Goal: Task Accomplishment & Management: Manage account settings

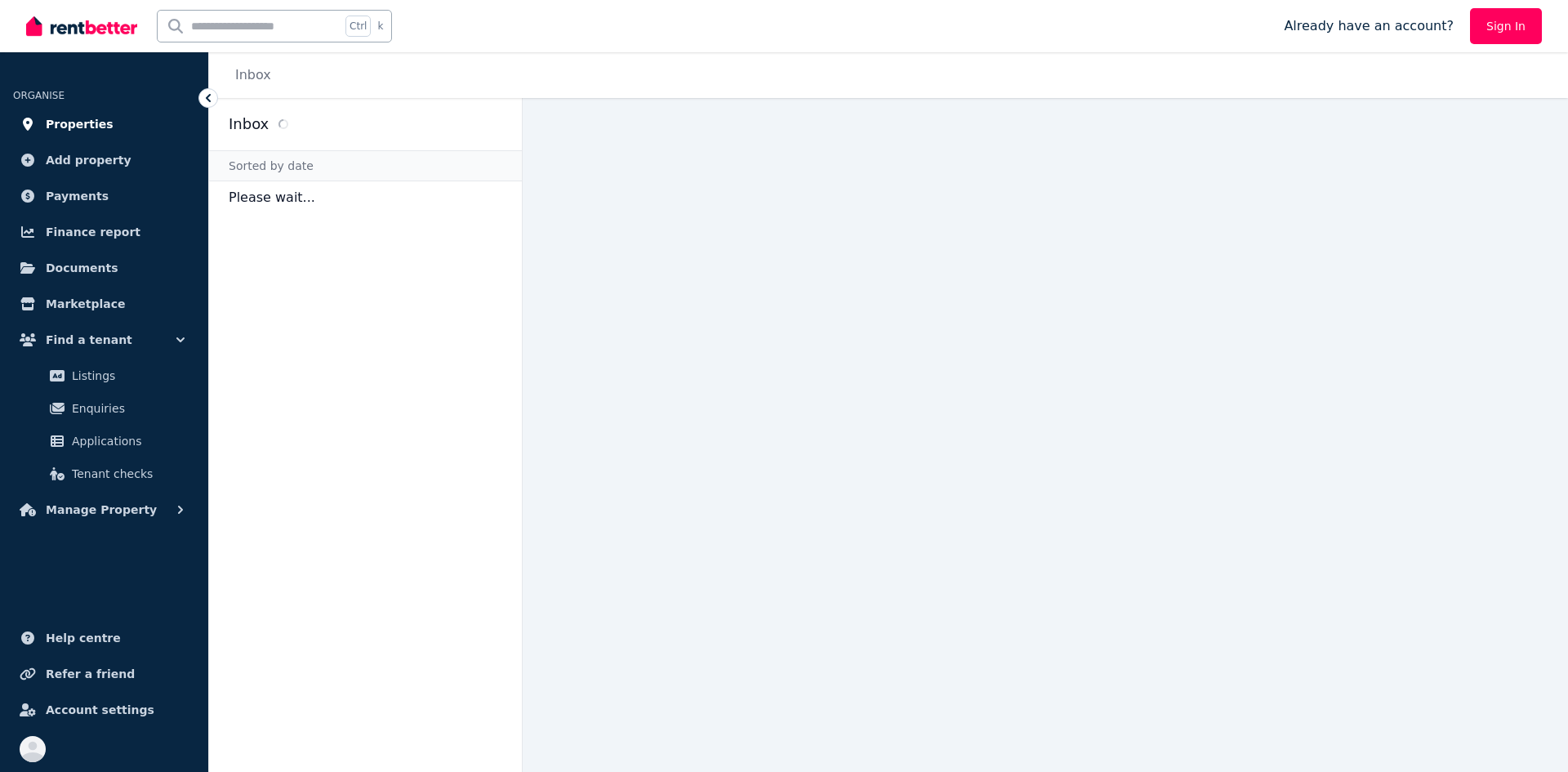
click at [83, 120] on span "Properties" at bounding box center [79, 124] width 68 height 20
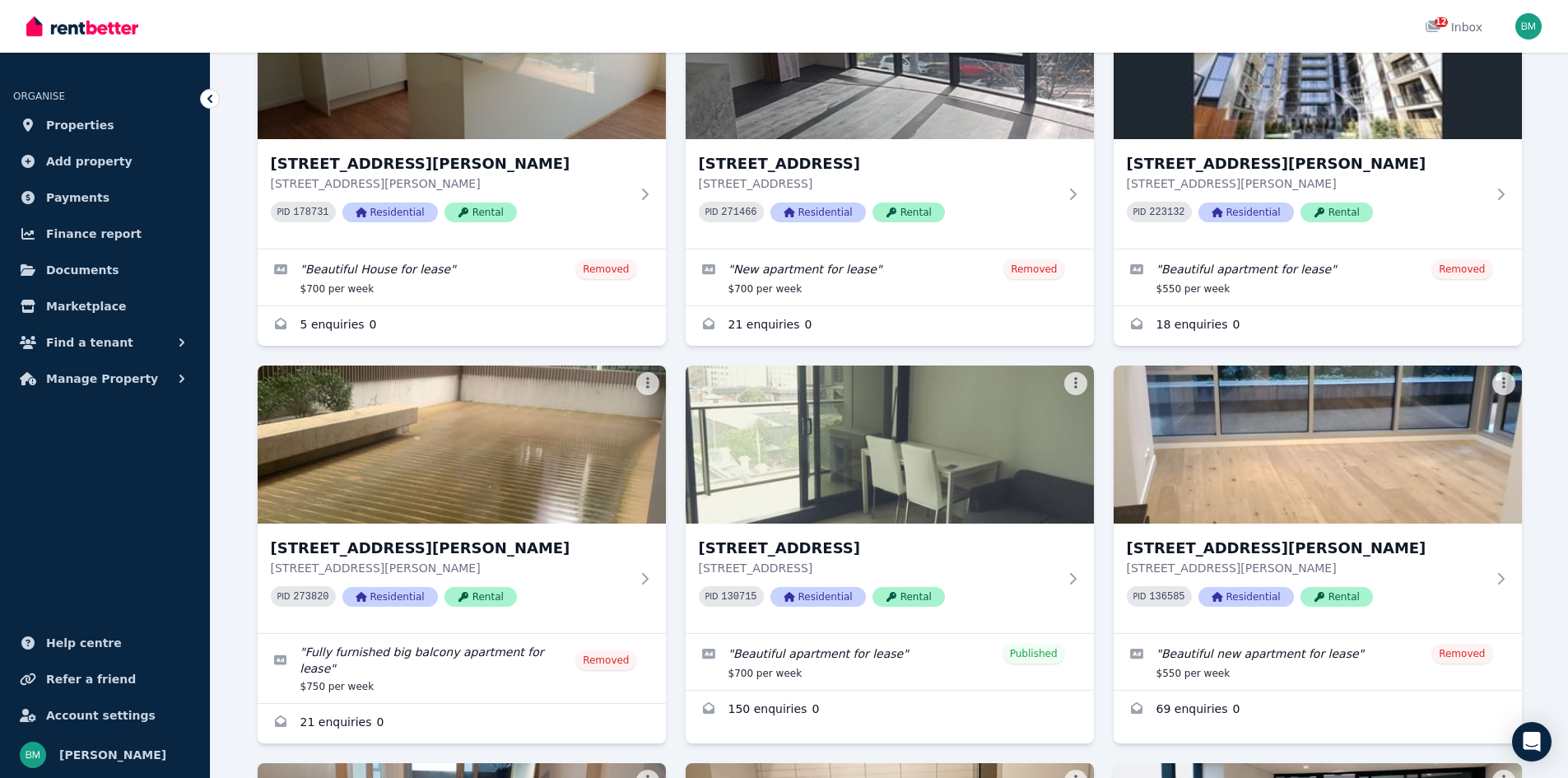
scroll to position [618, 0]
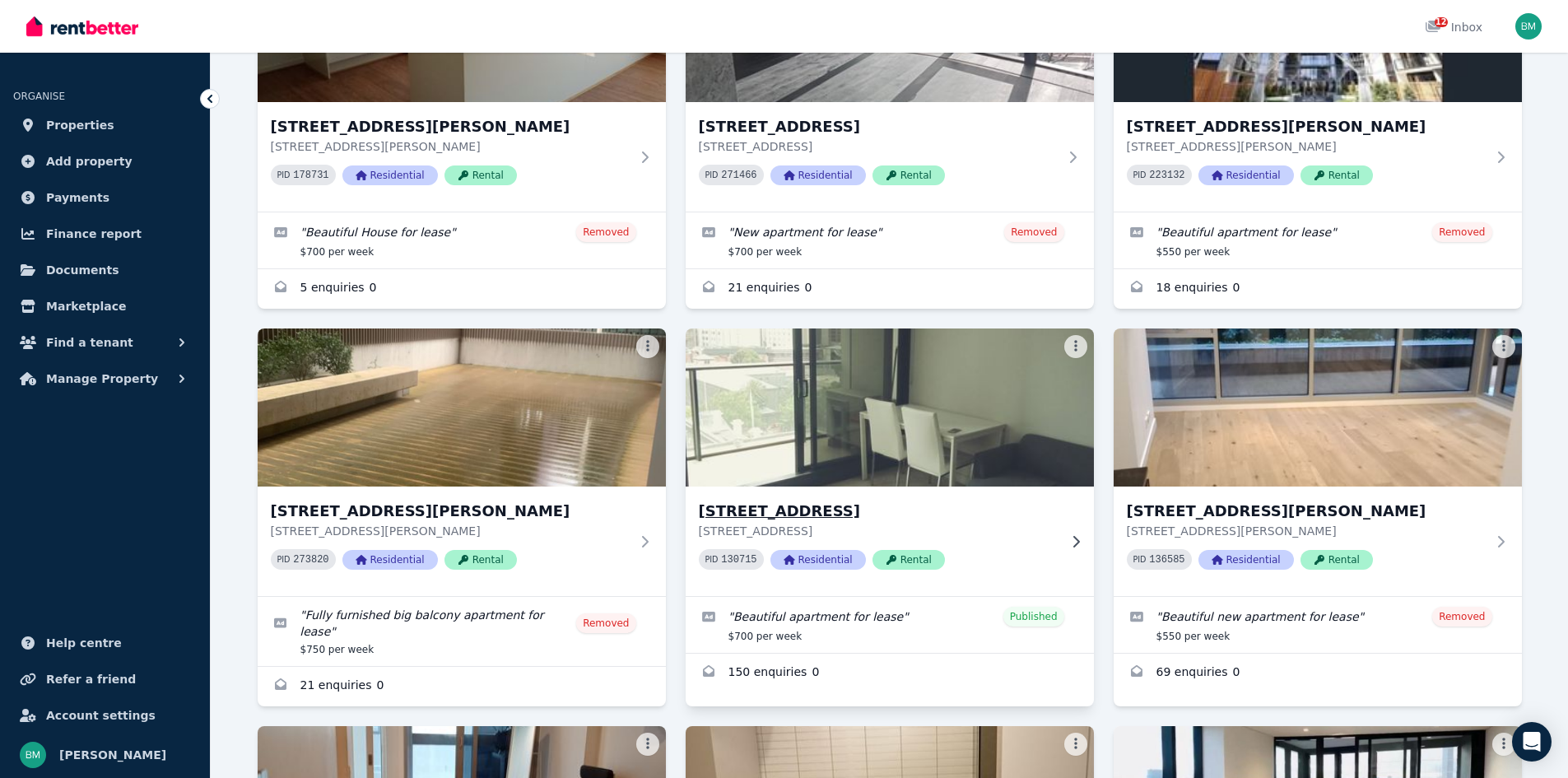
click at [932, 412] on img at bounding box center [889, 407] width 429 height 166
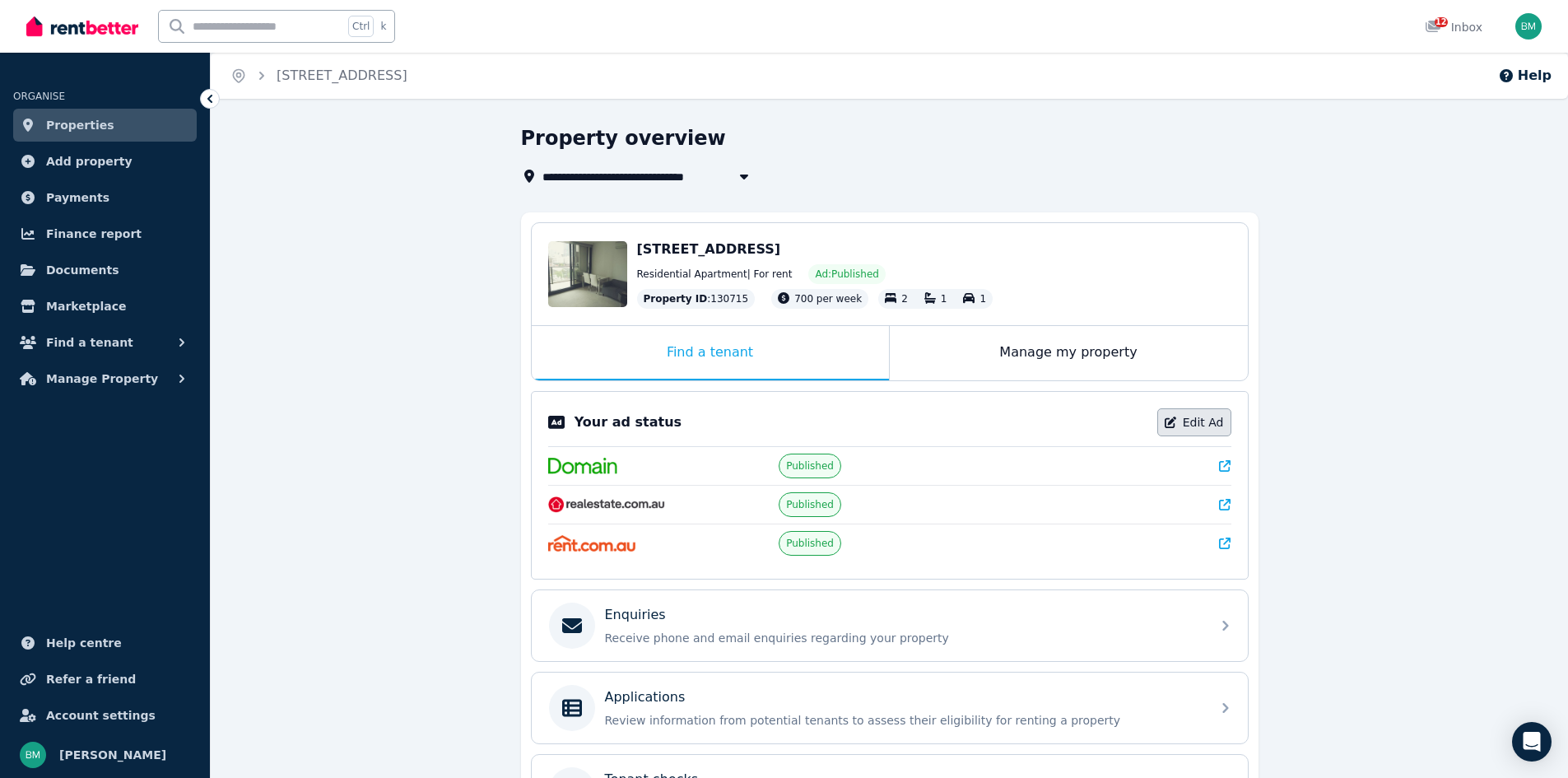
click at [1199, 426] on link "Edit Ad" at bounding box center [1194, 422] width 74 height 28
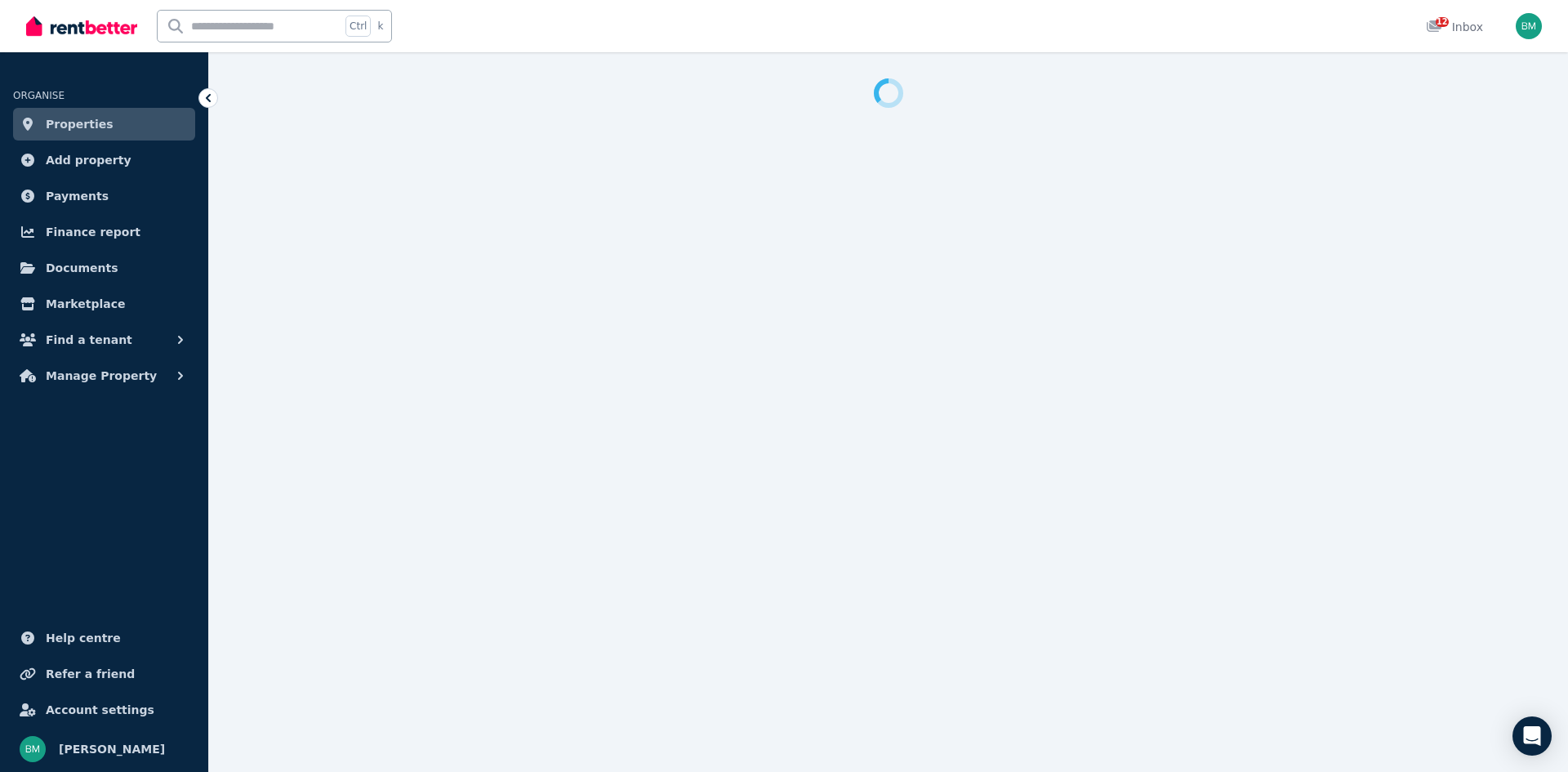
select select "**********"
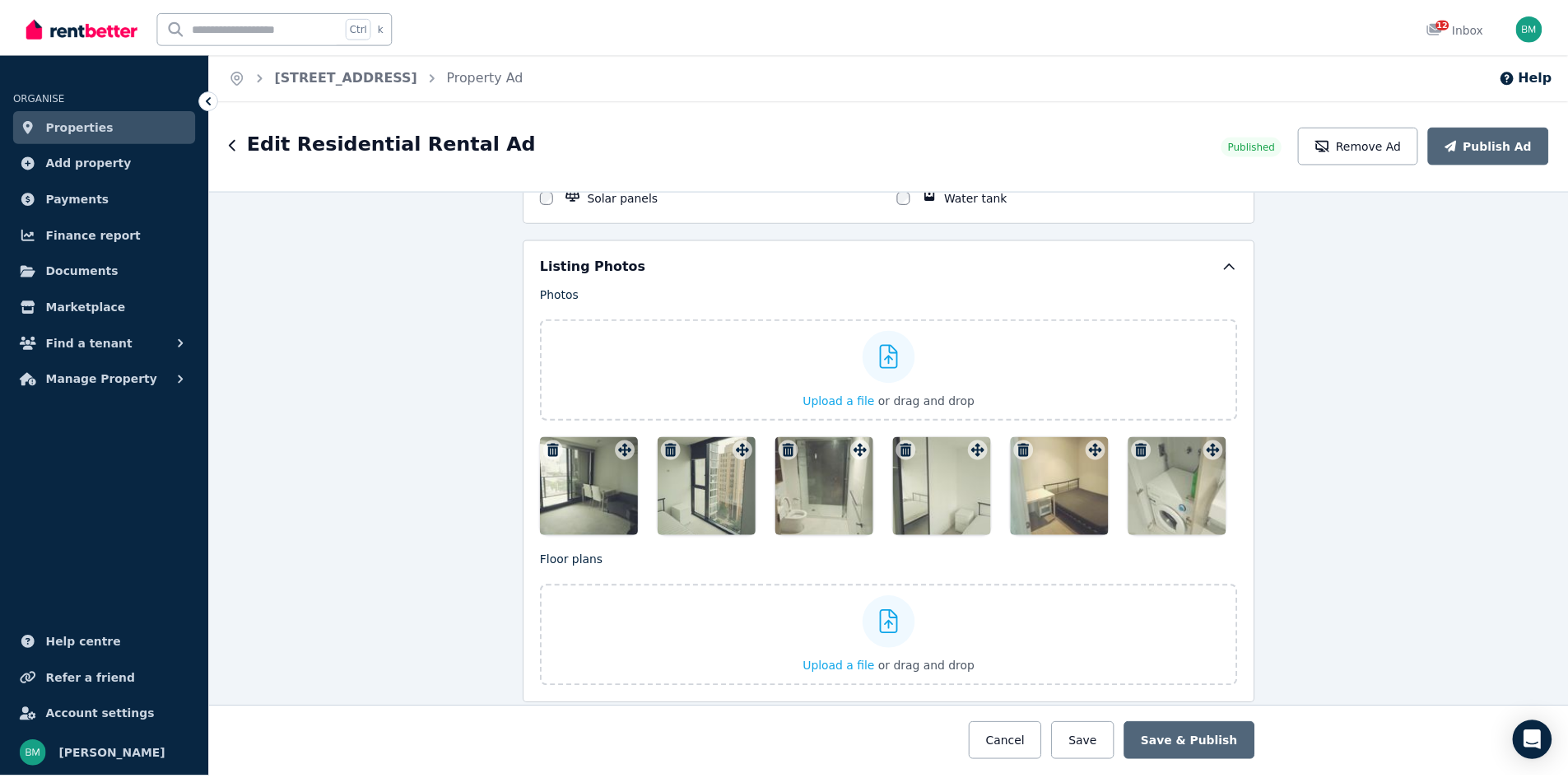
scroll to position [1979, 0]
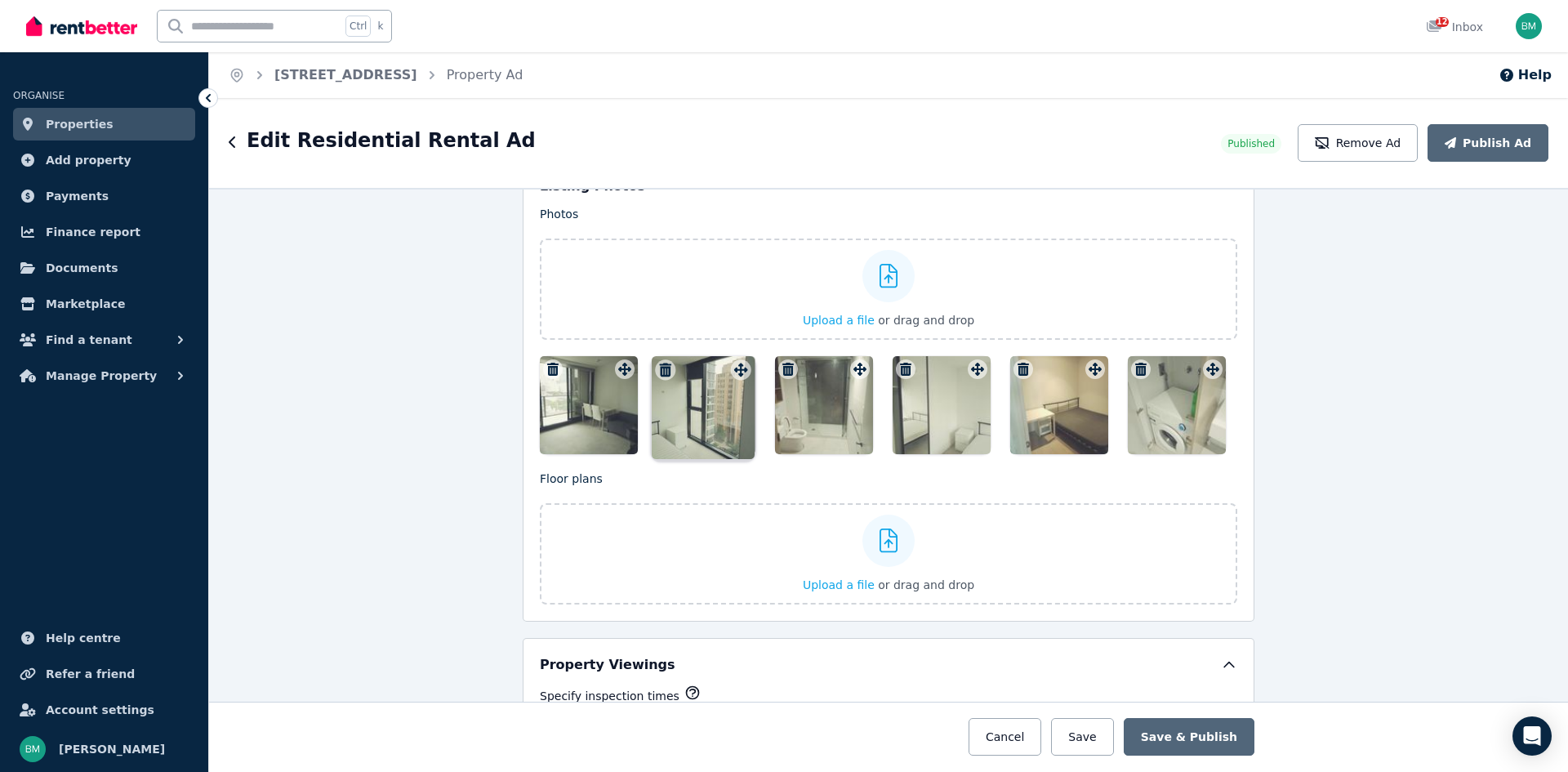
click at [739, 374] on div "Photos Upload a file or drag and drop To pick up a draggable item, press the sp…" at bounding box center [888, 331] width 698 height 249
click at [739, 374] on div at bounding box center [740, 369] width 21 height 21
click at [739, 374] on div "Photos Upload a file or drag and drop To pick up a draggable item, press the sp…" at bounding box center [888, 331] width 698 height 249
click at [739, 374] on div at bounding box center [740, 369] width 21 height 21
click at [739, 374] on div "Photos Upload a file or drag and drop To pick up a draggable item, press the sp…" at bounding box center [888, 331] width 698 height 249
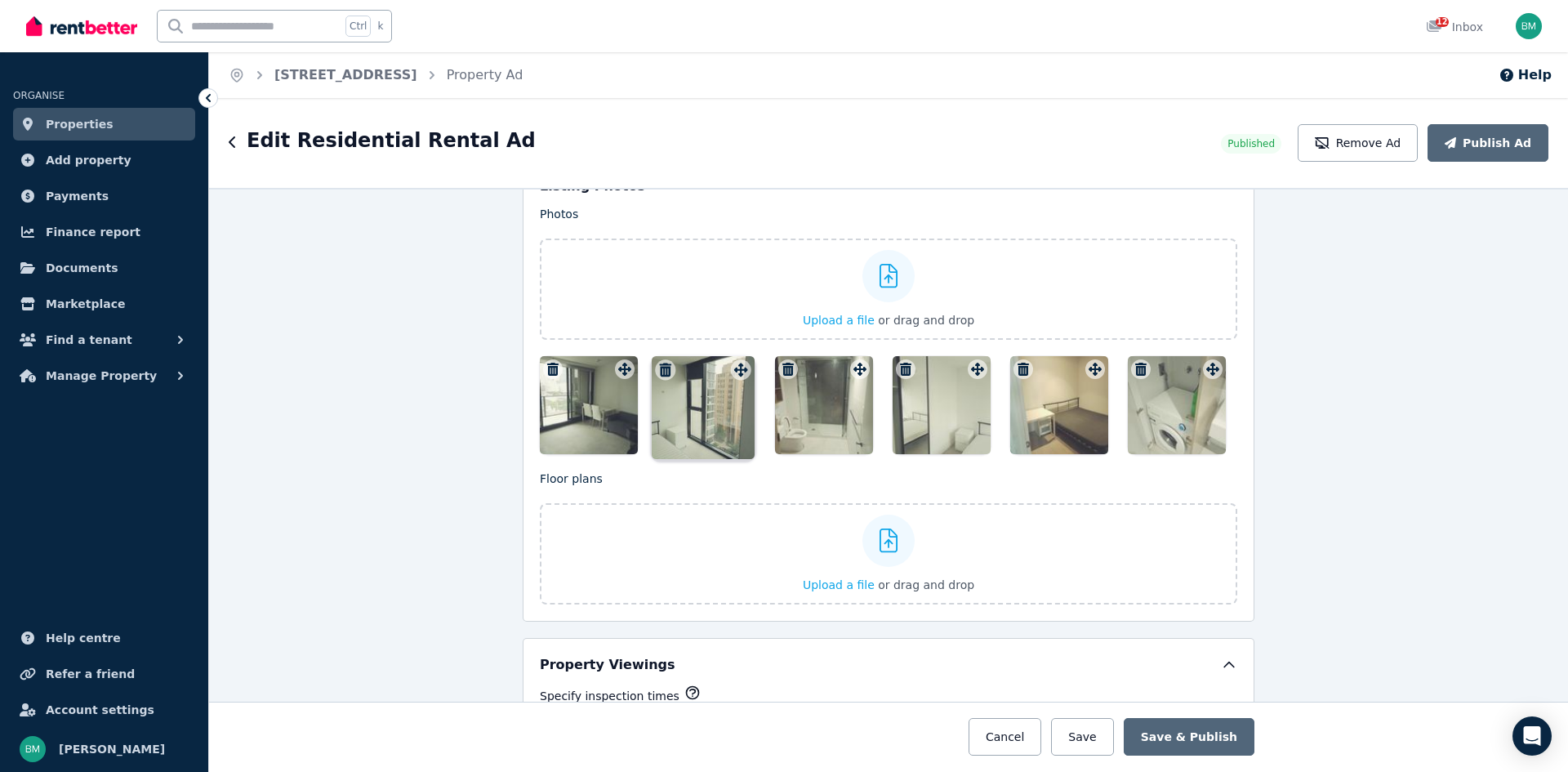
click at [739, 374] on div at bounding box center [740, 369] width 21 height 21
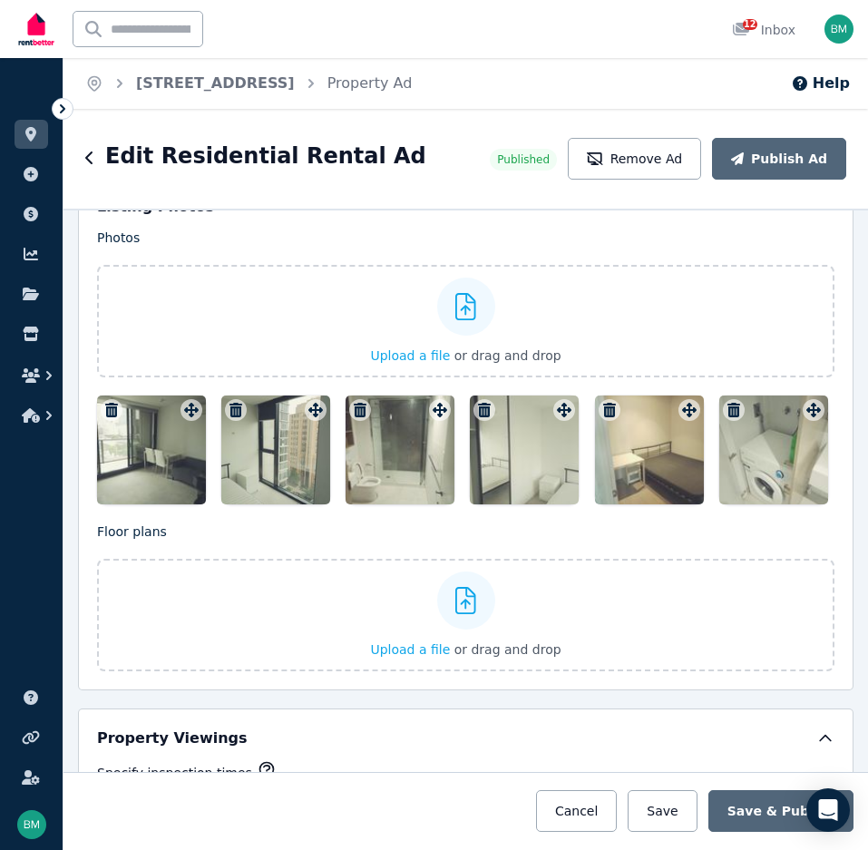
drag, startPoint x: 521, startPoint y: 437, endPoint x: 528, endPoint y: 426, distance: 12.6
click at [528, 426] on div at bounding box center [524, 449] width 109 height 109
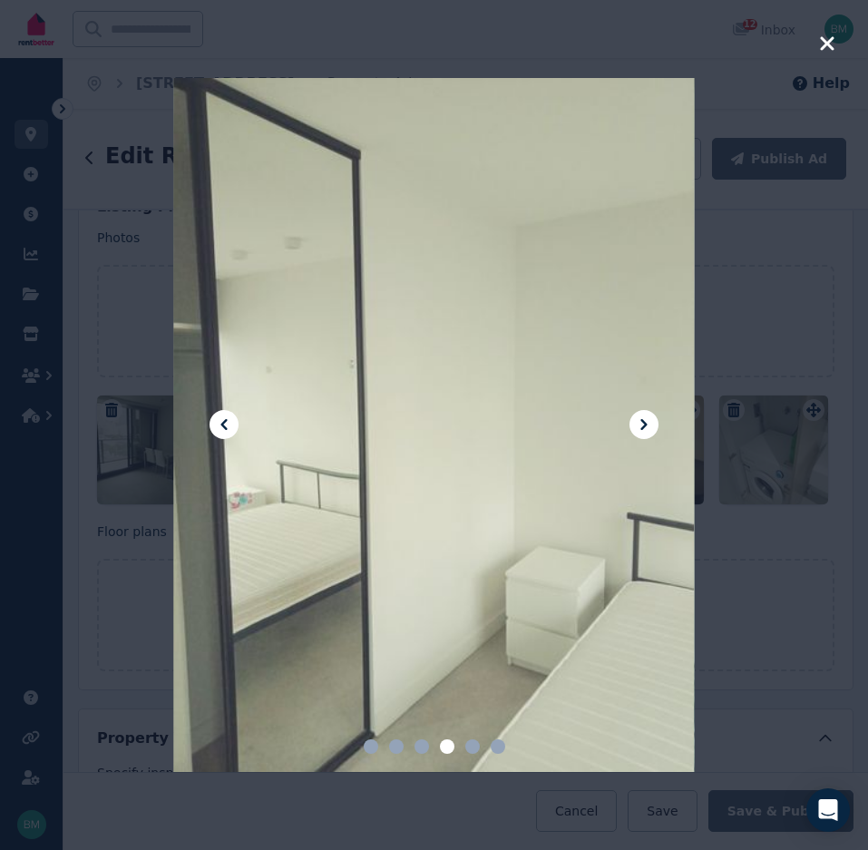
drag, startPoint x: 528, startPoint y: 426, endPoint x: 537, endPoint y: 427, distance: 9.1
click at [537, 427] on div at bounding box center [433, 425] width 521 height 695
drag, startPoint x: 642, startPoint y: 423, endPoint x: 602, endPoint y: 331, distance: 99.9
click at [602, 331] on div at bounding box center [433, 425] width 521 height 695
drag, startPoint x: 602, startPoint y: 331, endPoint x: 643, endPoint y: 430, distance: 106.9
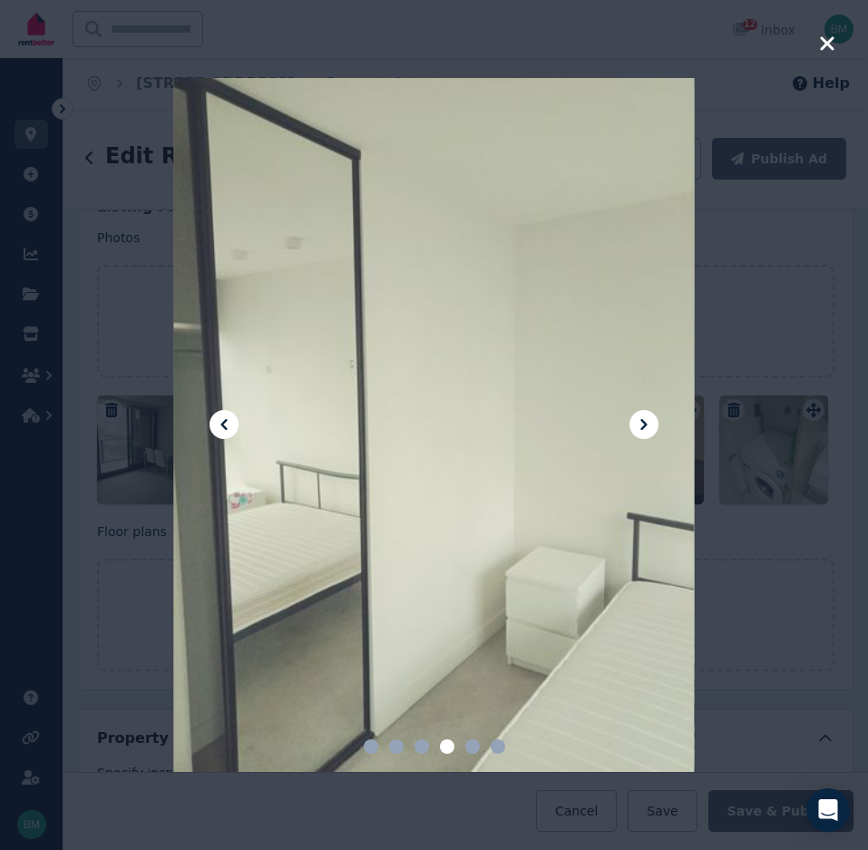
click at [643, 430] on div at bounding box center [433, 425] width 521 height 695
click at [643, 430] on icon at bounding box center [644, 425] width 22 height 22
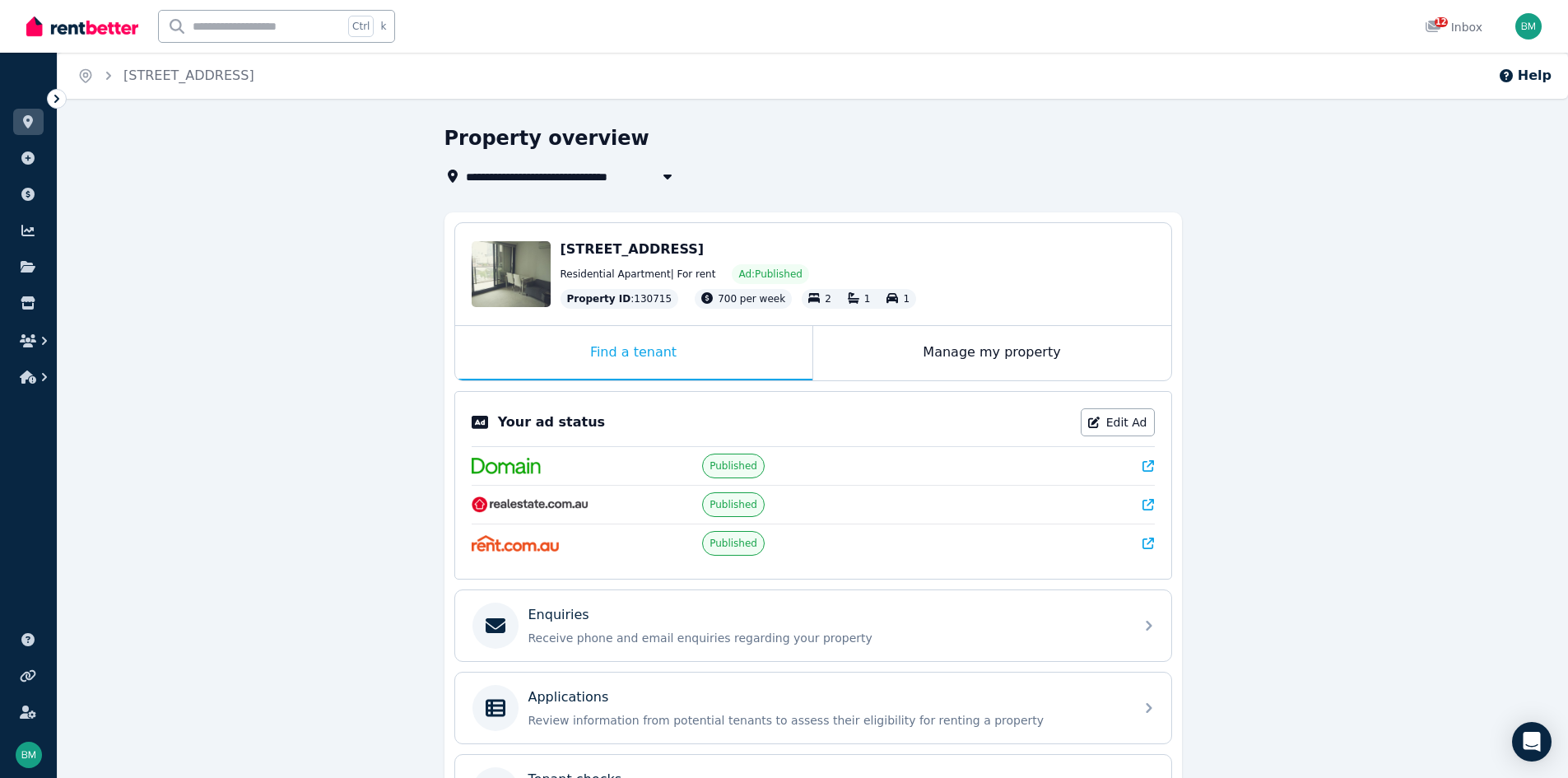
scroll to position [203, 0]
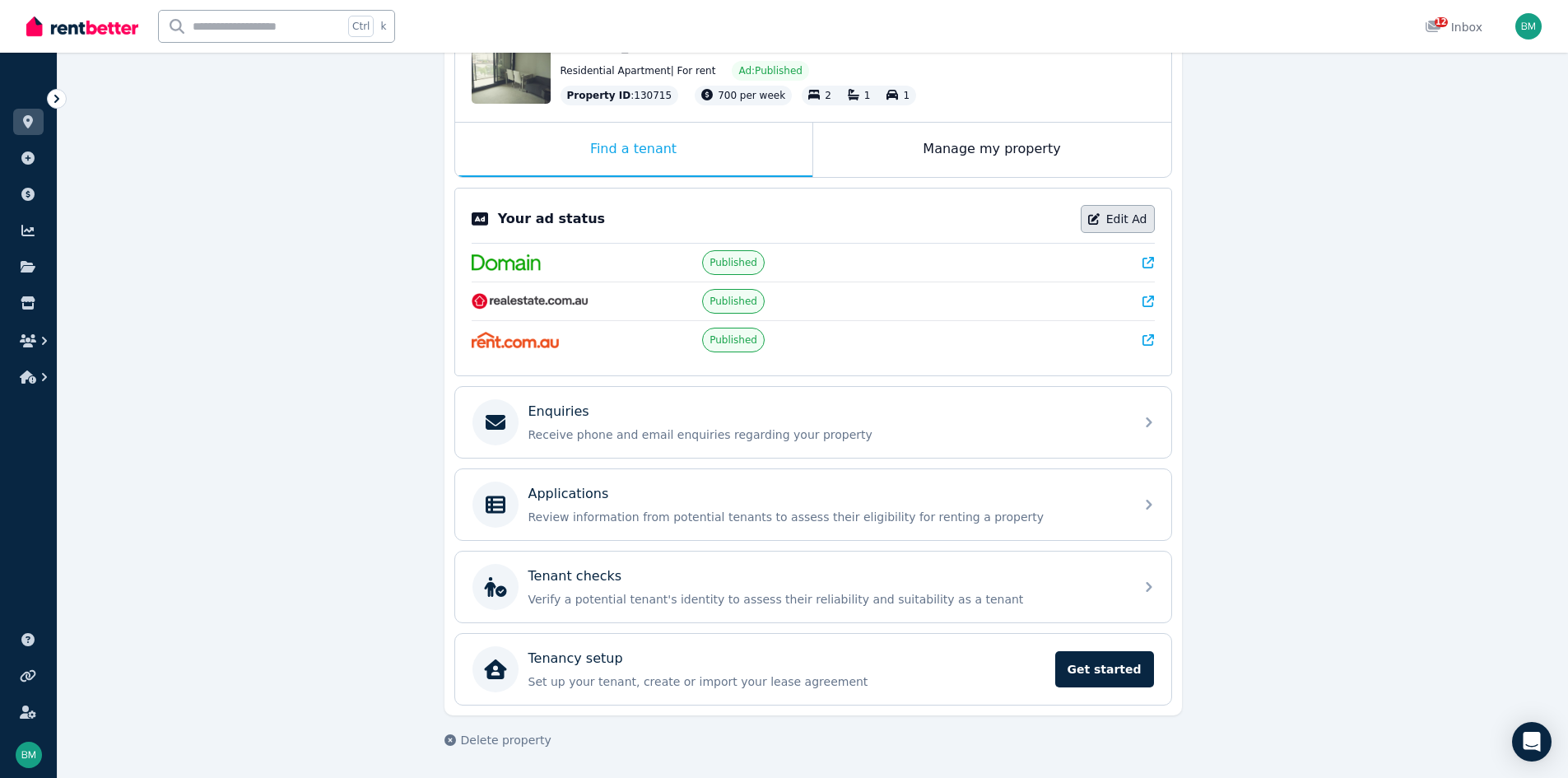
click at [1121, 219] on link "Edit Ad" at bounding box center [1118, 219] width 74 height 28
select select "**********"
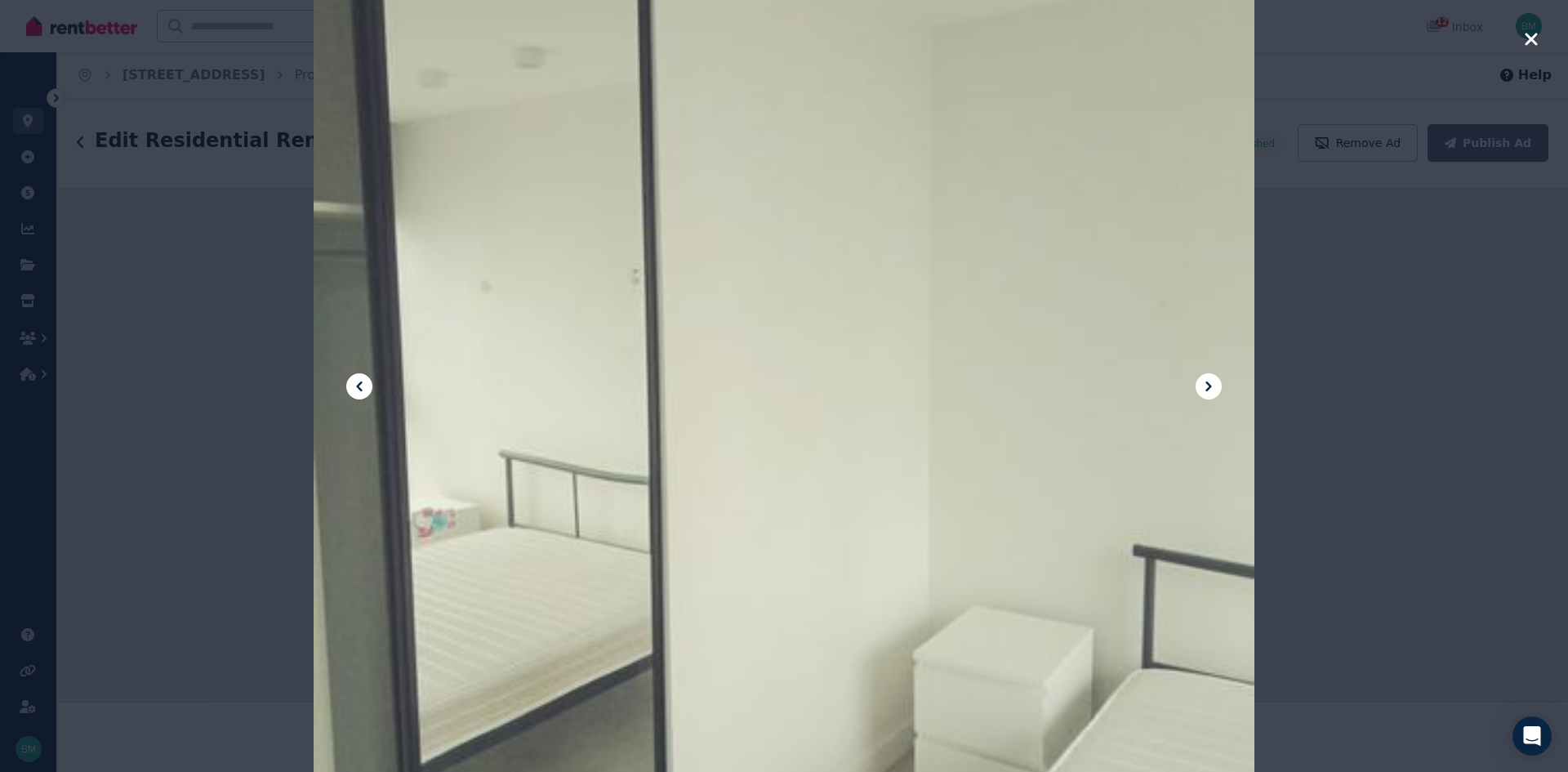
click at [1016, 399] on div at bounding box center [784, 386] width 941 height 1255
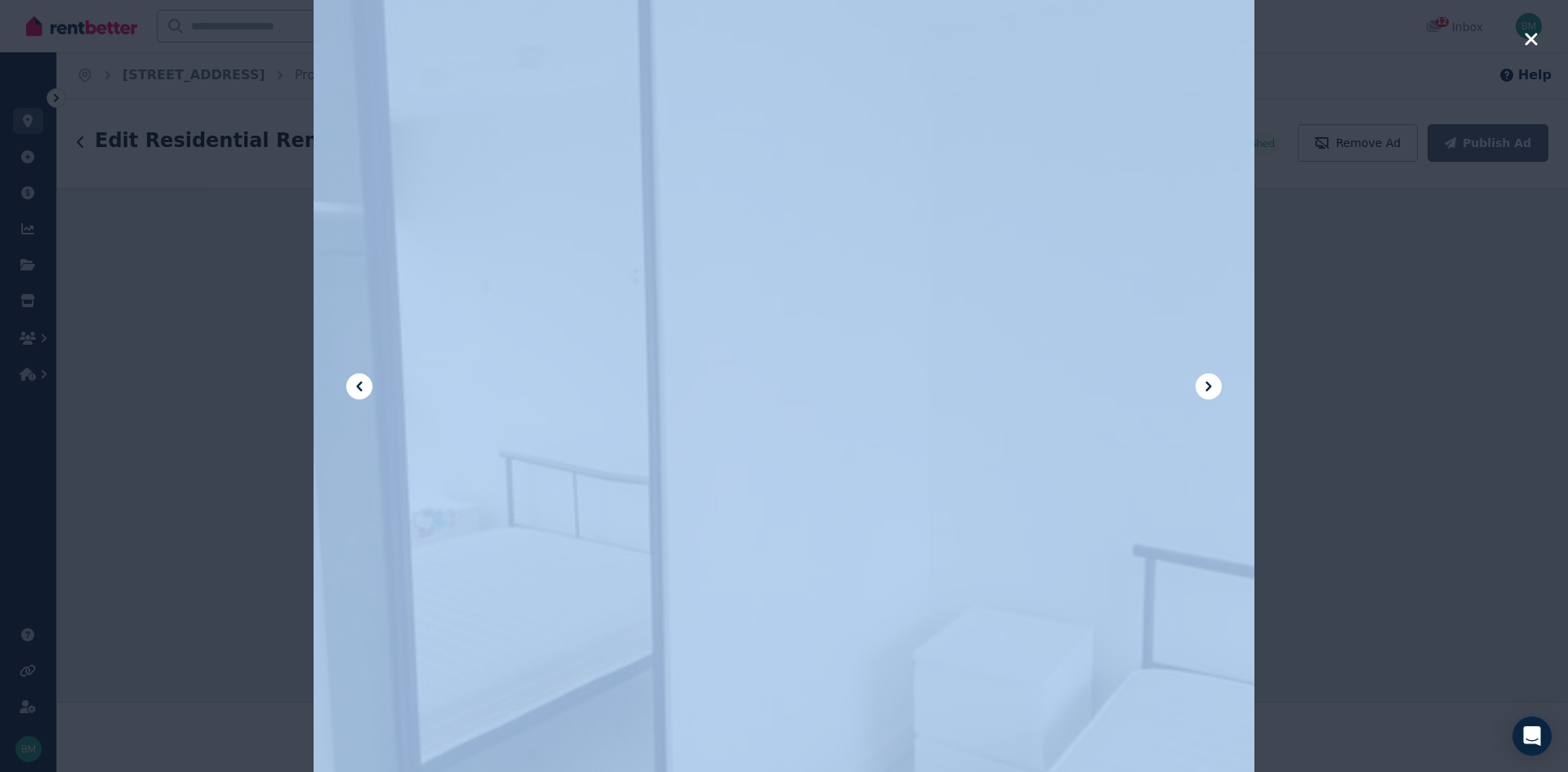
click at [1016, 399] on div at bounding box center [784, 386] width 941 height 1255
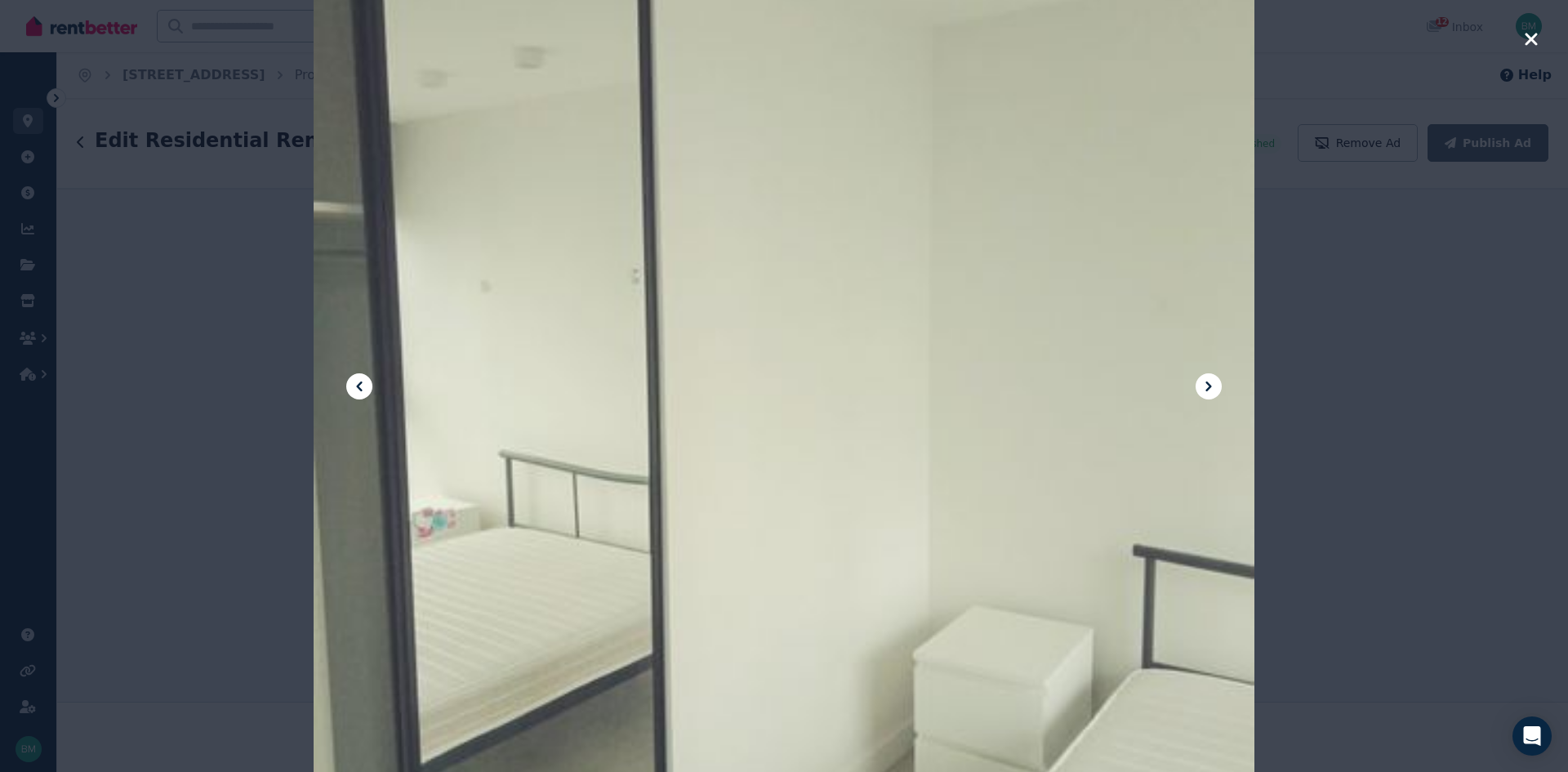
click at [1016, 399] on div at bounding box center [784, 386] width 941 height 1255
click at [973, 420] on div at bounding box center [784, 386] width 941 height 1255
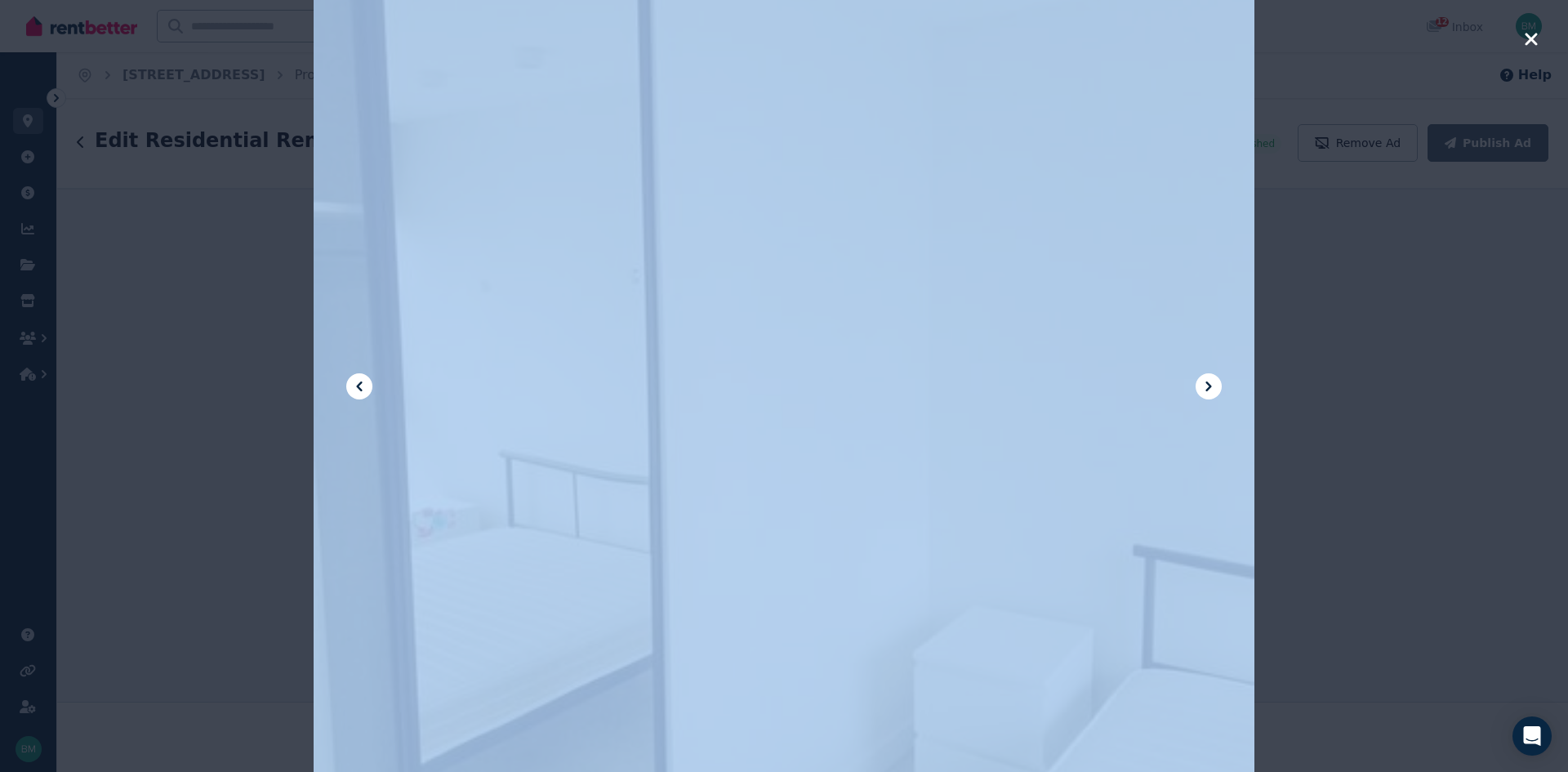
click at [973, 420] on div at bounding box center [784, 386] width 941 height 1255
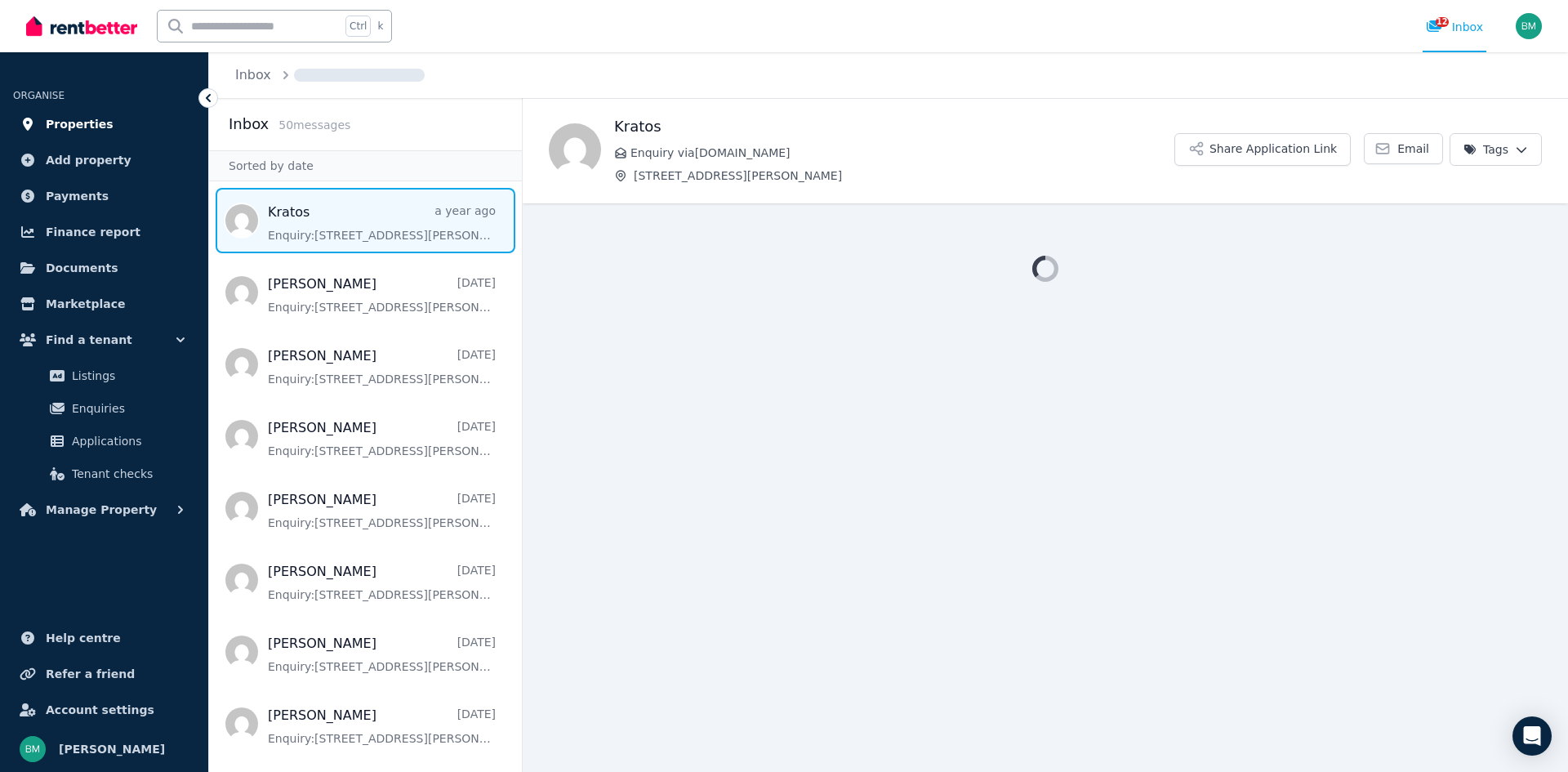
click at [73, 119] on span "Properties" at bounding box center [79, 124] width 68 height 20
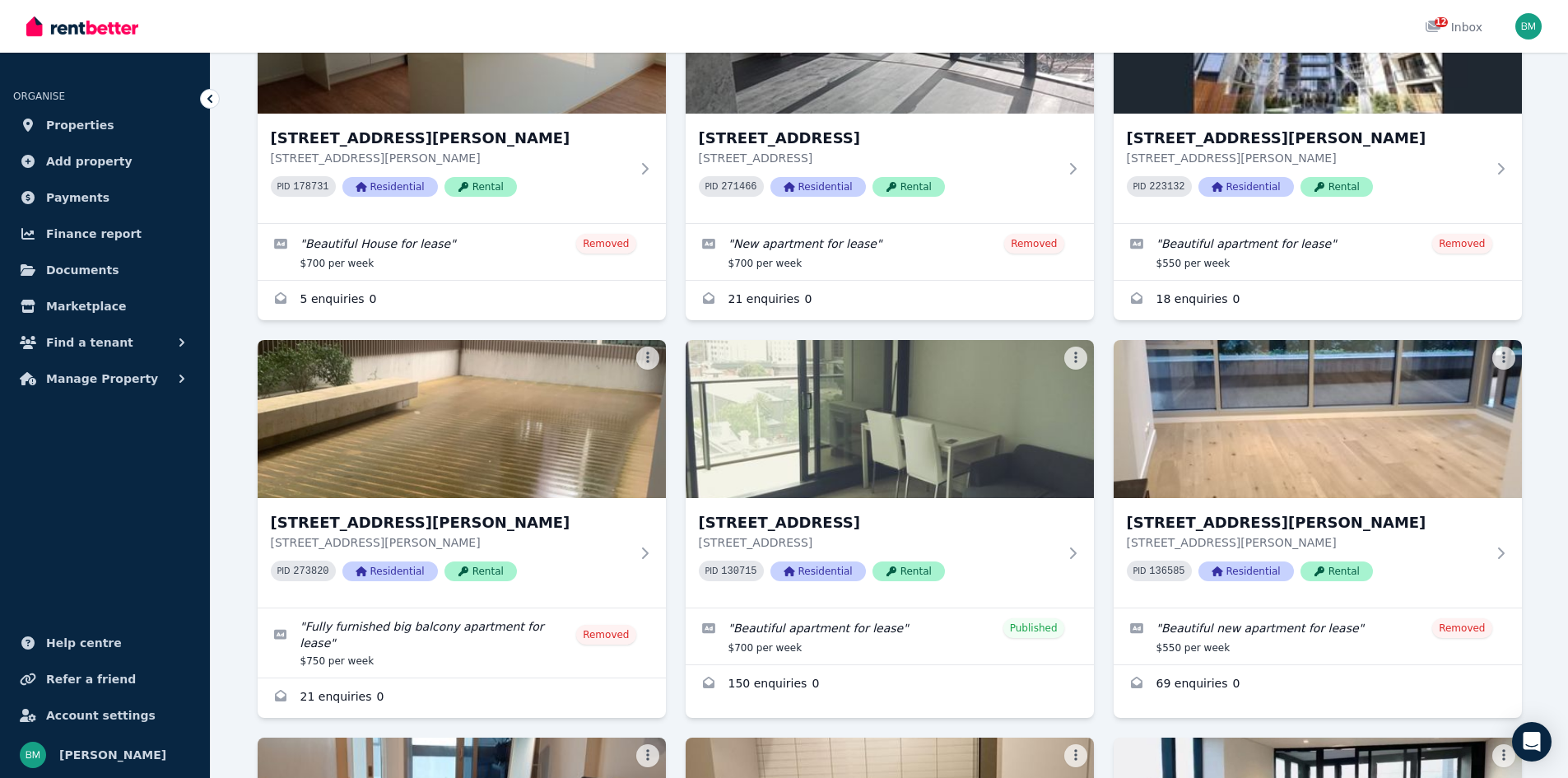
scroll to position [611, 0]
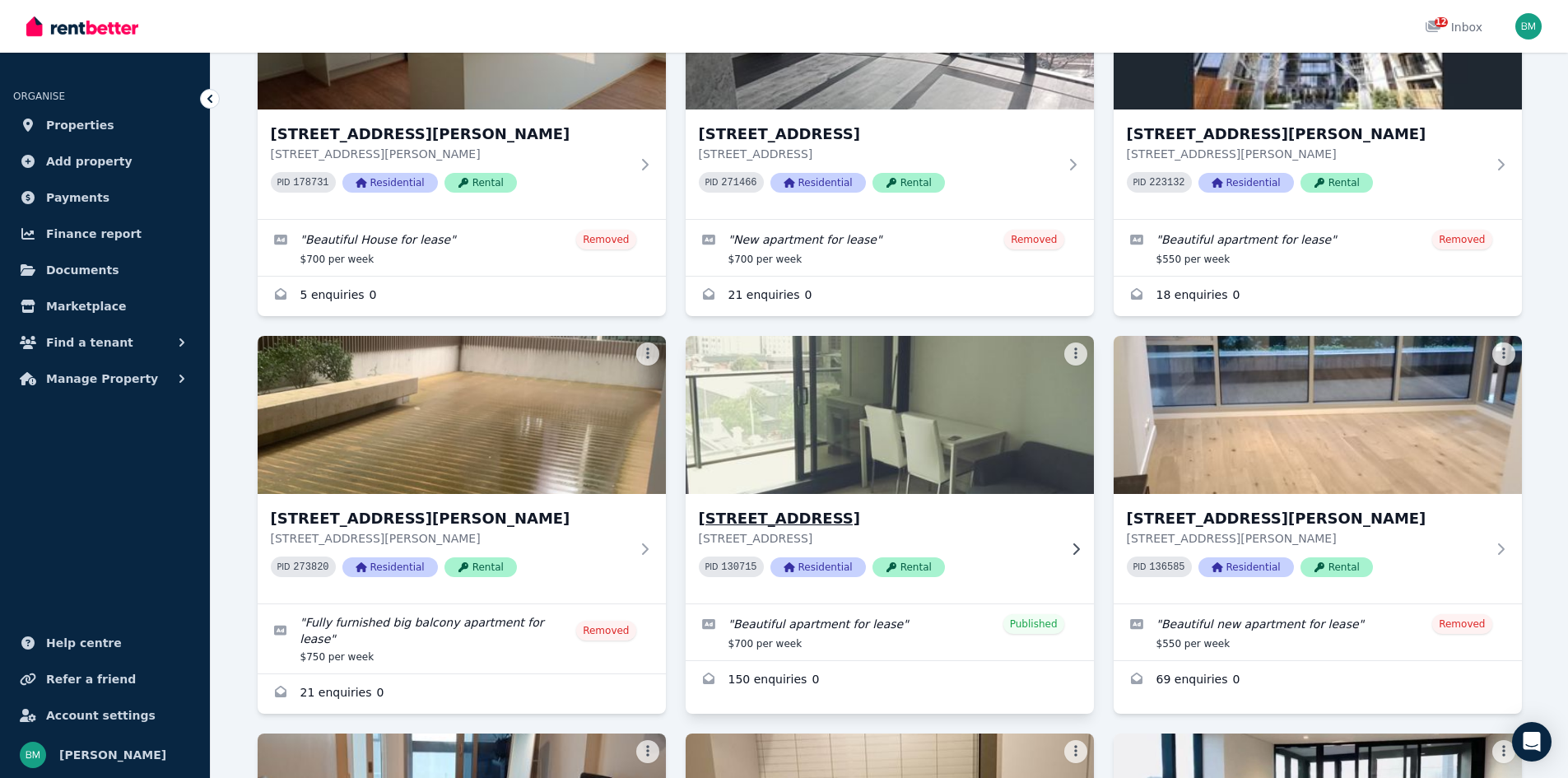
click at [850, 424] on img at bounding box center [889, 414] width 429 height 166
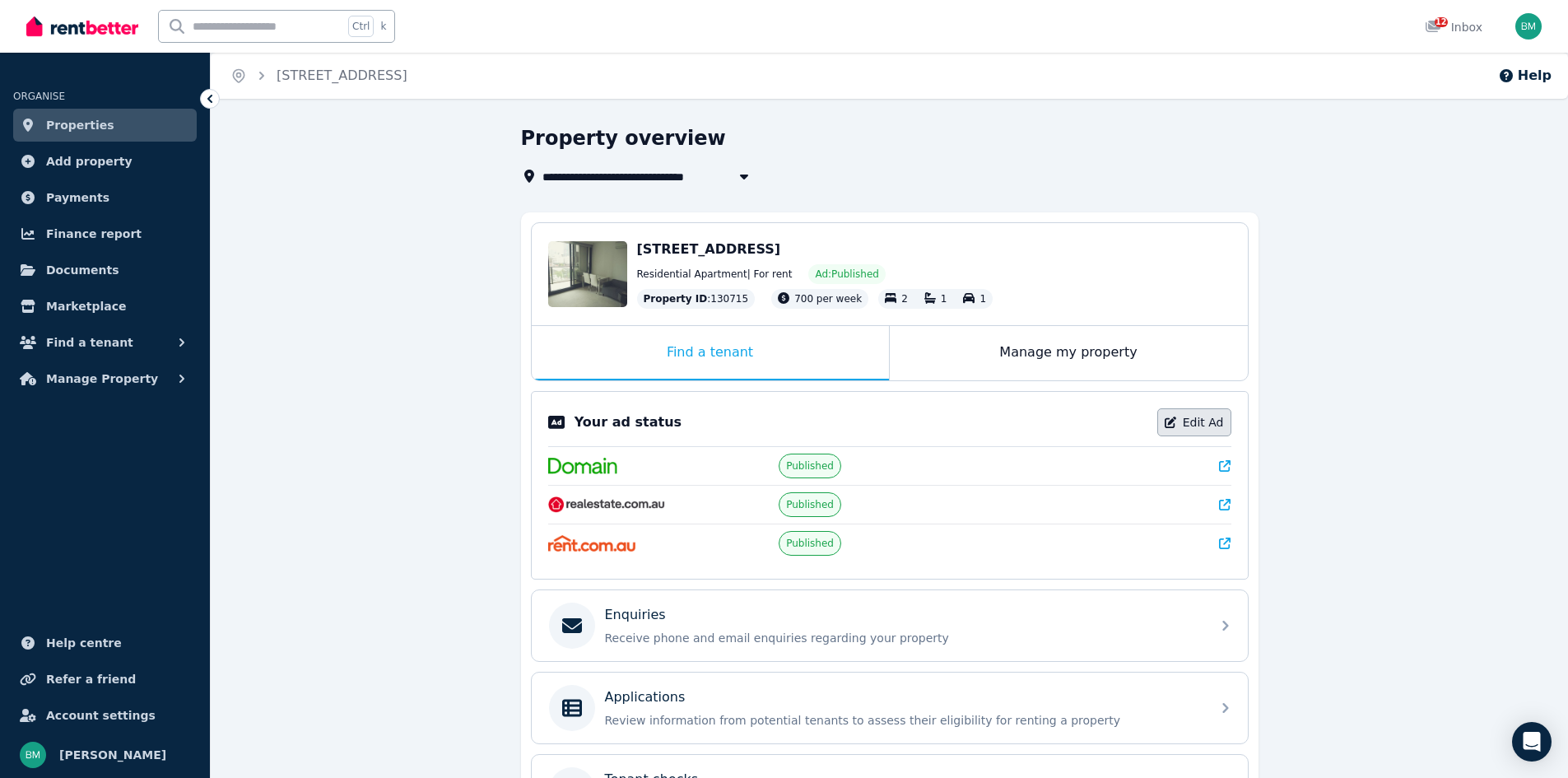
click at [1191, 420] on link "Edit Ad" at bounding box center [1194, 422] width 74 height 28
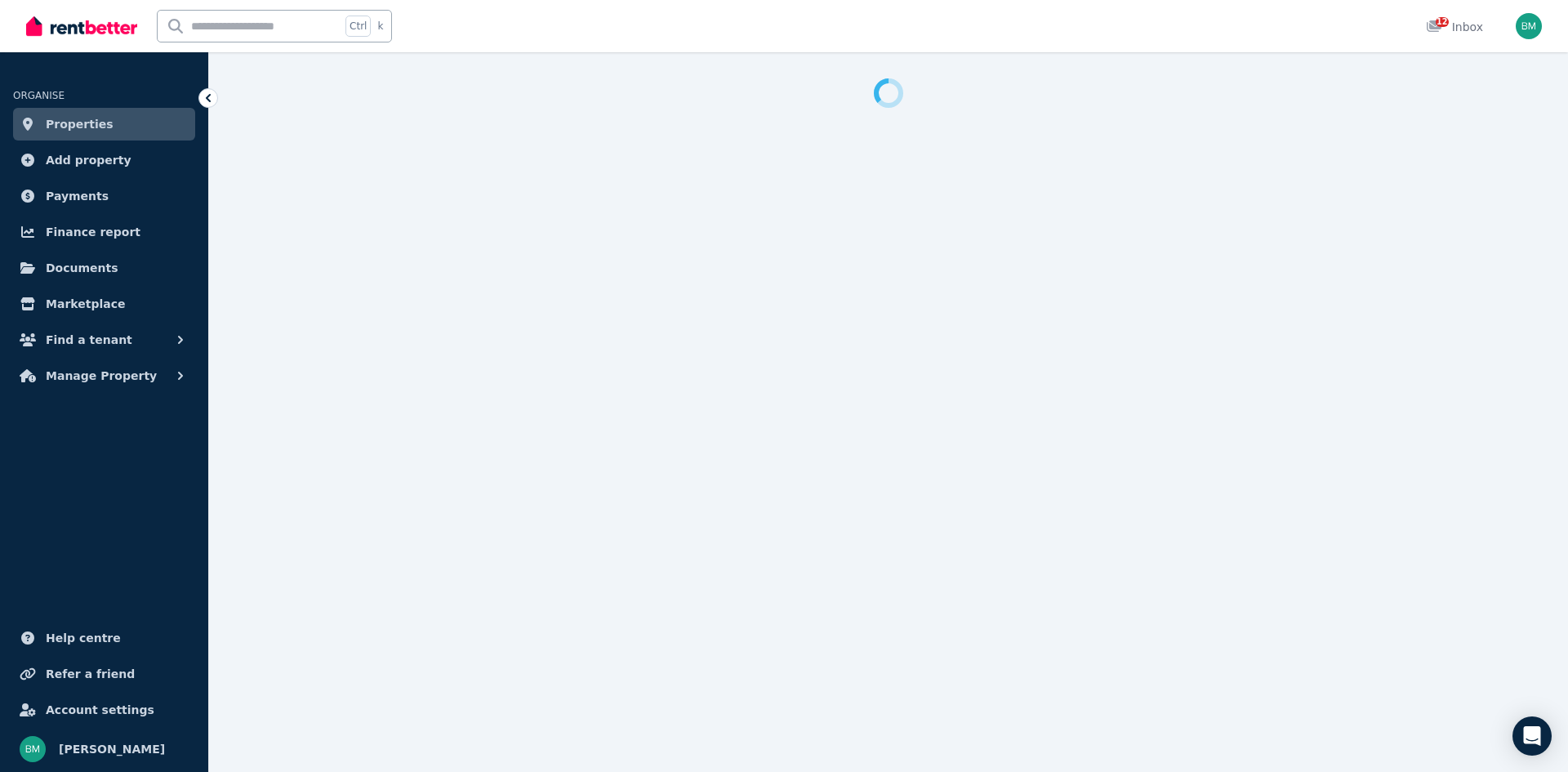
select select "**********"
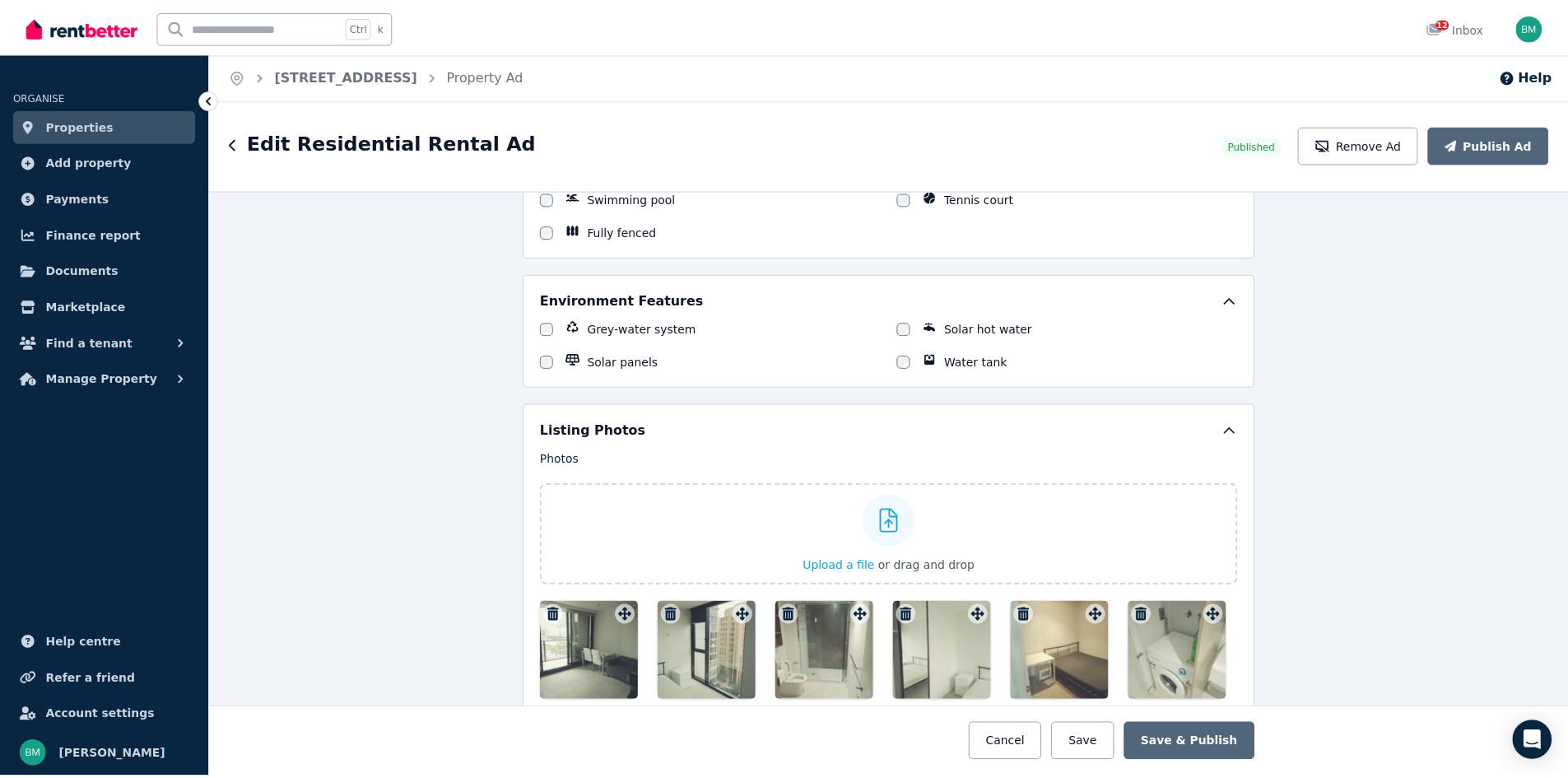
scroll to position [1837, 0]
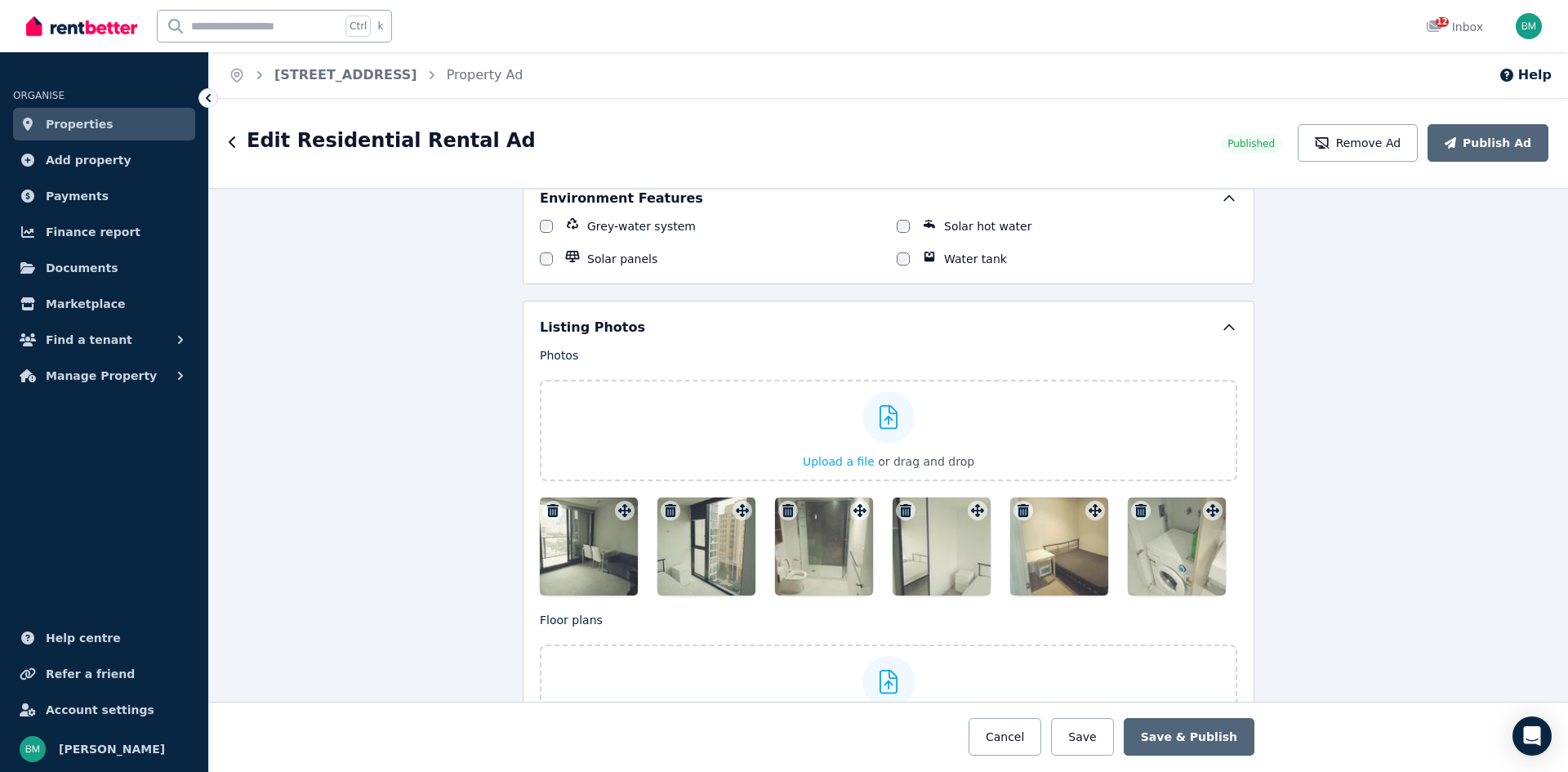
click at [820, 536] on div at bounding box center [824, 546] width 98 height 98
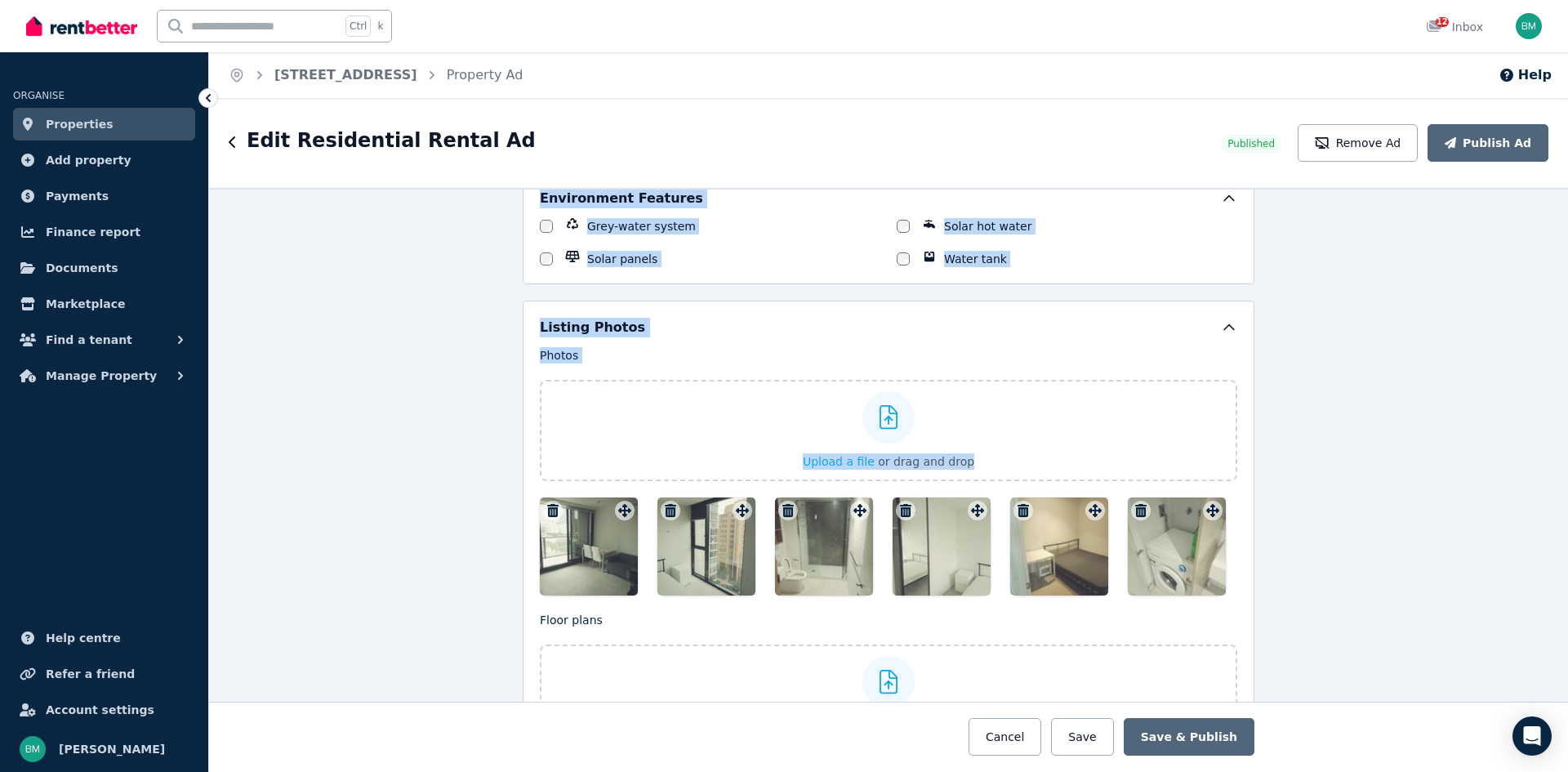
click at [820, 536] on div "**********" at bounding box center [888, 435] width 1359 height 674
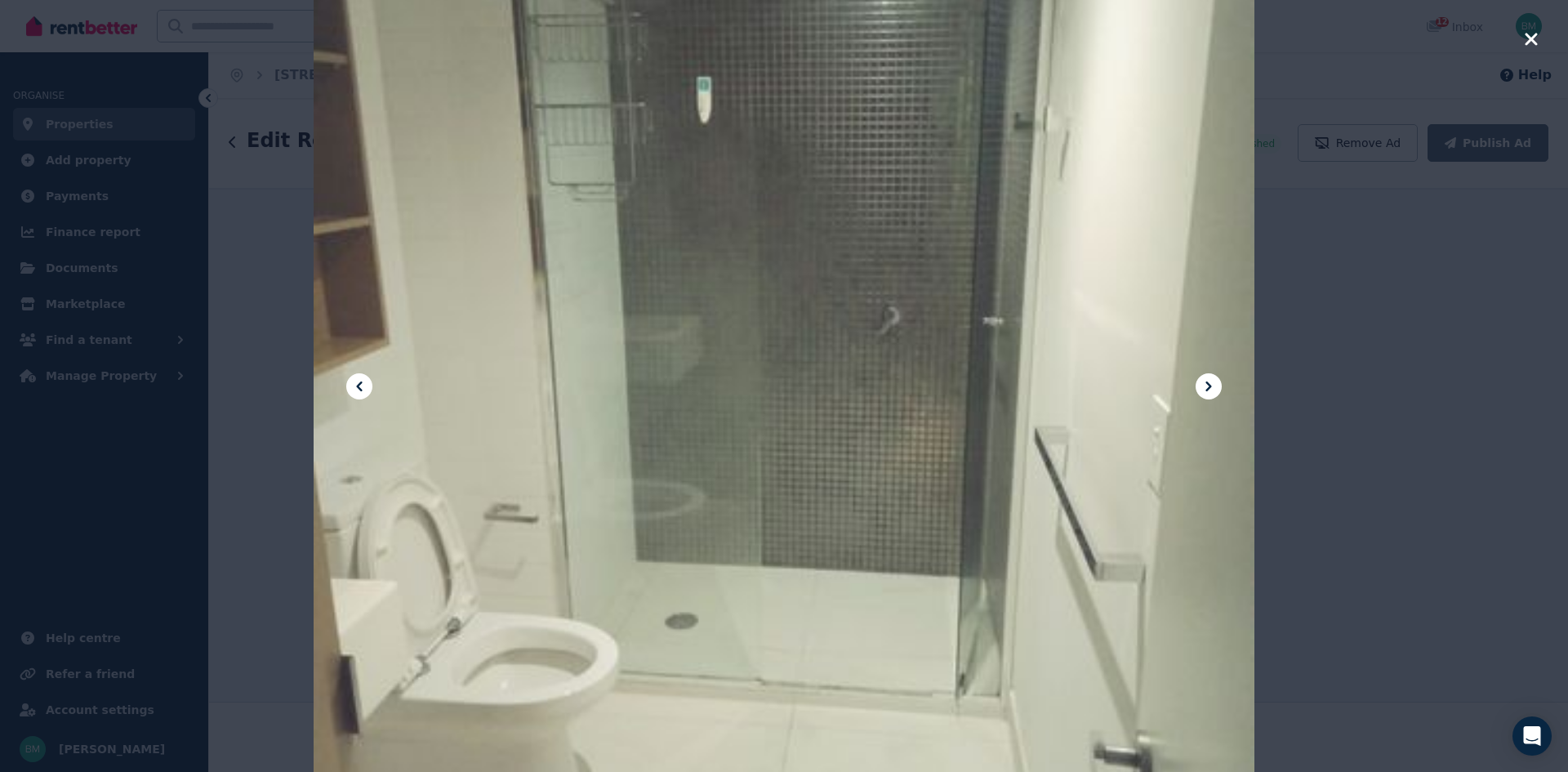
click at [1538, 44] on icon "button" at bounding box center [1531, 40] width 14 height 20
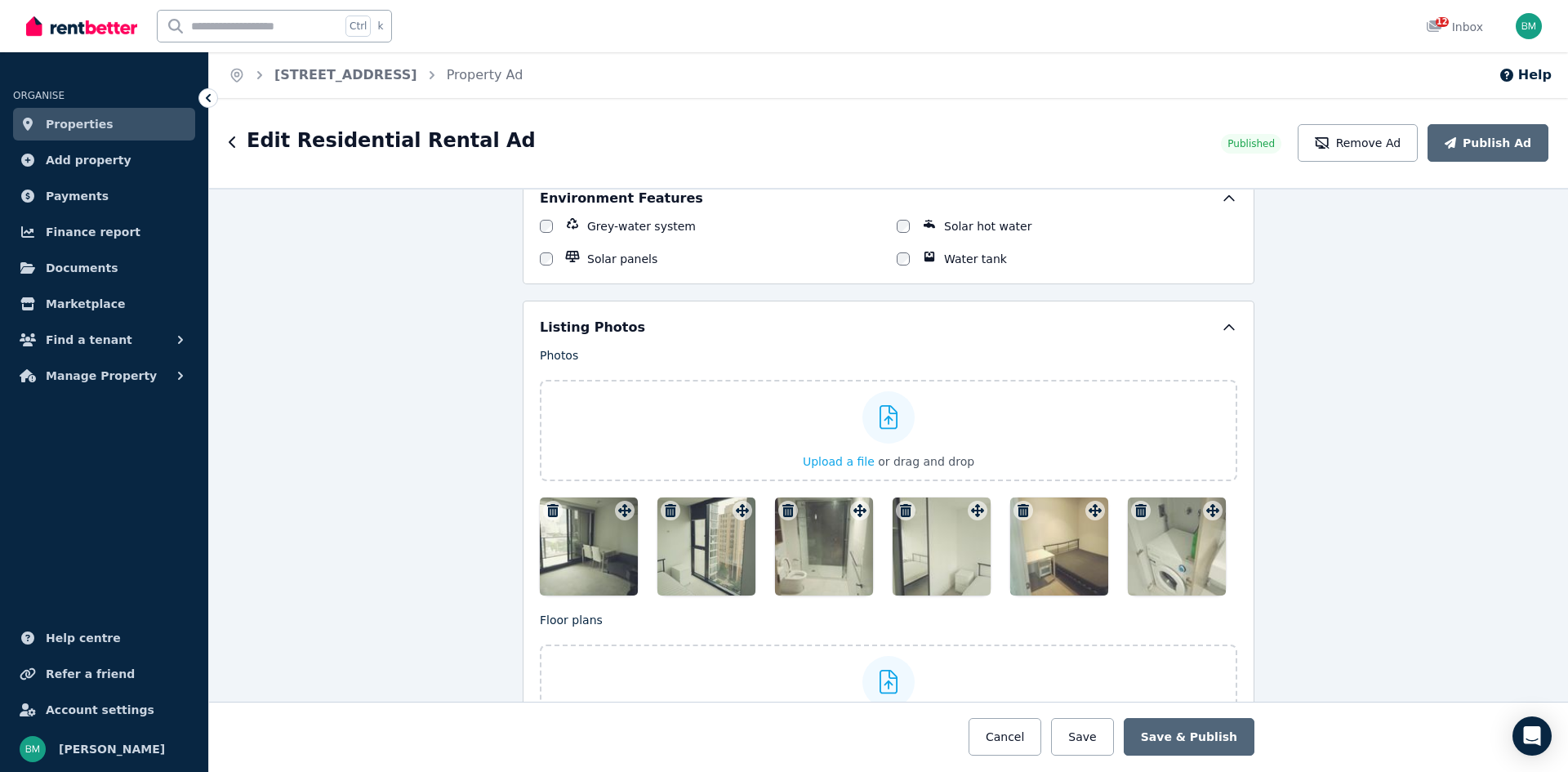
click at [610, 554] on div at bounding box center [588, 546] width 98 height 98
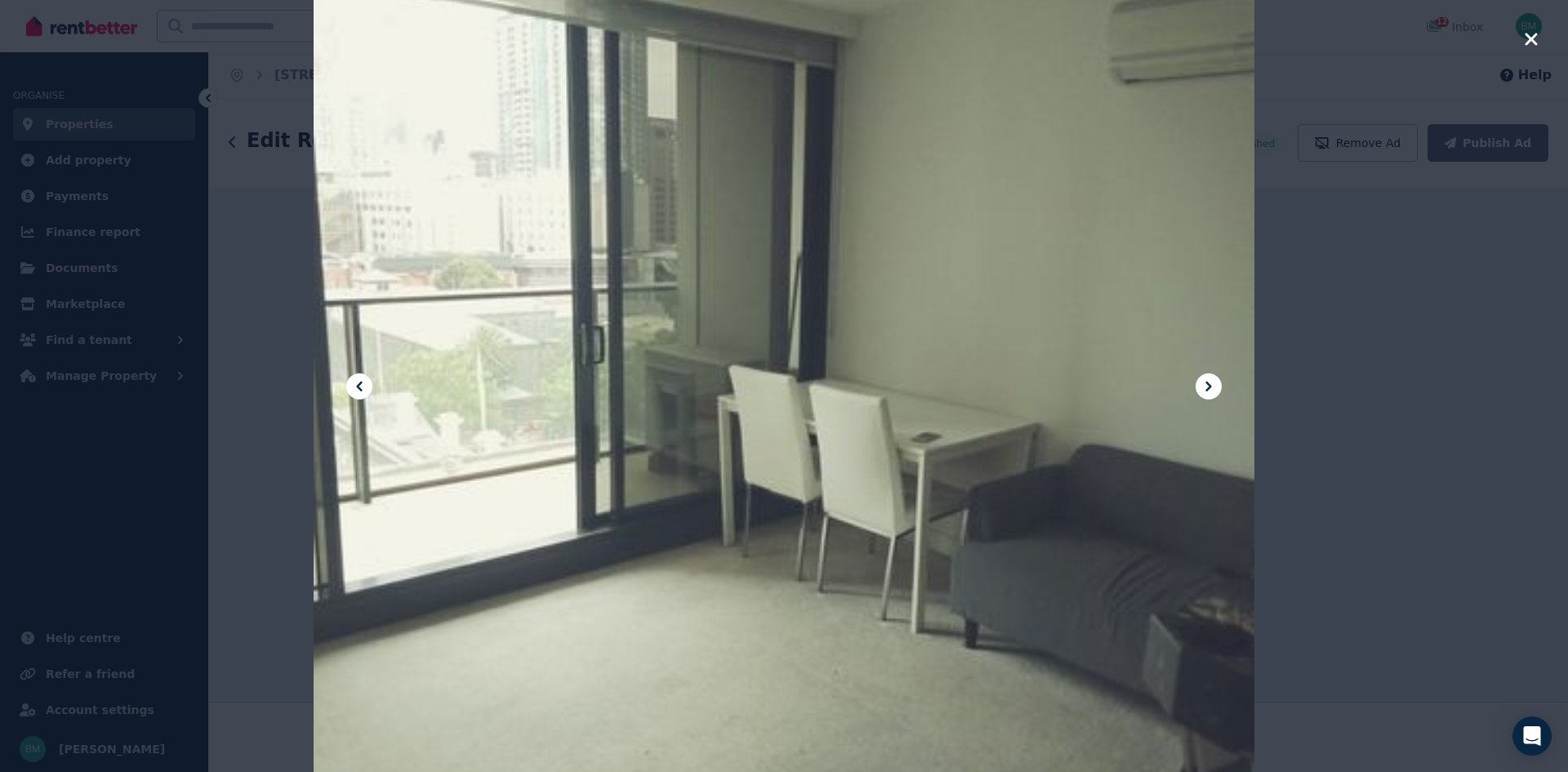
click at [1197, 124] on div at bounding box center [784, 386] width 941 height 1255
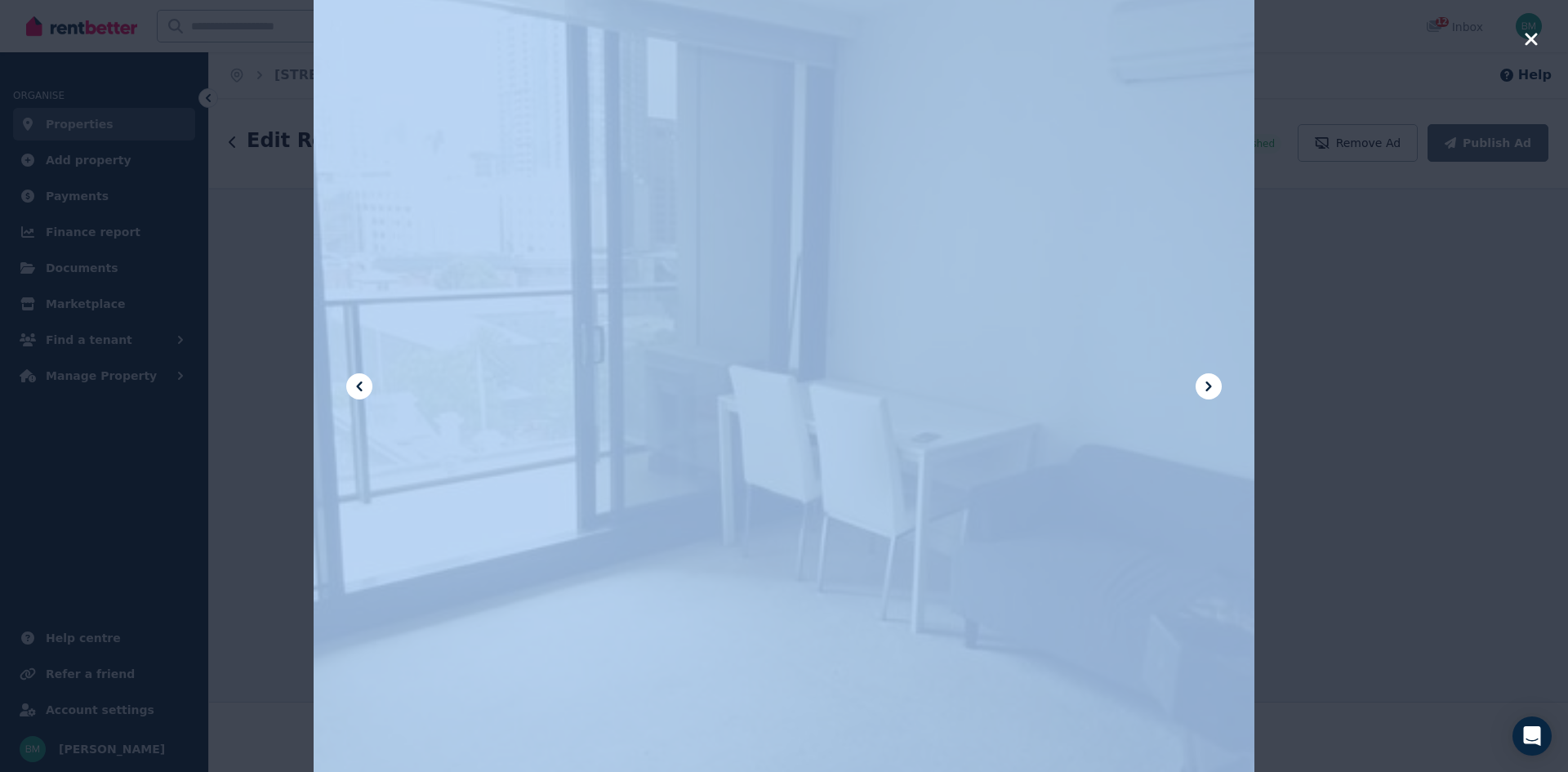
drag, startPoint x: 1197, startPoint y: 124, endPoint x: 1077, endPoint y: 165, distance: 126.8
click at [1077, 165] on div at bounding box center [784, 386] width 941 height 1255
click at [367, 383] on icon at bounding box center [359, 386] width 20 height 20
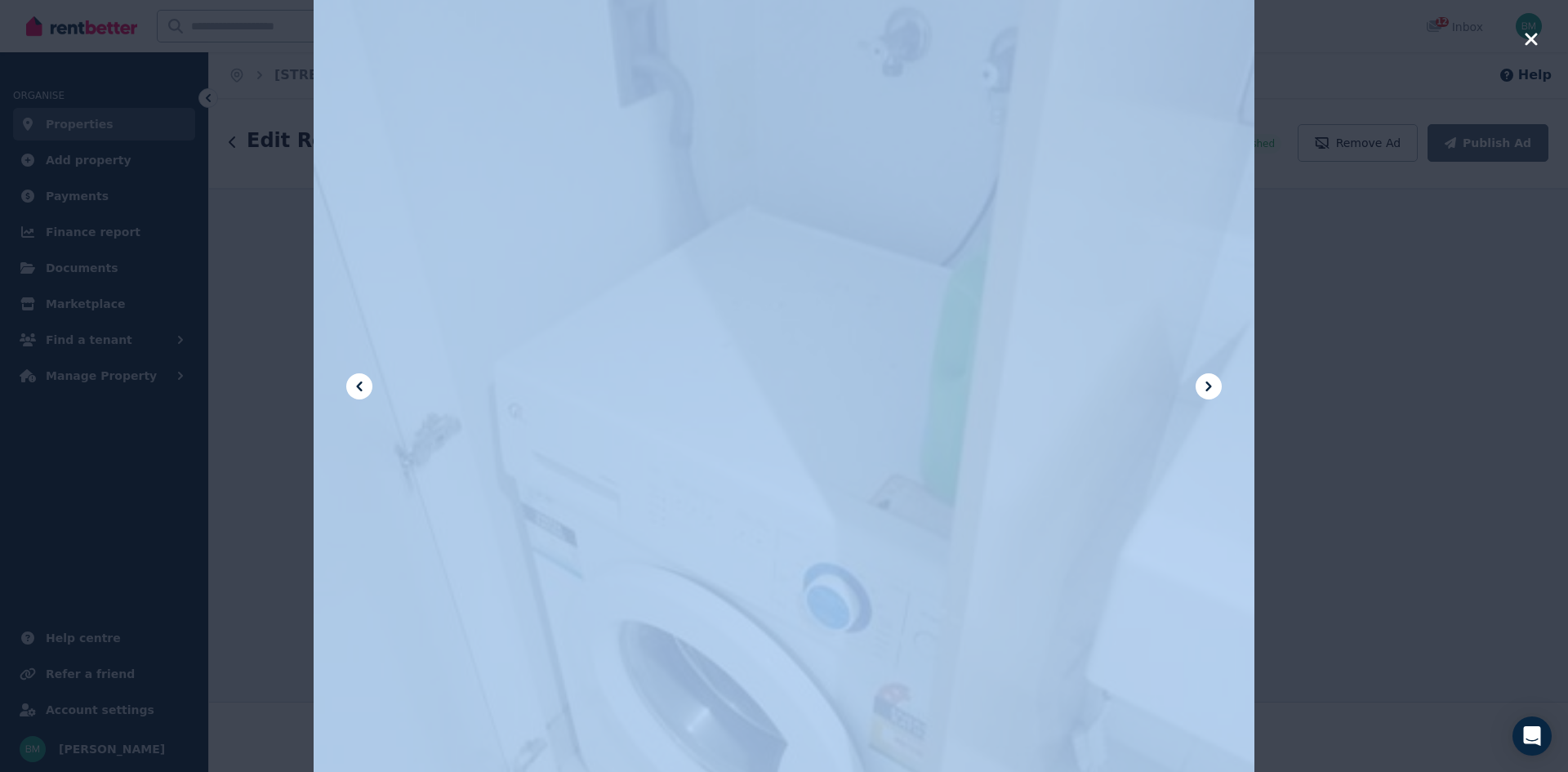
click at [1291, 356] on div at bounding box center [784, 386] width 1568 height 772
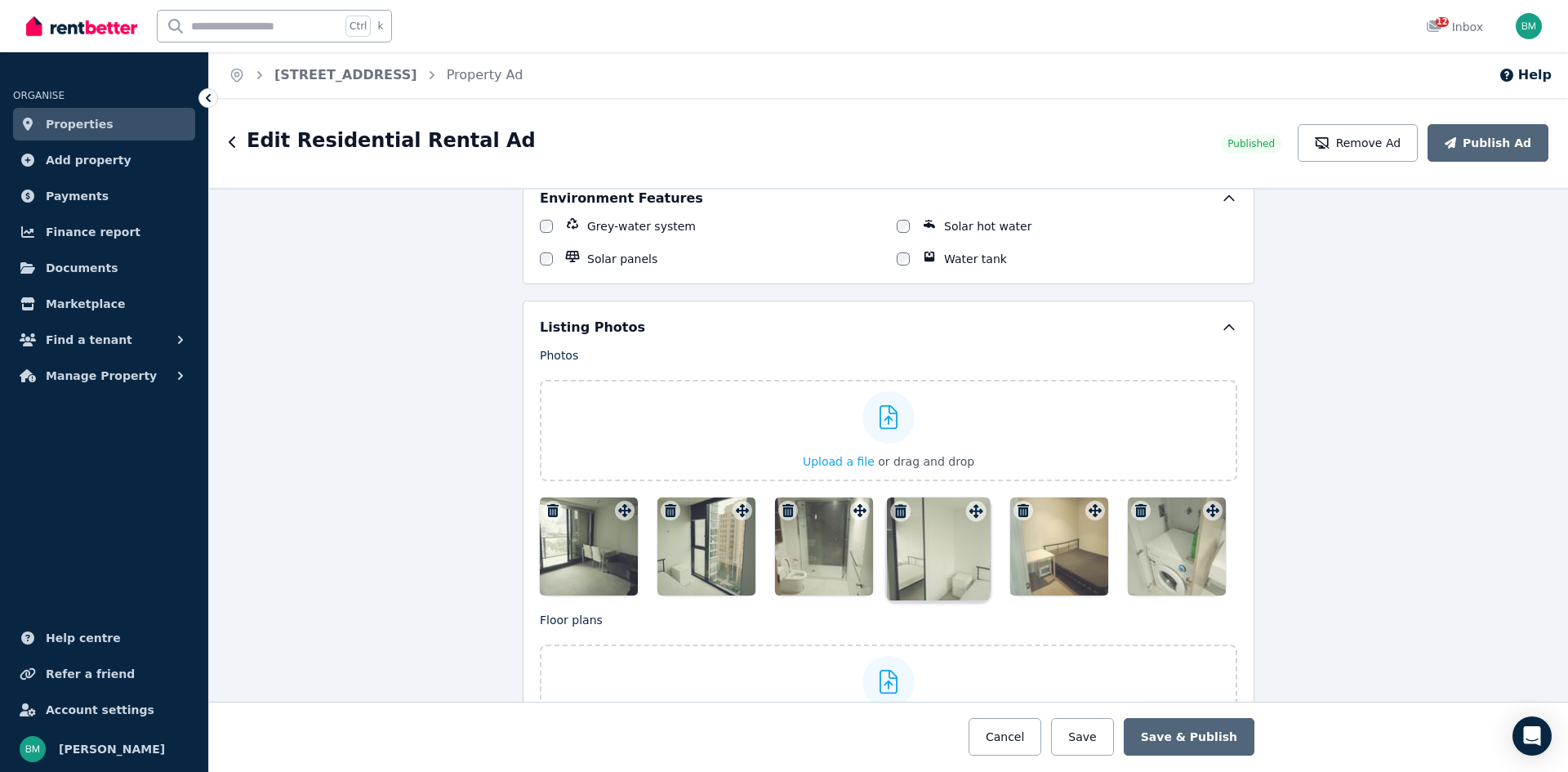
click at [972, 501] on div at bounding box center [978, 511] width 20 height 20
click at [972, 501] on div "Photos Upload a file or drag and drop To pick up a draggable item, press the sp…" at bounding box center [888, 471] width 698 height 249
click at [973, 517] on div "Photos Upload a file or drag and drop To pick up a draggable item, press the sp…" at bounding box center [888, 471] width 698 height 249
click at [973, 517] on div at bounding box center [975, 511] width 21 height 21
click at [973, 517] on div "Photos Upload a file or drag and drop To pick up a draggable item, press the sp…" at bounding box center [888, 471] width 698 height 249
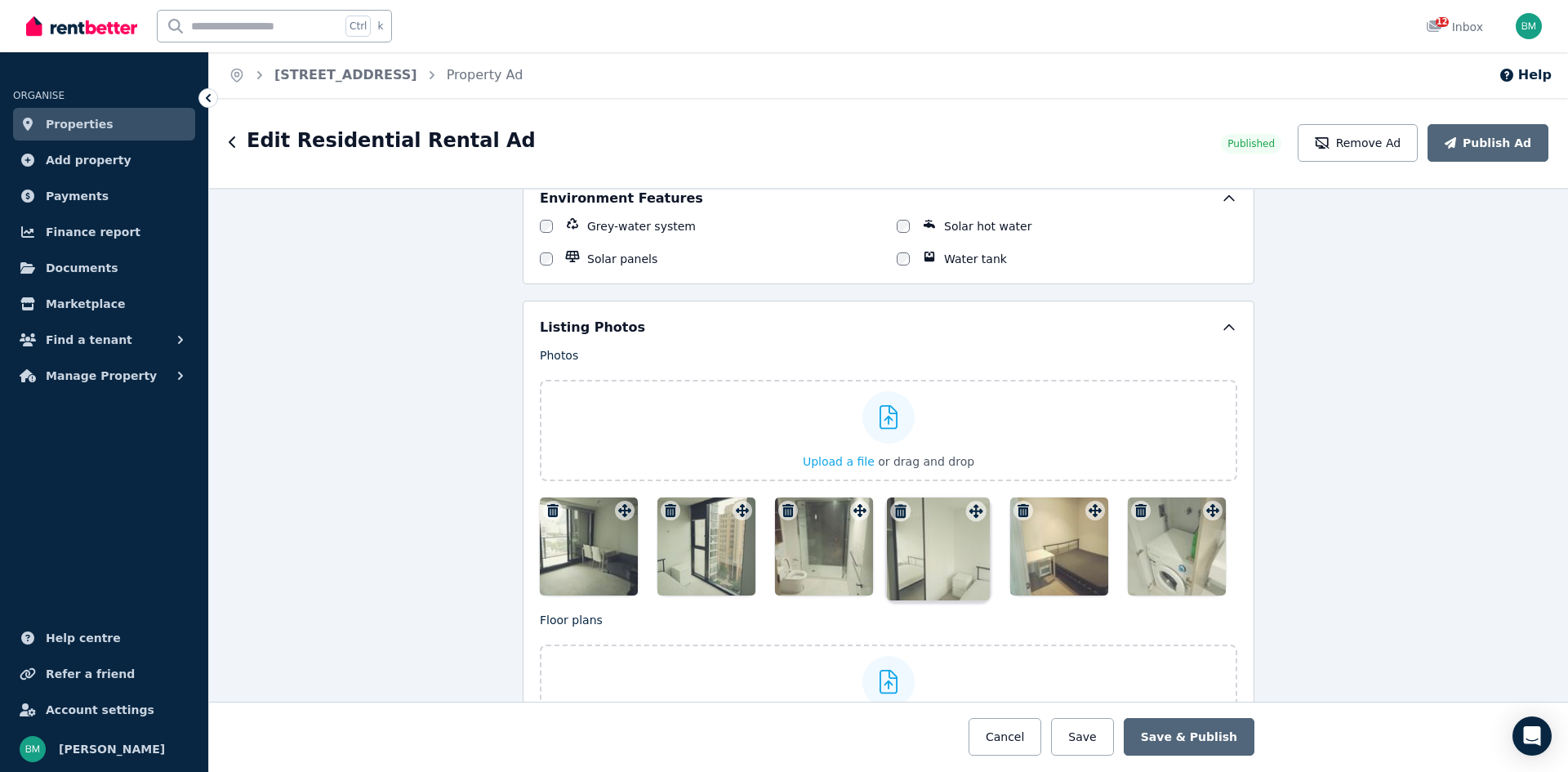
click at [973, 517] on div at bounding box center [975, 511] width 21 height 21
click at [973, 517] on div "Photos Upload a file or drag and drop To pick up a draggable item, press the sp…" at bounding box center [888, 471] width 698 height 249
click at [973, 517] on div at bounding box center [975, 511] width 21 height 21
click at [973, 517] on div "Photos Upload a file or drag and drop To pick up a draggable item, press the sp…" at bounding box center [888, 471] width 698 height 249
drag, startPoint x: 973, startPoint y: 517, endPoint x: 1141, endPoint y: 496, distance: 169.3
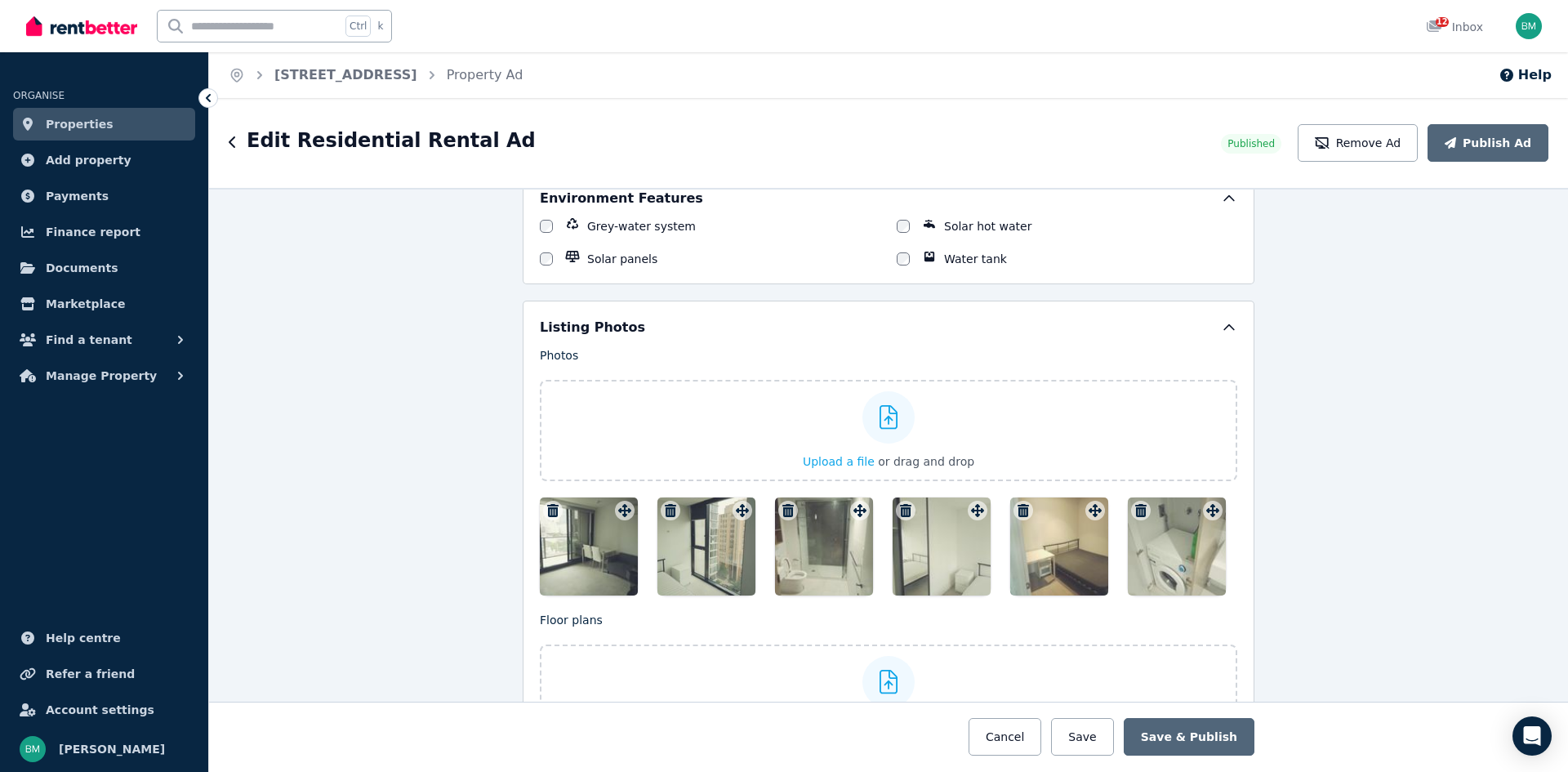
drag, startPoint x: 948, startPoint y: 534, endPoint x: 1065, endPoint y: 540, distance: 117.2
click at [1065, 540] on div at bounding box center [888, 546] width 698 height 98
click at [1065, 540] on div at bounding box center [1059, 546] width 98 height 98
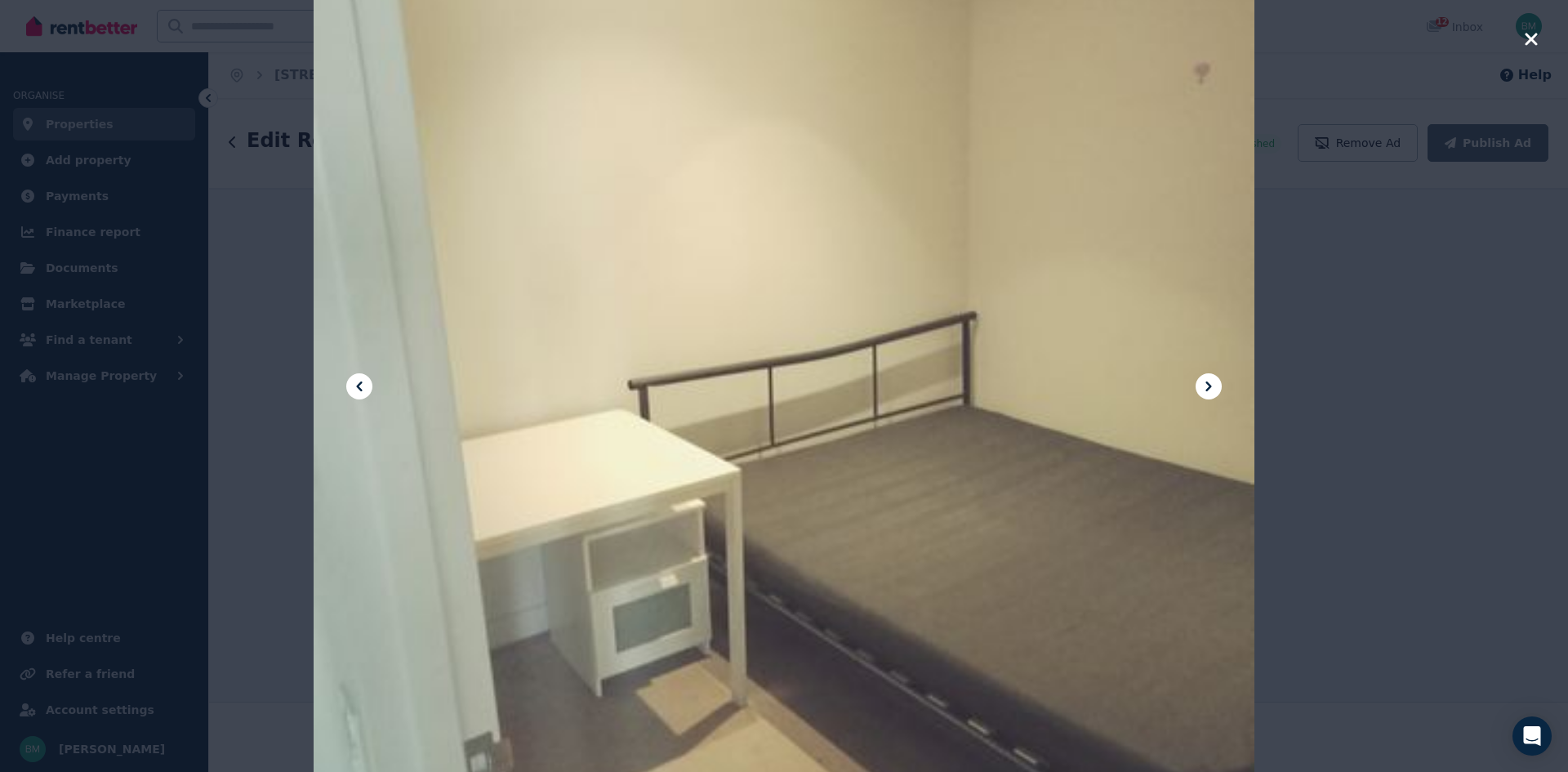
click at [1215, 380] on div "**********" at bounding box center [888, 435] width 1359 height 674
click at [1215, 380] on icon at bounding box center [1209, 386] width 20 height 20
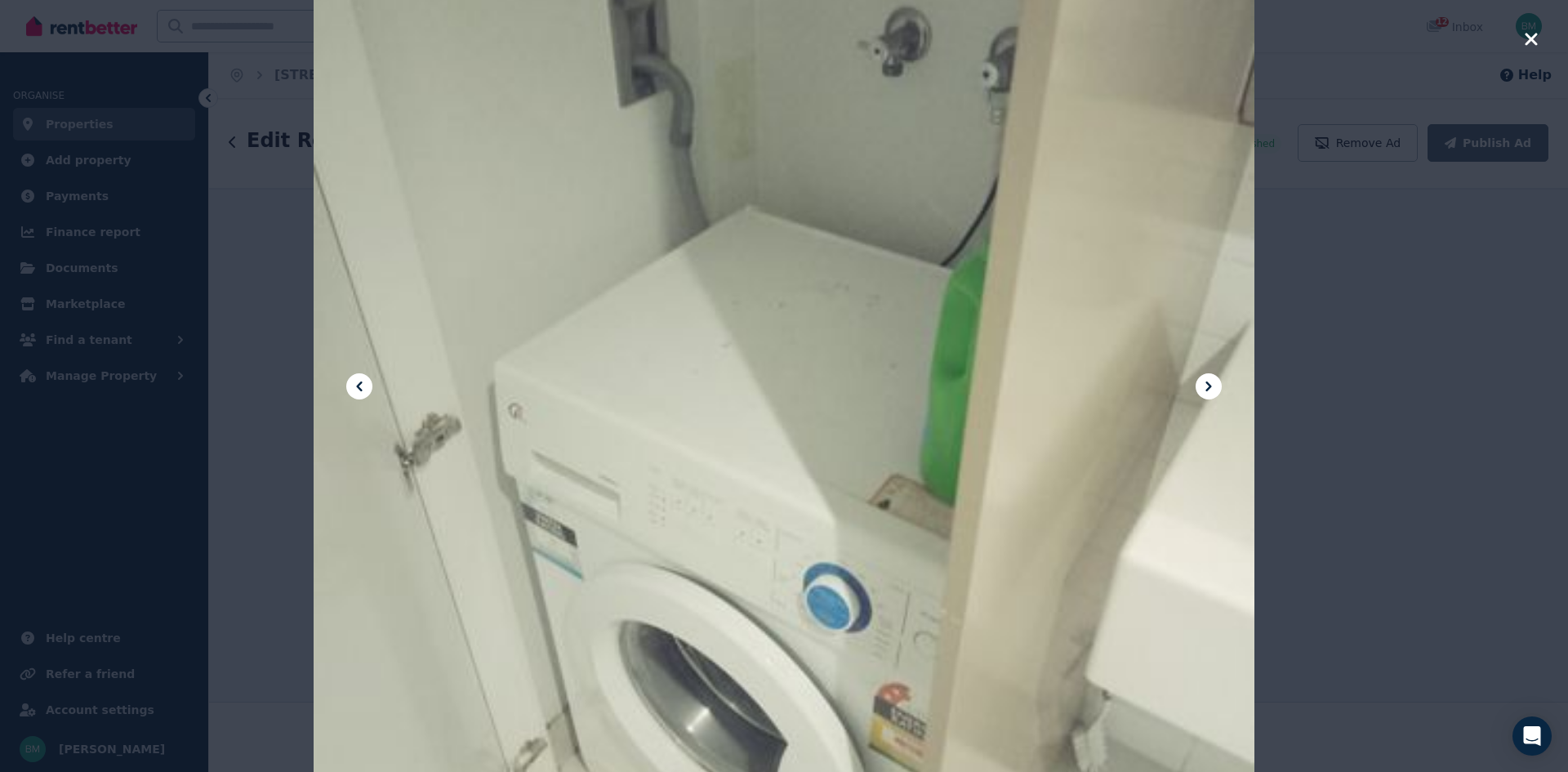
click at [1534, 38] on icon "button" at bounding box center [1531, 39] width 13 height 13
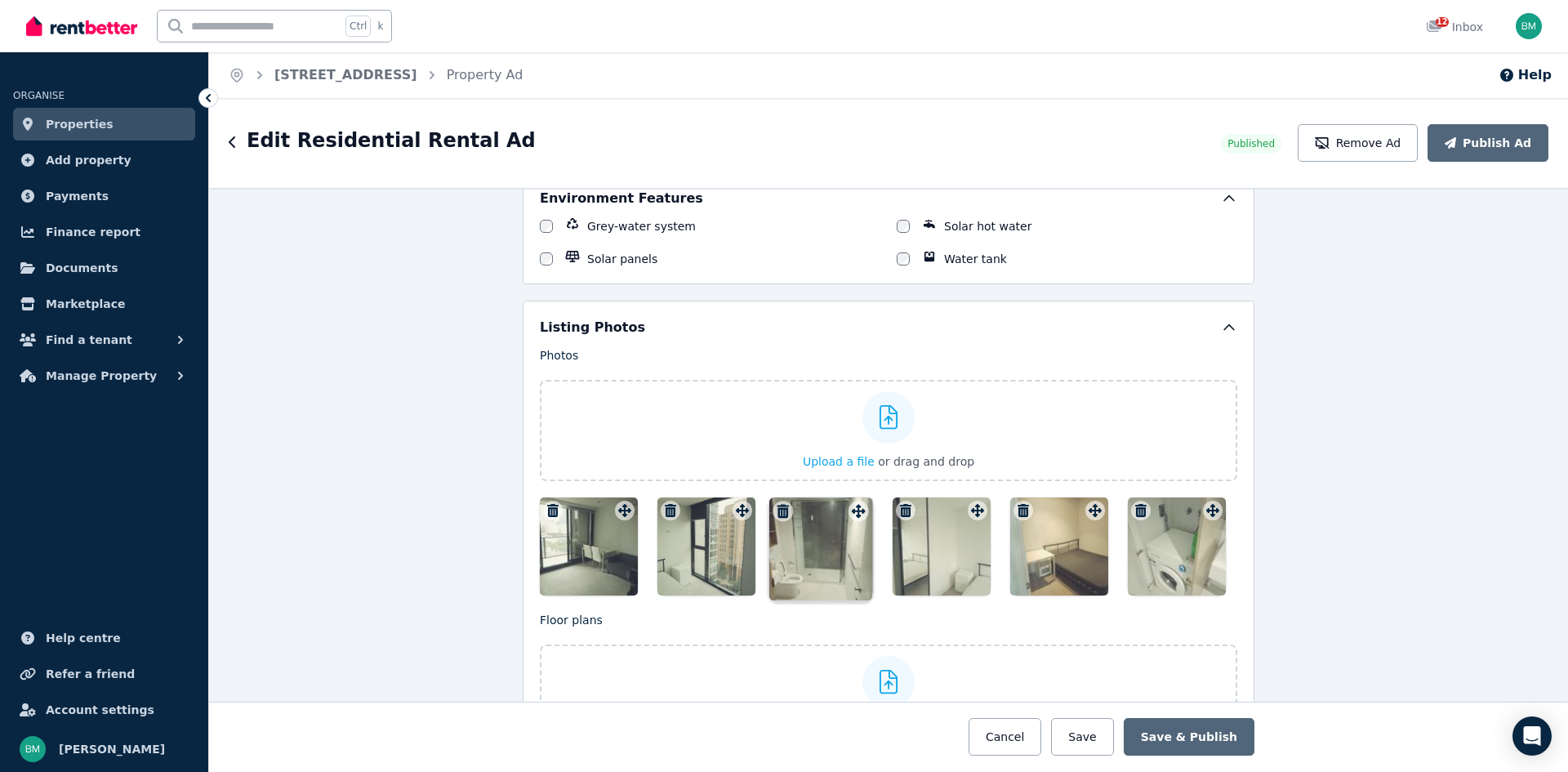
click at [857, 514] on div "Photos Upload a file or drag and drop To pick up a draggable item, press the sp…" at bounding box center [888, 471] width 698 height 249
click at [857, 514] on div at bounding box center [857, 511] width 21 height 21
click at [857, 514] on div "Photos Upload a file or drag and drop To pick up a draggable item, press the sp…" at bounding box center [888, 471] width 698 height 249
click at [857, 514] on div at bounding box center [857, 511] width 21 height 21
click at [829, 544] on div at bounding box center [824, 546] width 98 height 98
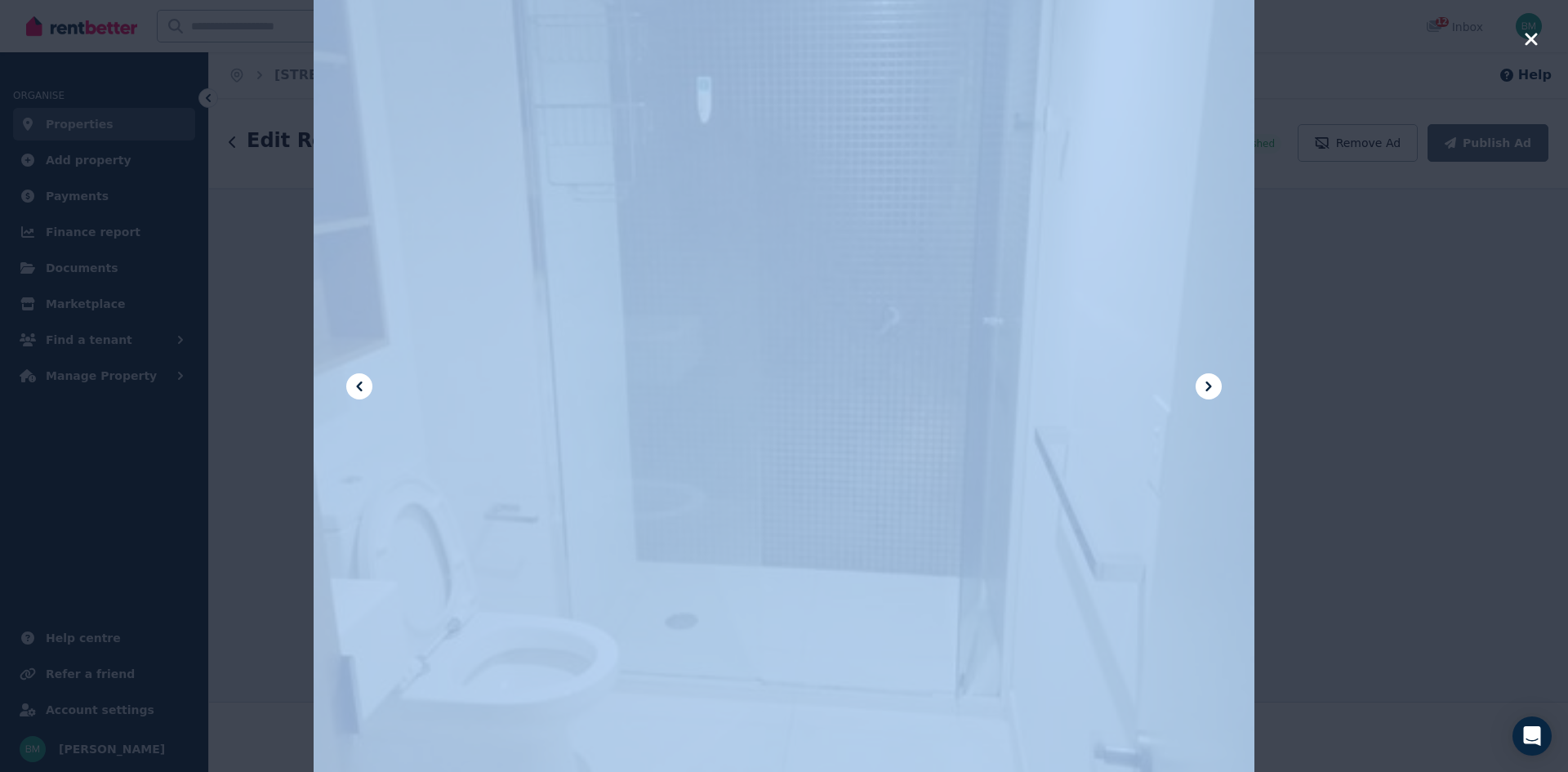
click at [829, 544] on div "**********" at bounding box center [888, 435] width 1359 height 674
click at [1409, 368] on div at bounding box center [784, 386] width 1568 height 772
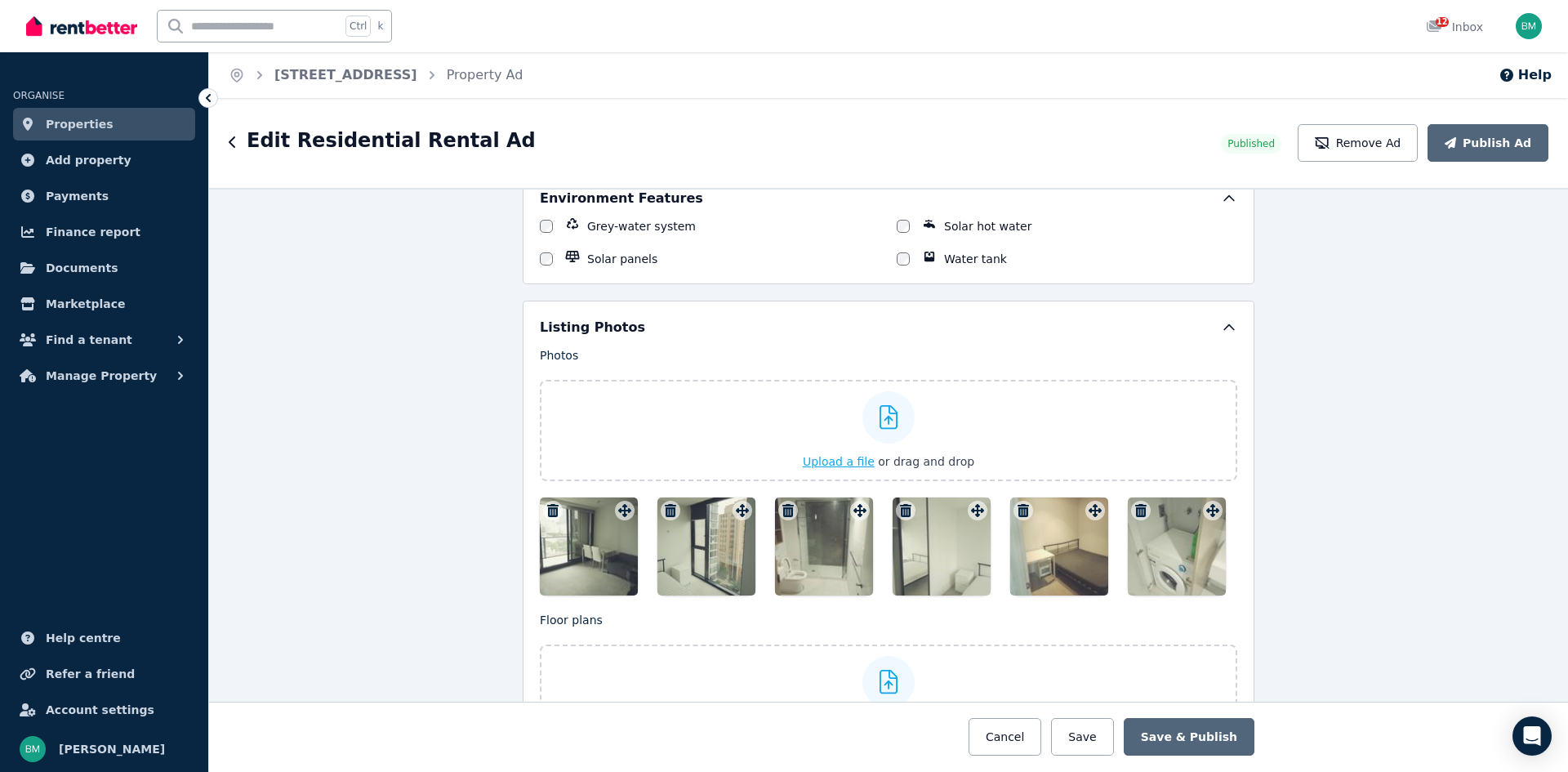
click at [886, 410] on icon at bounding box center [889, 417] width 19 height 24
click at [0, 0] on input "Upload a file or drag and drop" at bounding box center [0, 0] width 0 height 0
click at [109, 127] on link "Properties" at bounding box center [104, 124] width 182 height 32
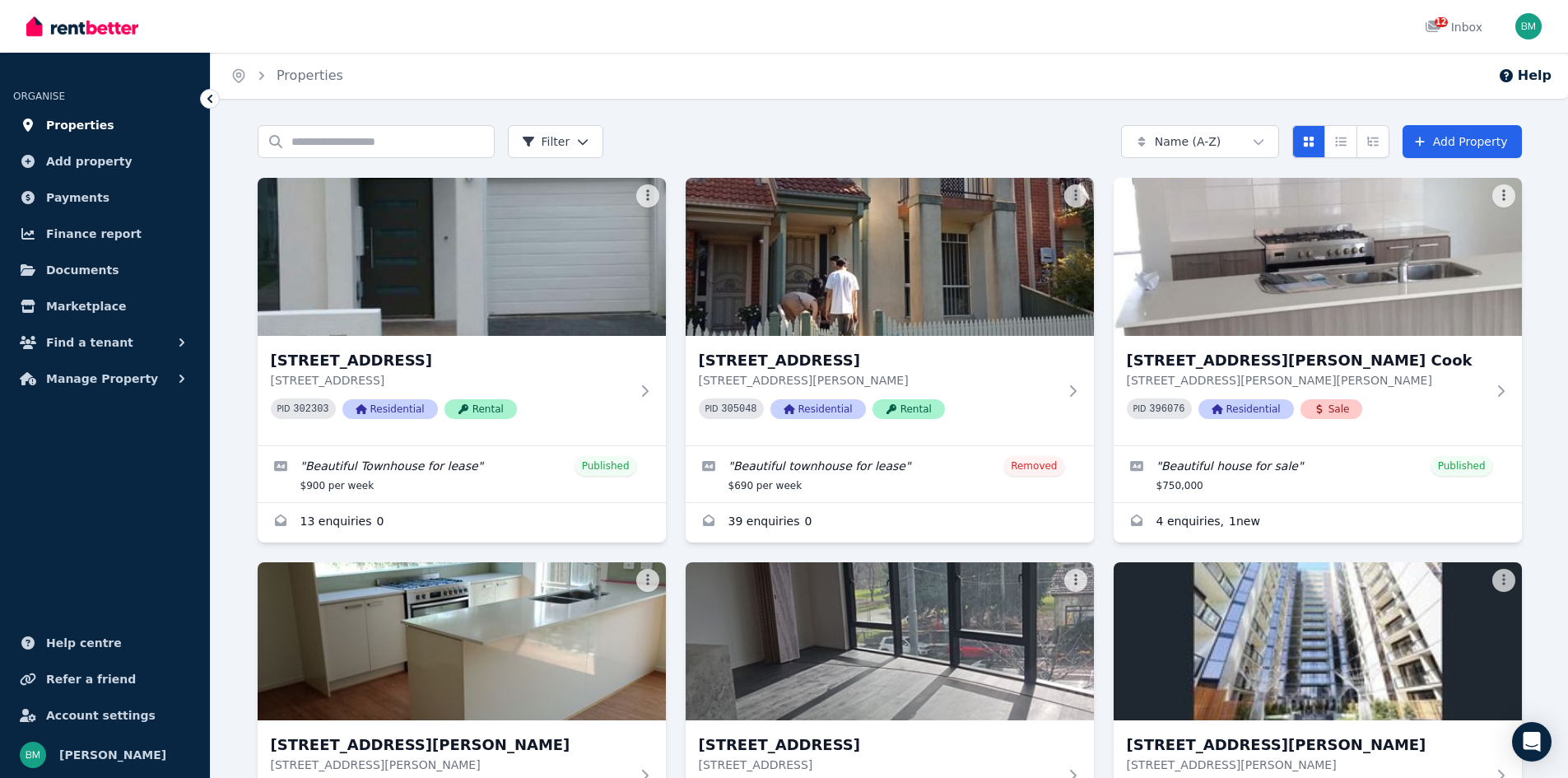
click at [87, 127] on span "Properties" at bounding box center [80, 125] width 68 height 20
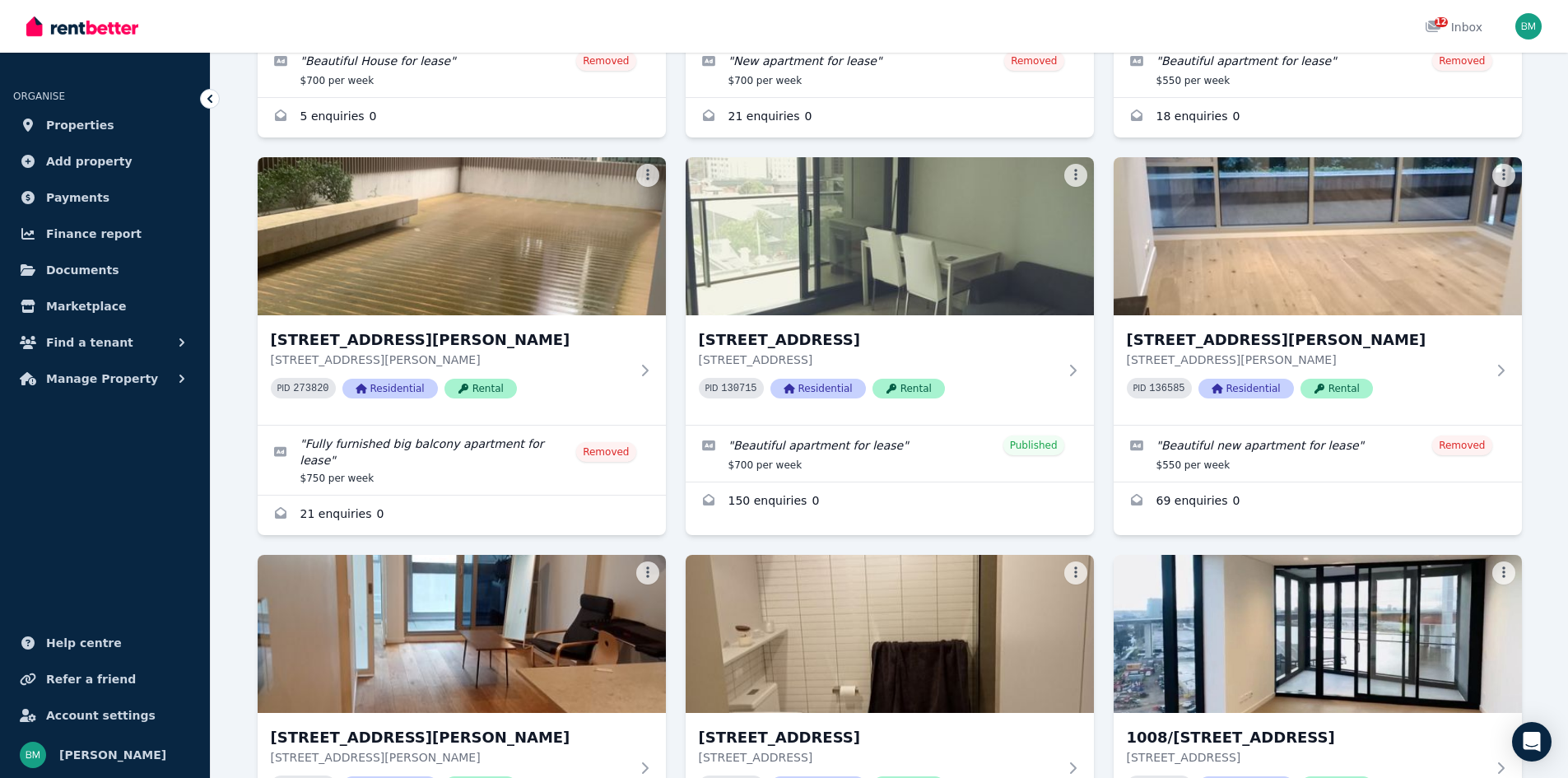
scroll to position [793, 0]
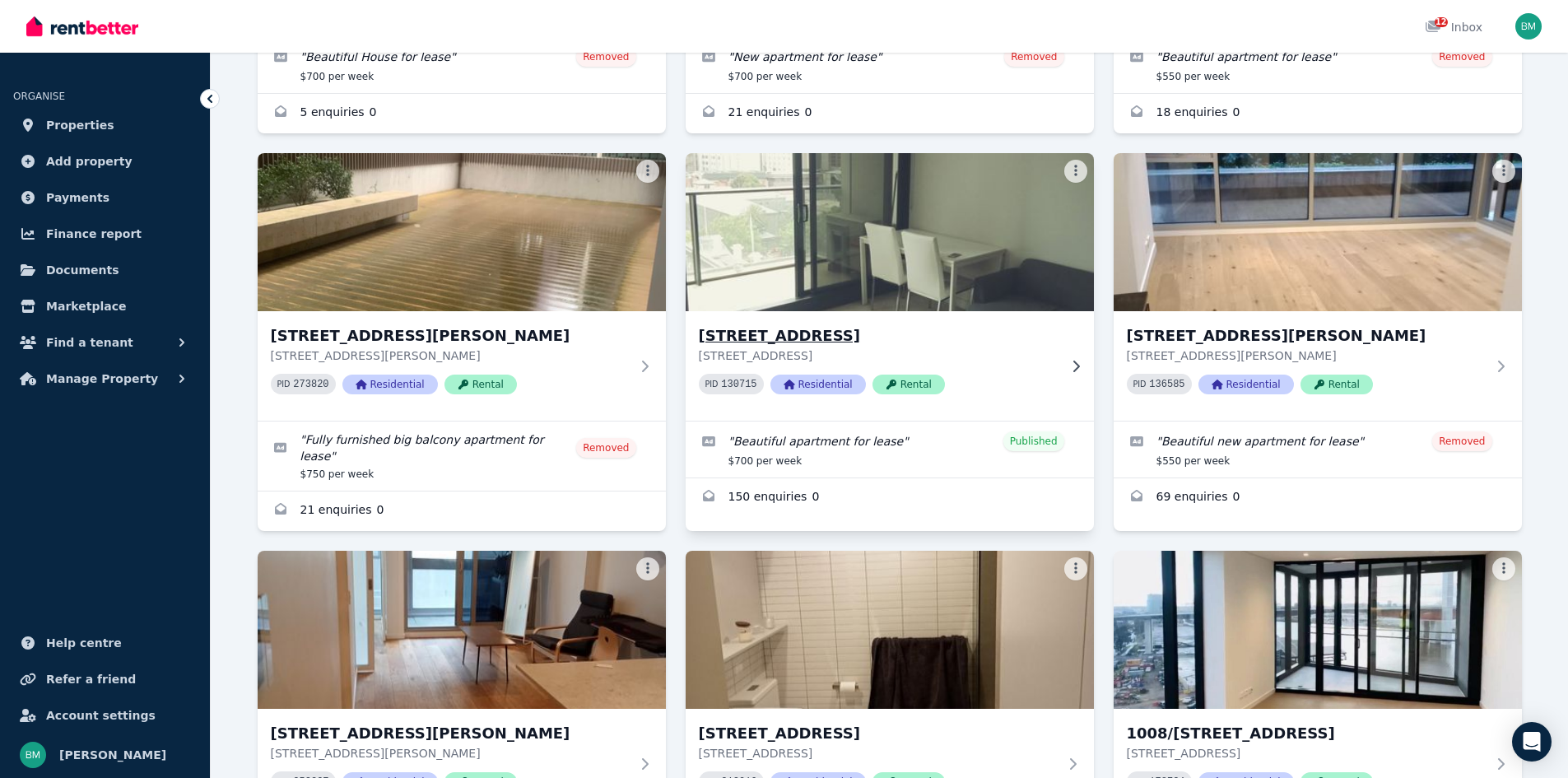
click at [1033, 273] on img at bounding box center [889, 231] width 429 height 166
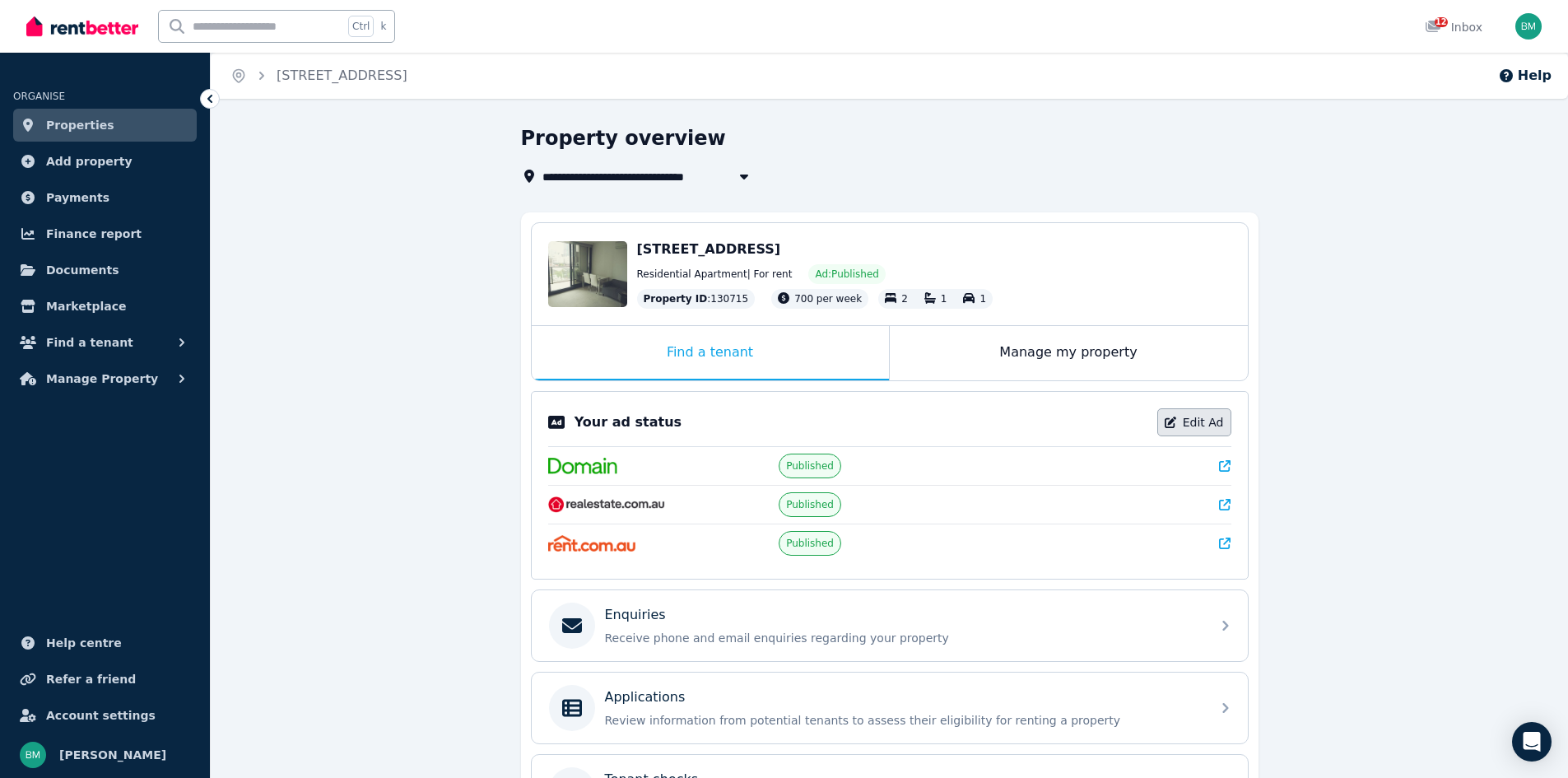
click at [1198, 425] on link "Edit Ad" at bounding box center [1194, 422] width 74 height 28
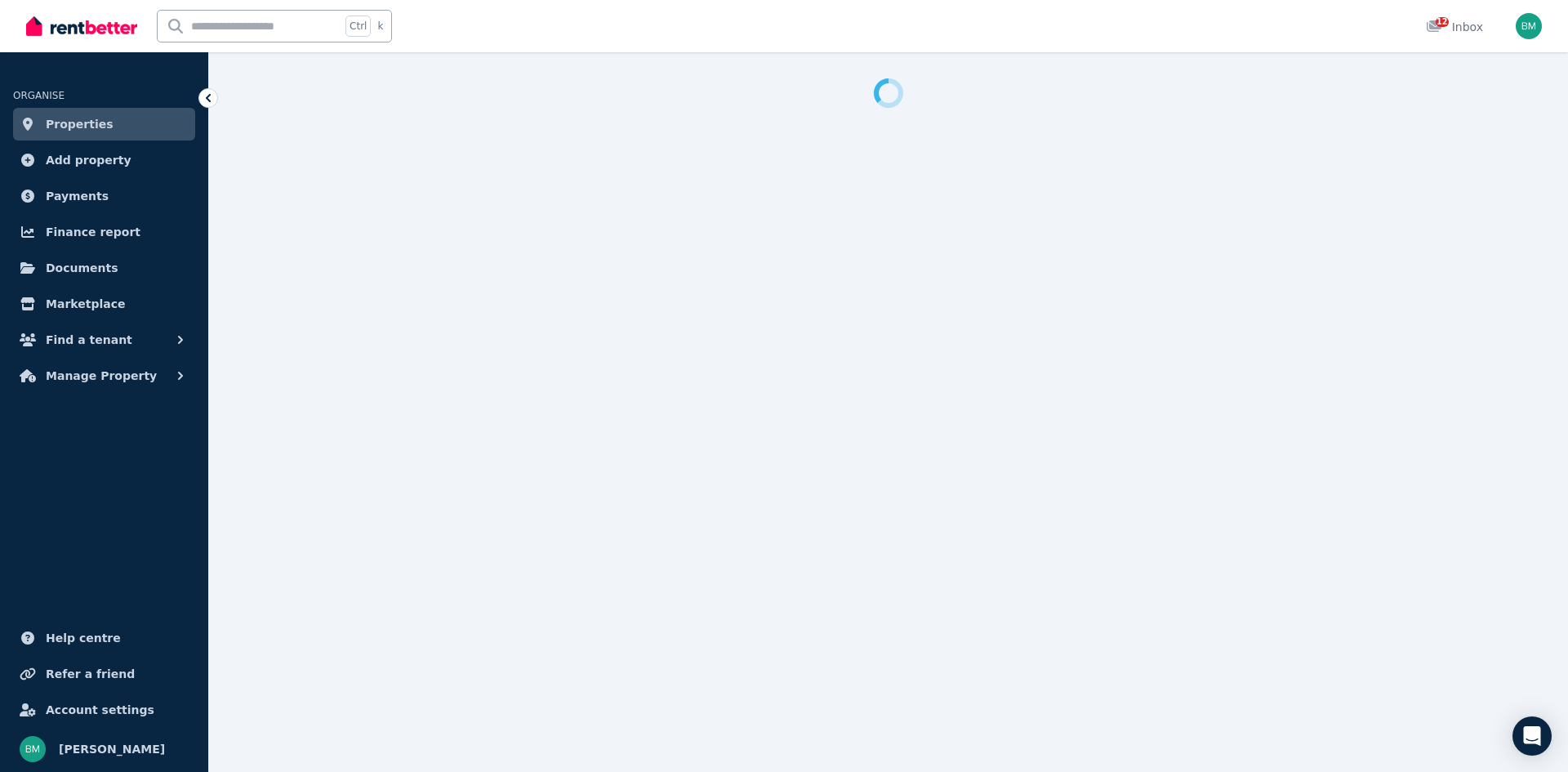
select select "**********"
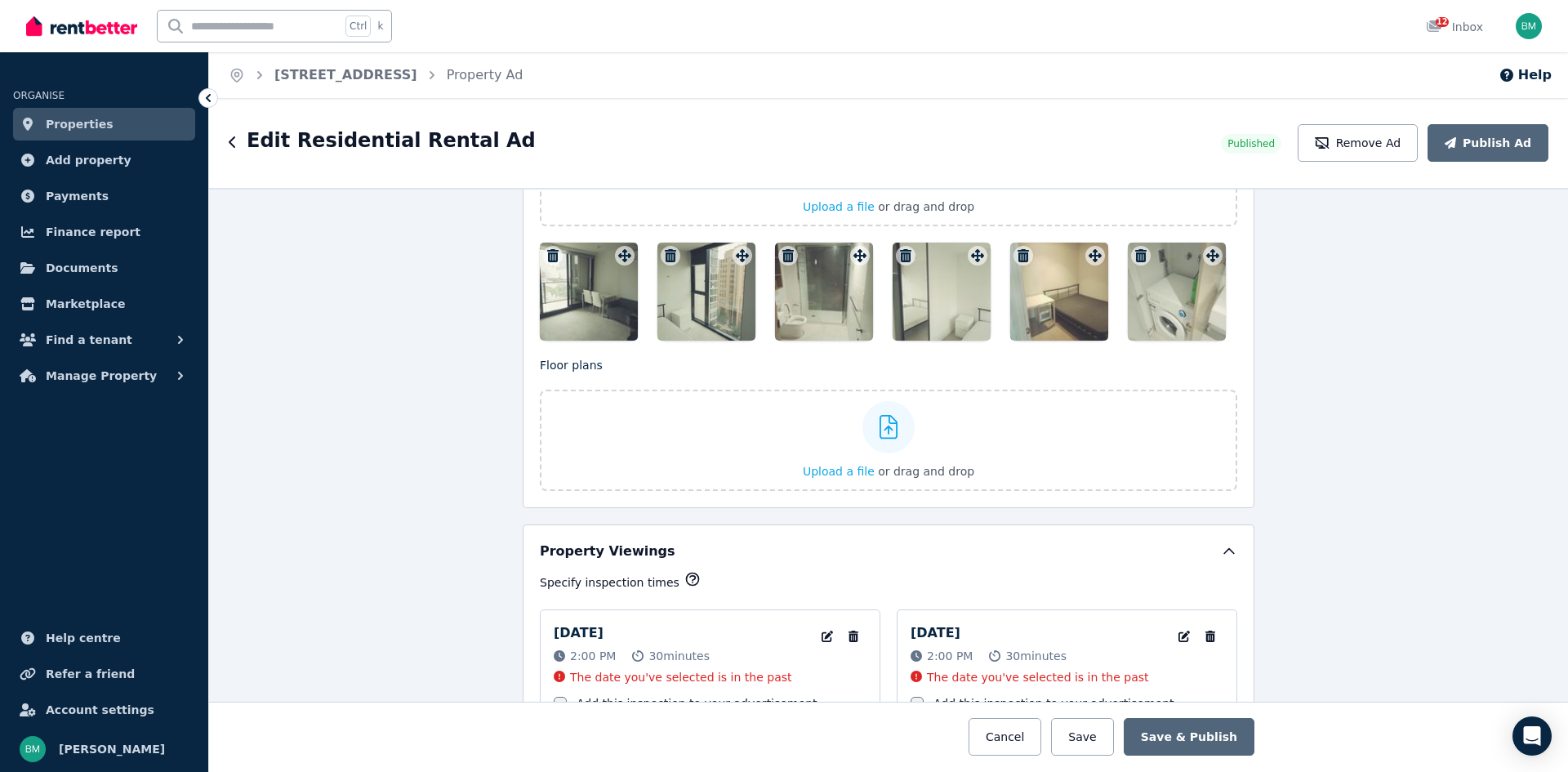
scroll to position [2095, 0]
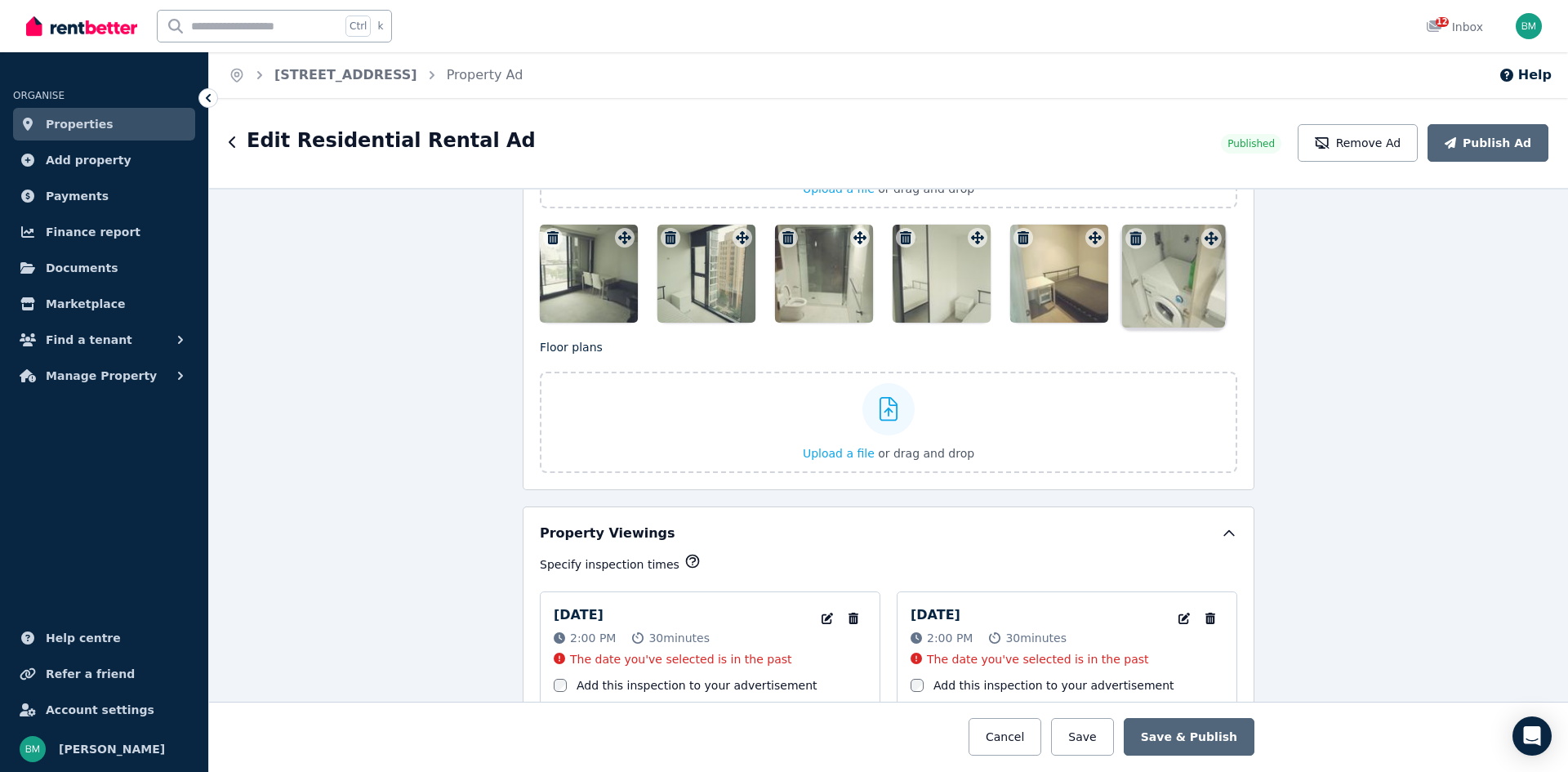
click at [1209, 241] on div "Photos Upload a file or drag and drop To pick up a draggable item, press the sp…" at bounding box center [888, 199] width 698 height 249
click at [1209, 241] on div at bounding box center [1174, 276] width 103 height 103
click at [1209, 241] on div "Photos Upload a file or drag and drop To pick up a draggable item, press the sp…" at bounding box center [888, 199] width 698 height 249
click at [1209, 241] on div at bounding box center [1174, 276] width 103 height 103
click at [1209, 241] on div "Photos Upload a file or drag and drop To pick up a draggable item, press the sp…" at bounding box center [888, 199] width 698 height 249
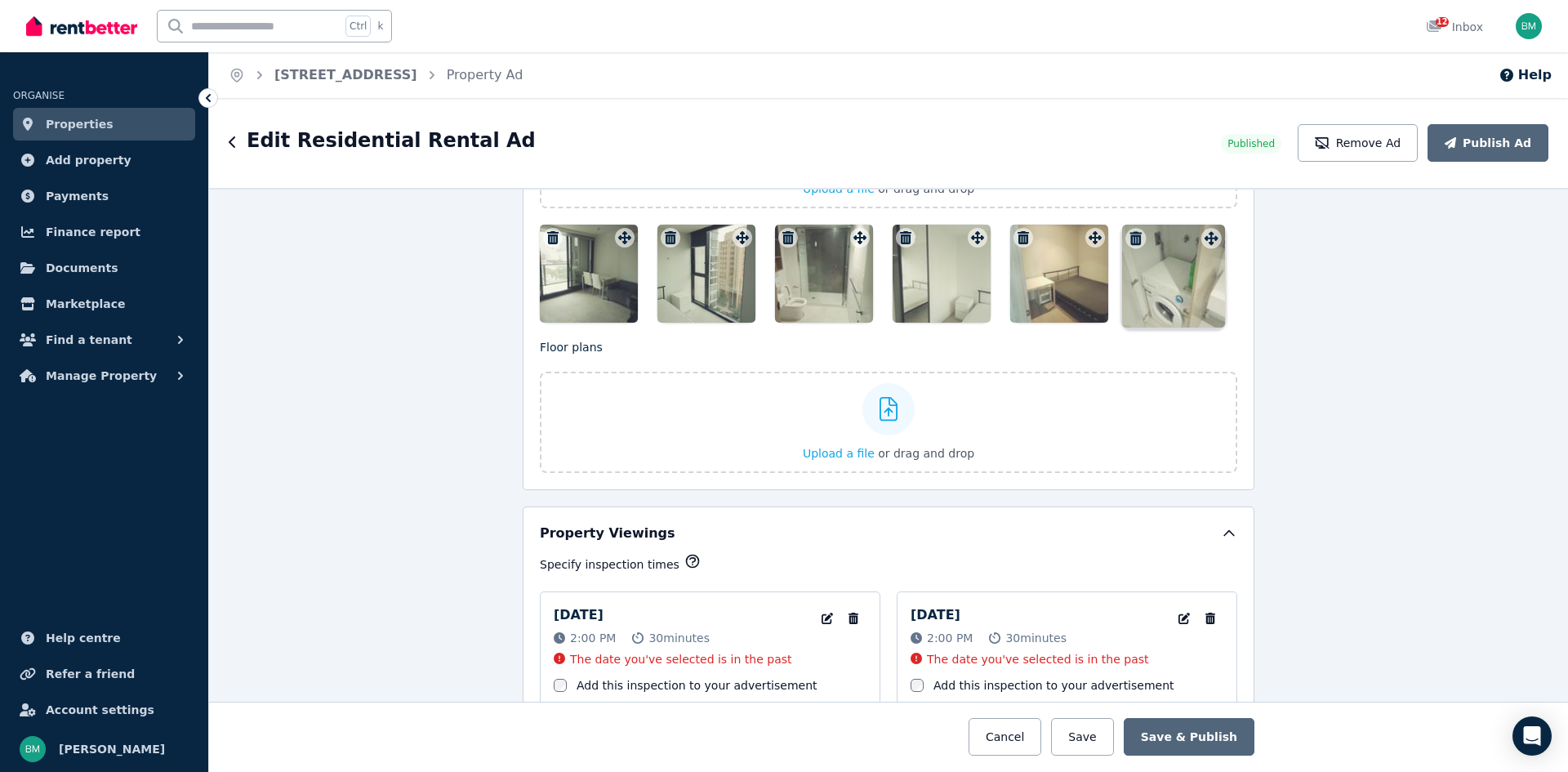
click at [1209, 241] on div at bounding box center [1174, 276] width 103 height 103
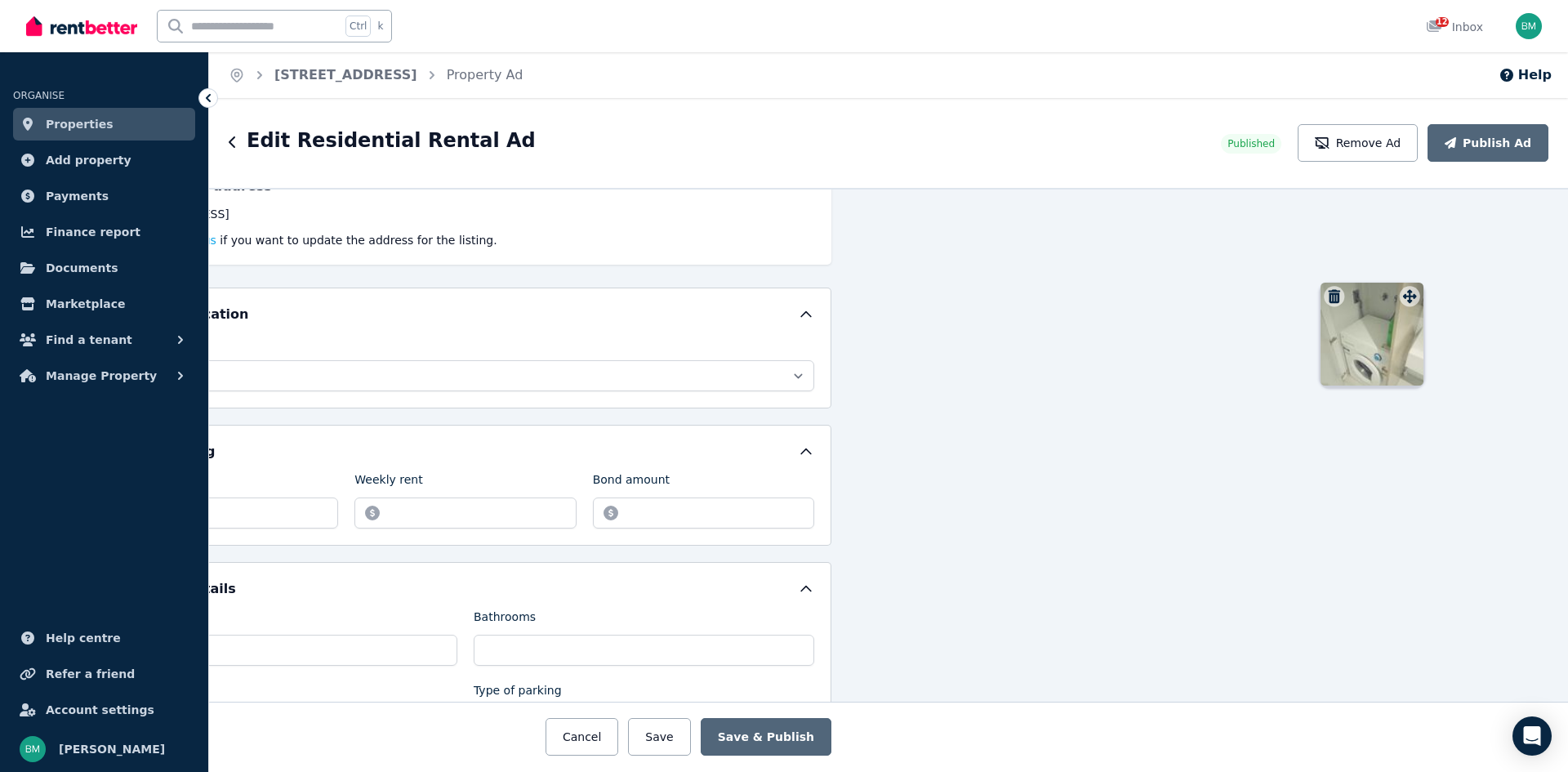
drag, startPoint x: 1209, startPoint y: 241, endPoint x: 1409, endPoint y: 286, distance: 205.0
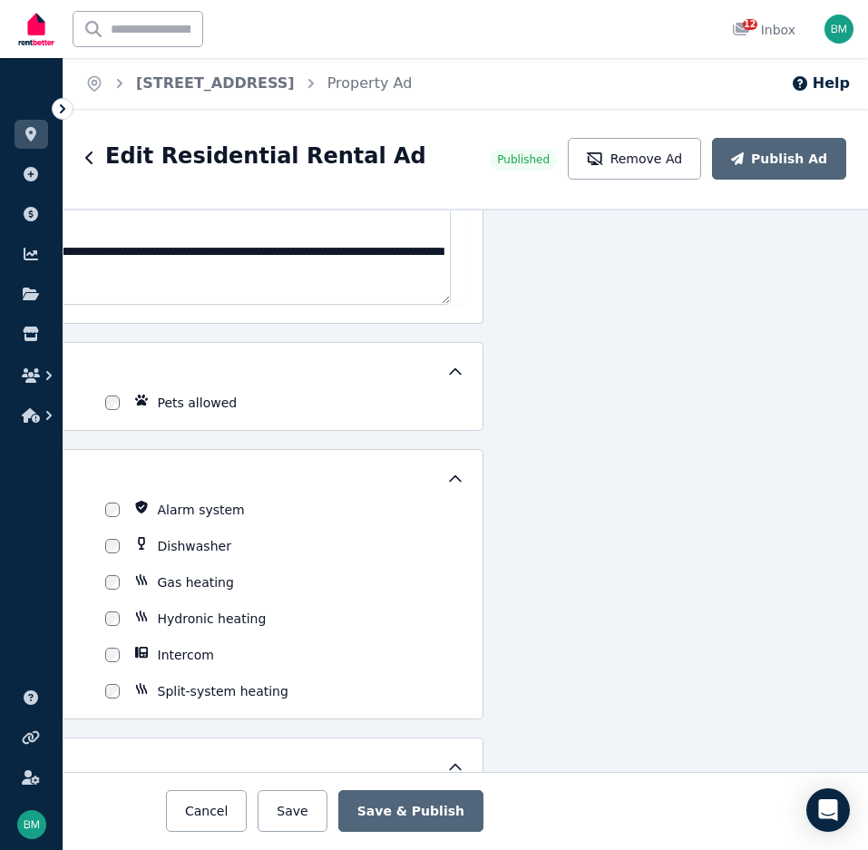
scroll to position [1224, 370]
drag, startPoint x: 523, startPoint y: 493, endPoint x: 933, endPoint y: 451, distance: 412.1
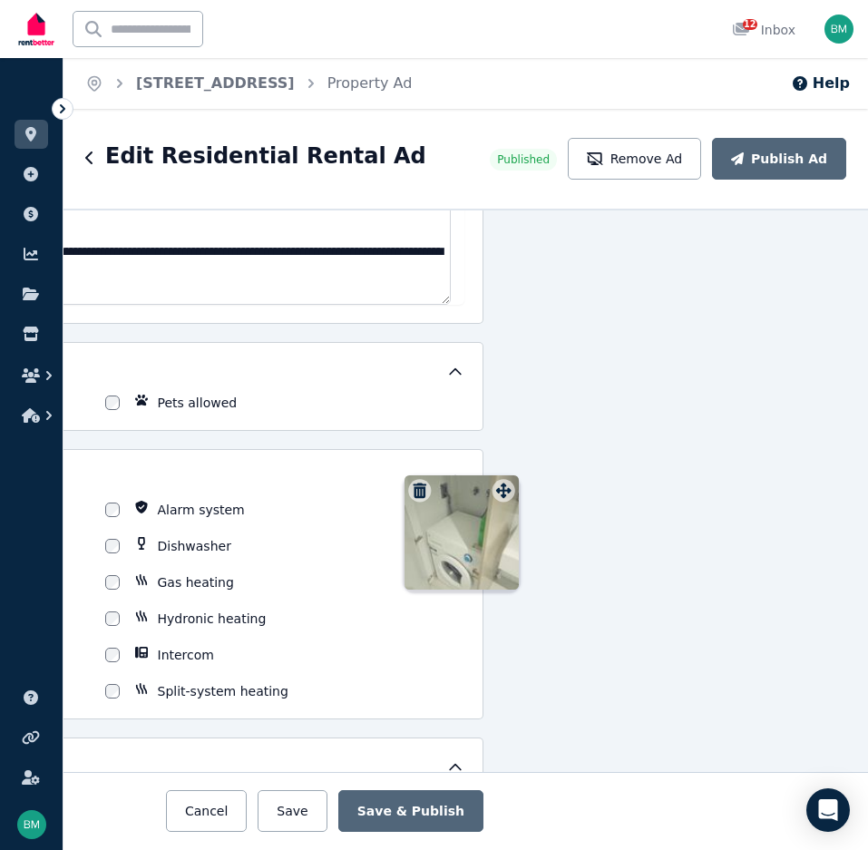
click at [868, 451] on html "**********" at bounding box center [434, 425] width 868 height 850
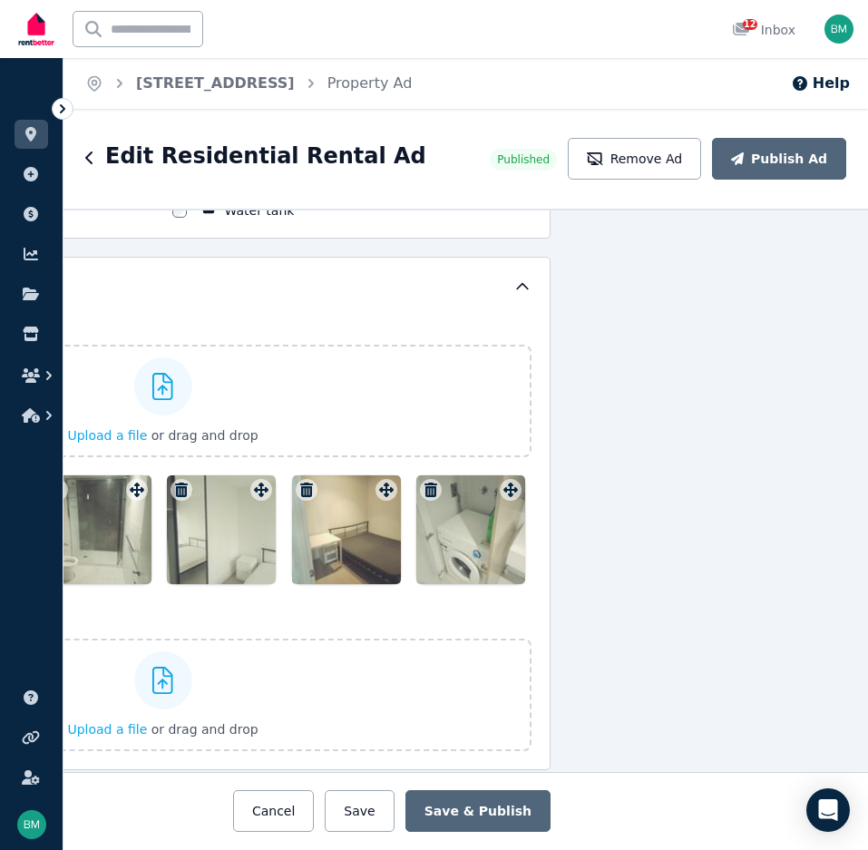
click at [452, 531] on div at bounding box center [470, 529] width 109 height 109
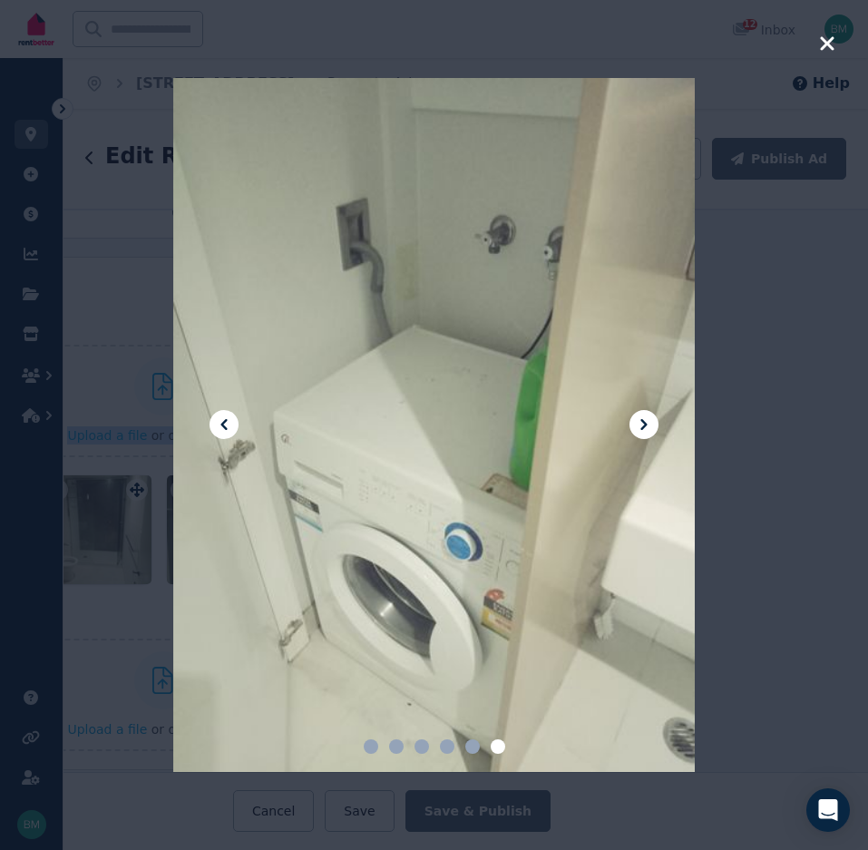
click at [452, 531] on div "**********" at bounding box center [465, 479] width 804 height 741
click at [477, 435] on div at bounding box center [433, 425] width 521 height 695
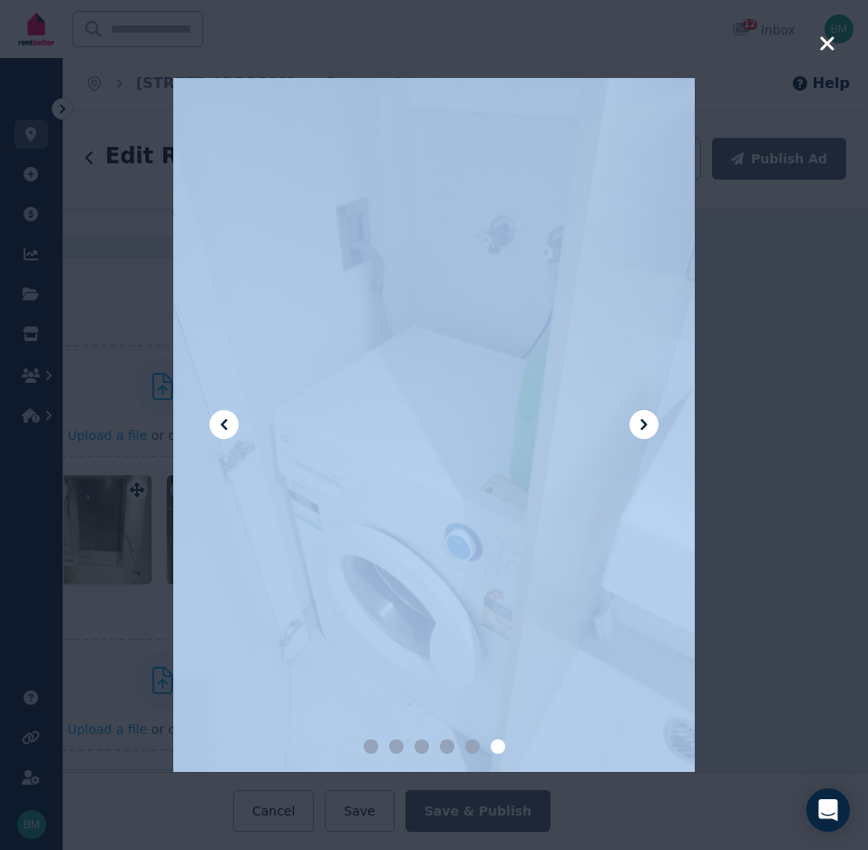
click at [477, 435] on div at bounding box center [433, 425] width 521 height 695
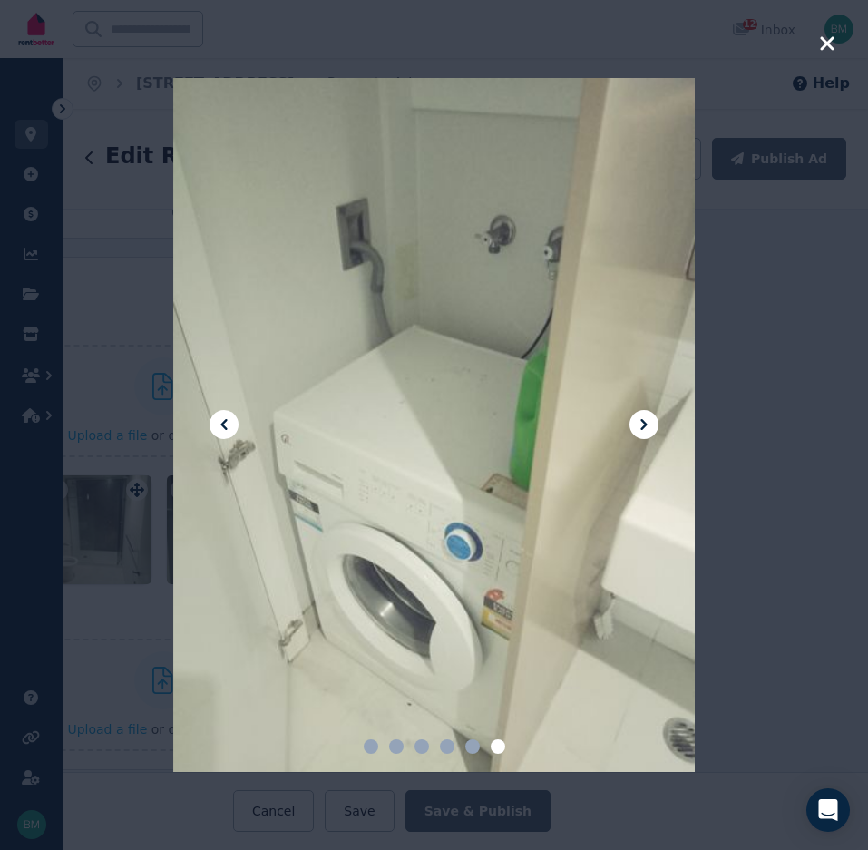
click at [445, 749] on span at bounding box center [447, 746] width 15 height 15
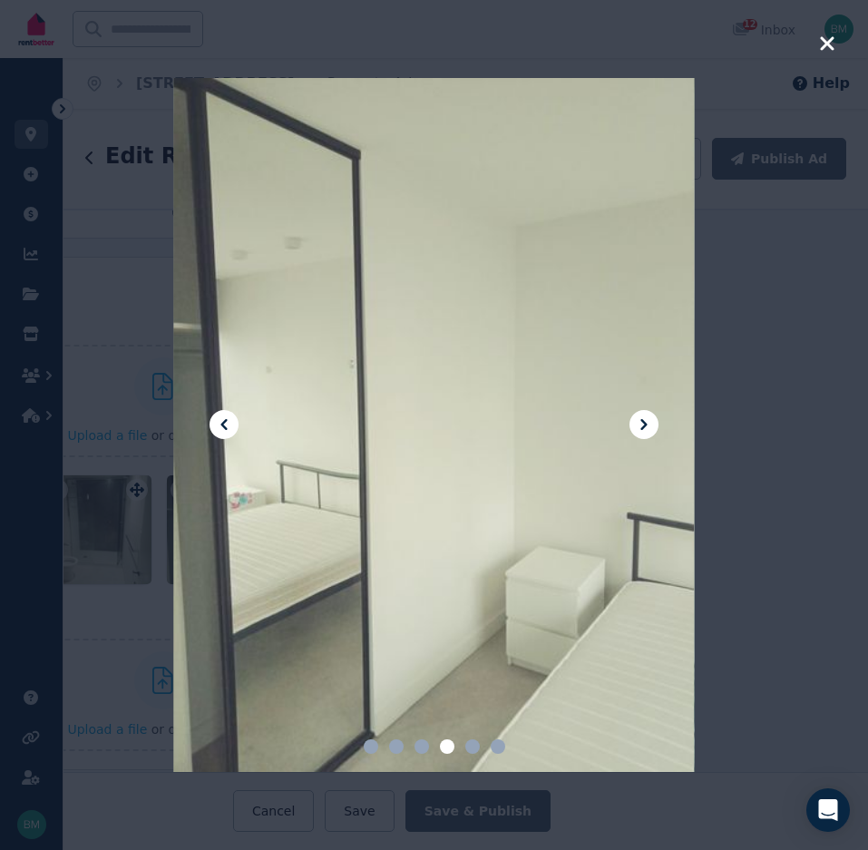
drag, startPoint x: 865, startPoint y: 674, endPoint x: 858, endPoint y: 683, distance: 11.6
click at [858, 683] on div at bounding box center [434, 425] width 868 height 850
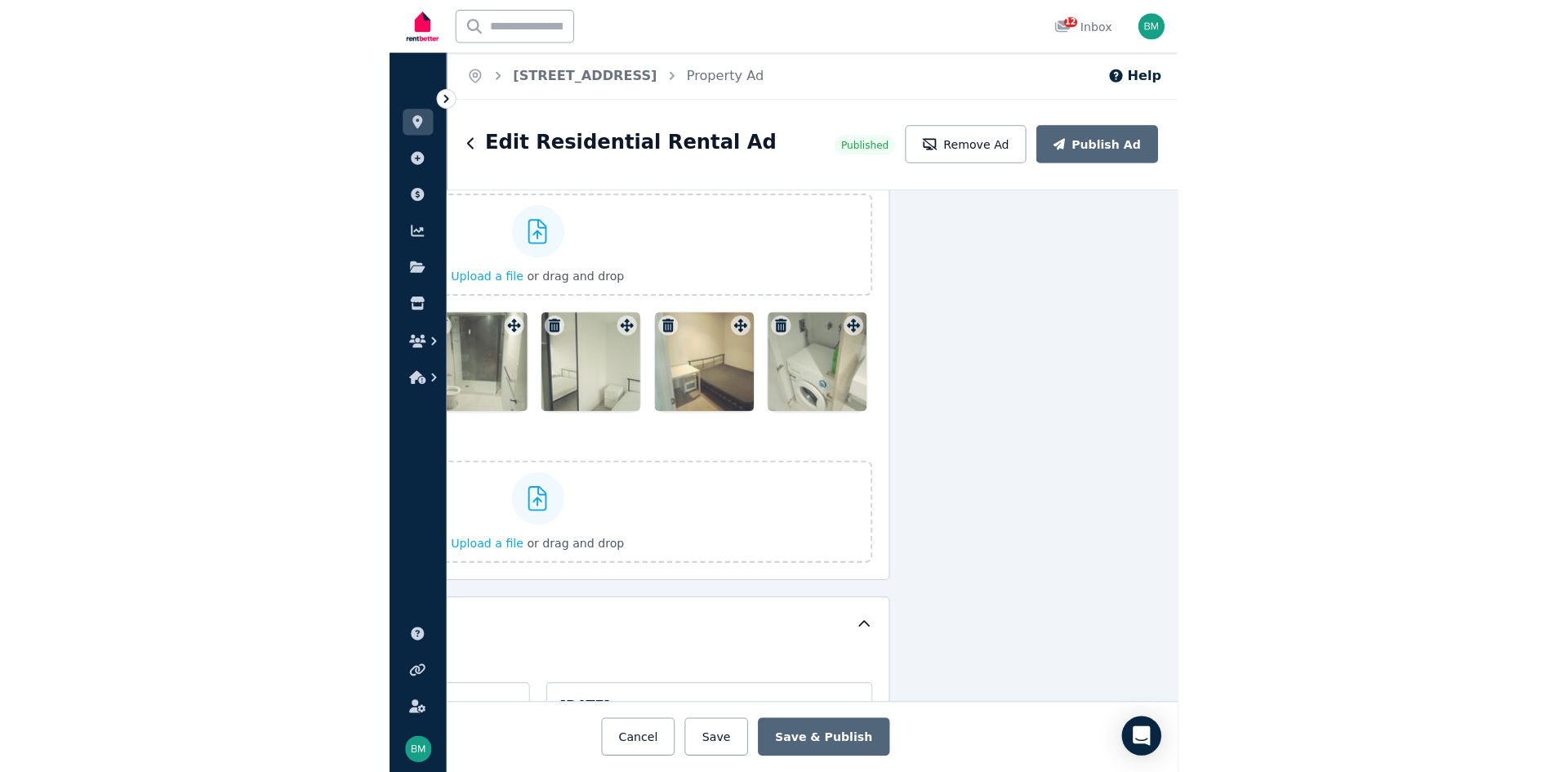
scroll to position [2039, 273]
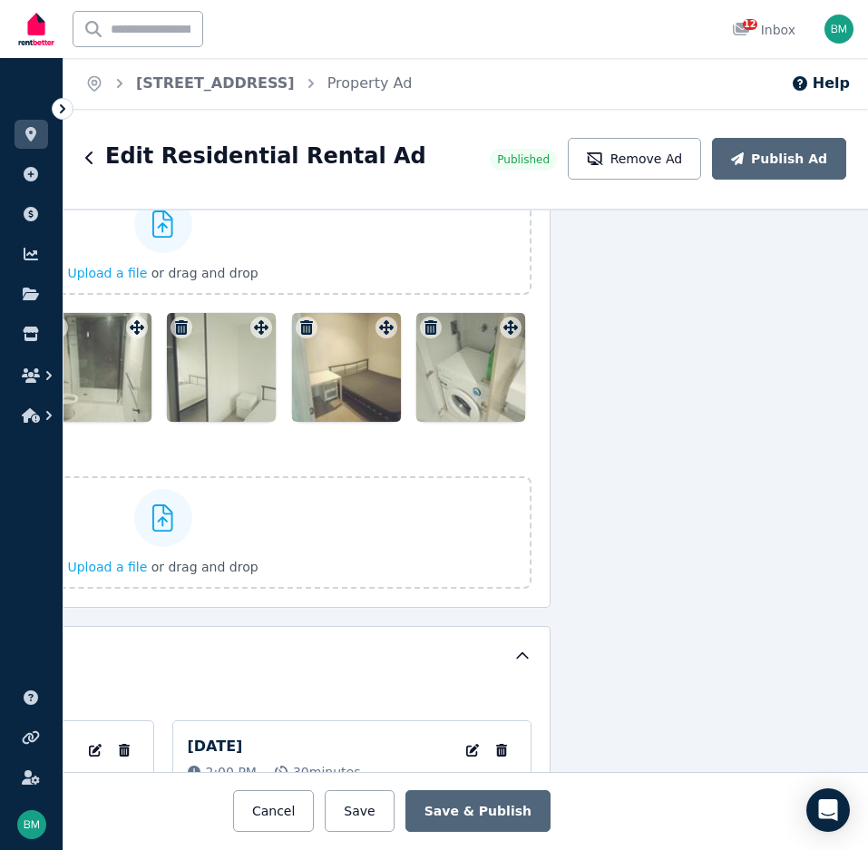
click at [106, 365] on div at bounding box center [97, 367] width 109 height 109
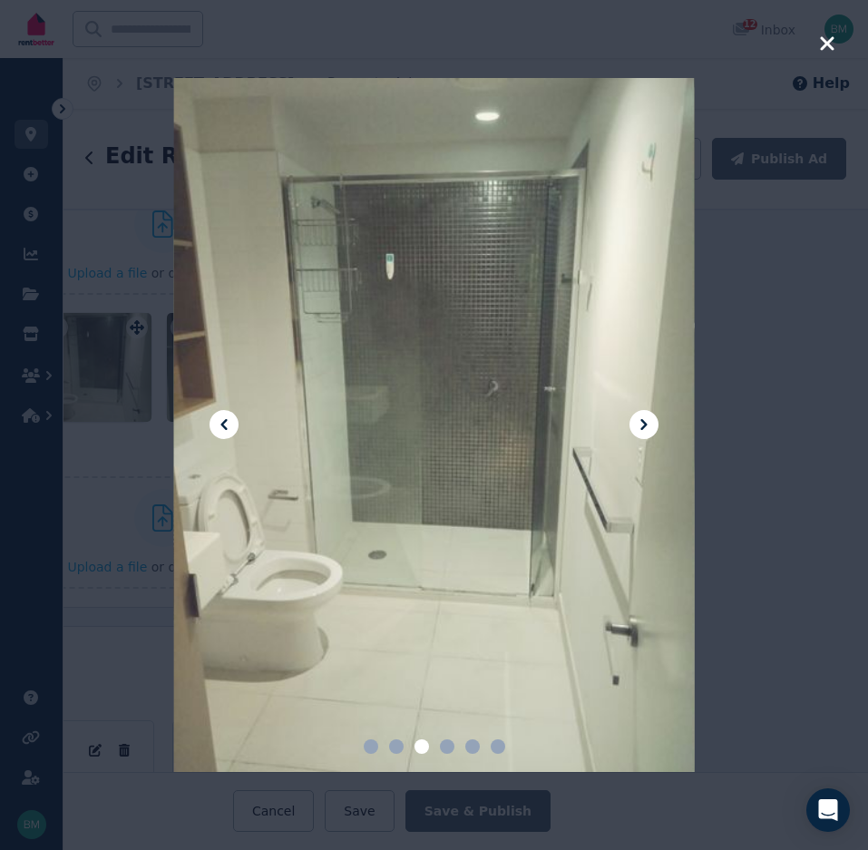
drag, startPoint x: 436, startPoint y: 287, endPoint x: 464, endPoint y: 319, distance: 42.4
click at [464, 319] on div at bounding box center [433, 425] width 521 height 695
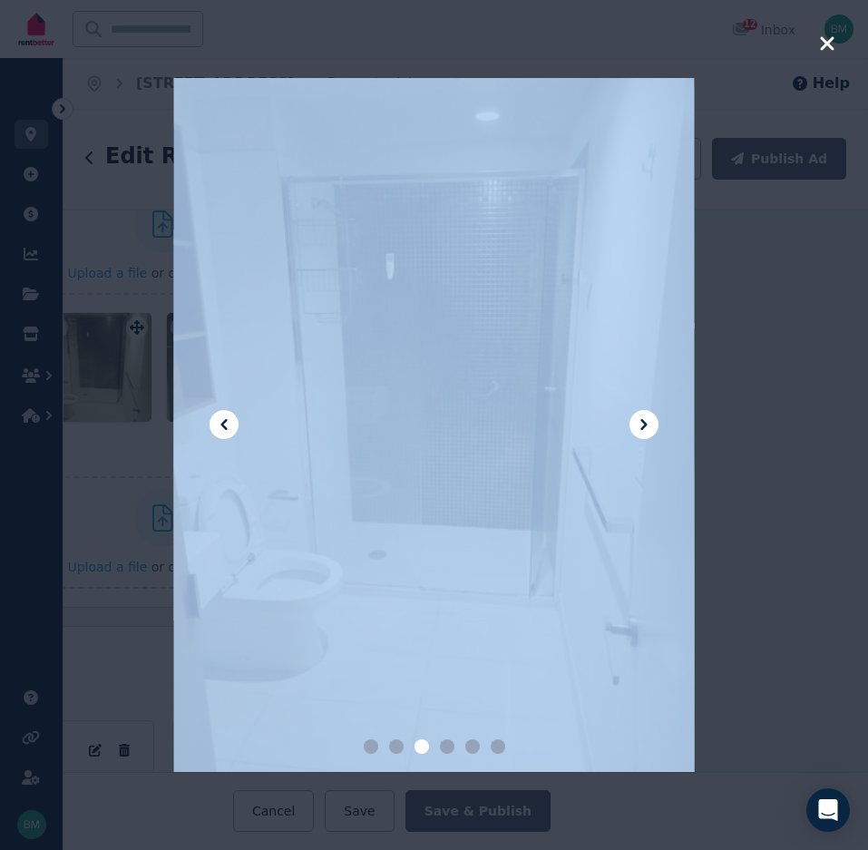
drag, startPoint x: 464, startPoint y: 319, endPoint x: 480, endPoint y: 341, distance: 26.7
click at [480, 341] on div at bounding box center [433, 425] width 521 height 695
click at [86, 747] on div at bounding box center [434, 425] width 868 height 850
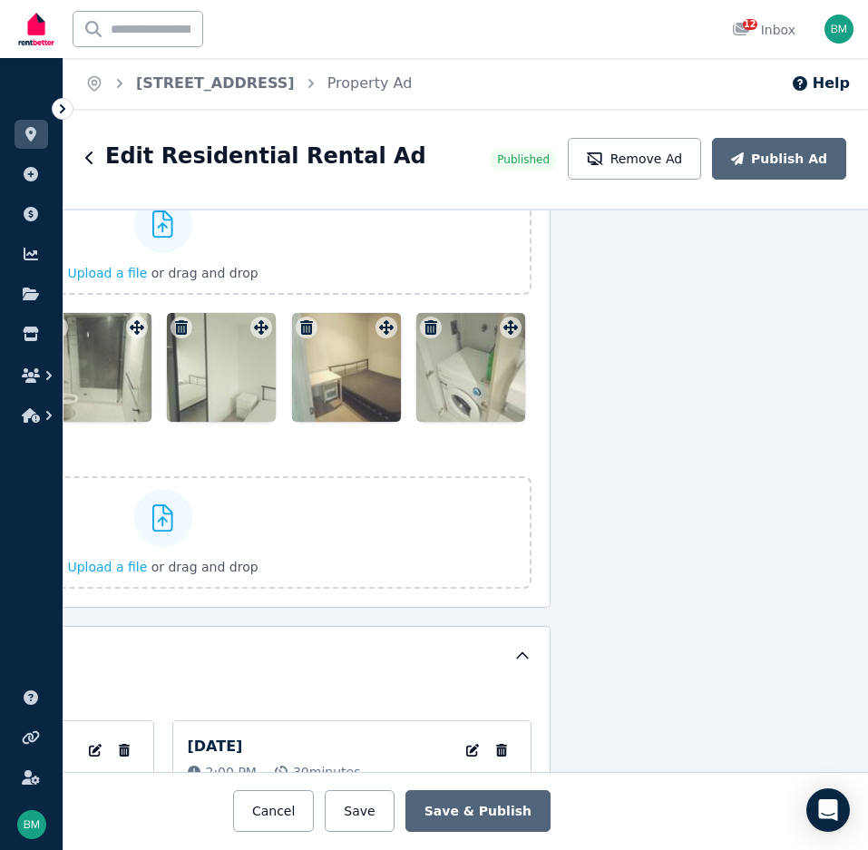
click at [643, 557] on div "**********" at bounding box center [465, 529] width 804 height 641
drag, startPoint x: 672, startPoint y: 554, endPoint x: 599, endPoint y: 447, distance: 129.3
click at [599, 447] on div "**********" at bounding box center [465, 529] width 804 height 641
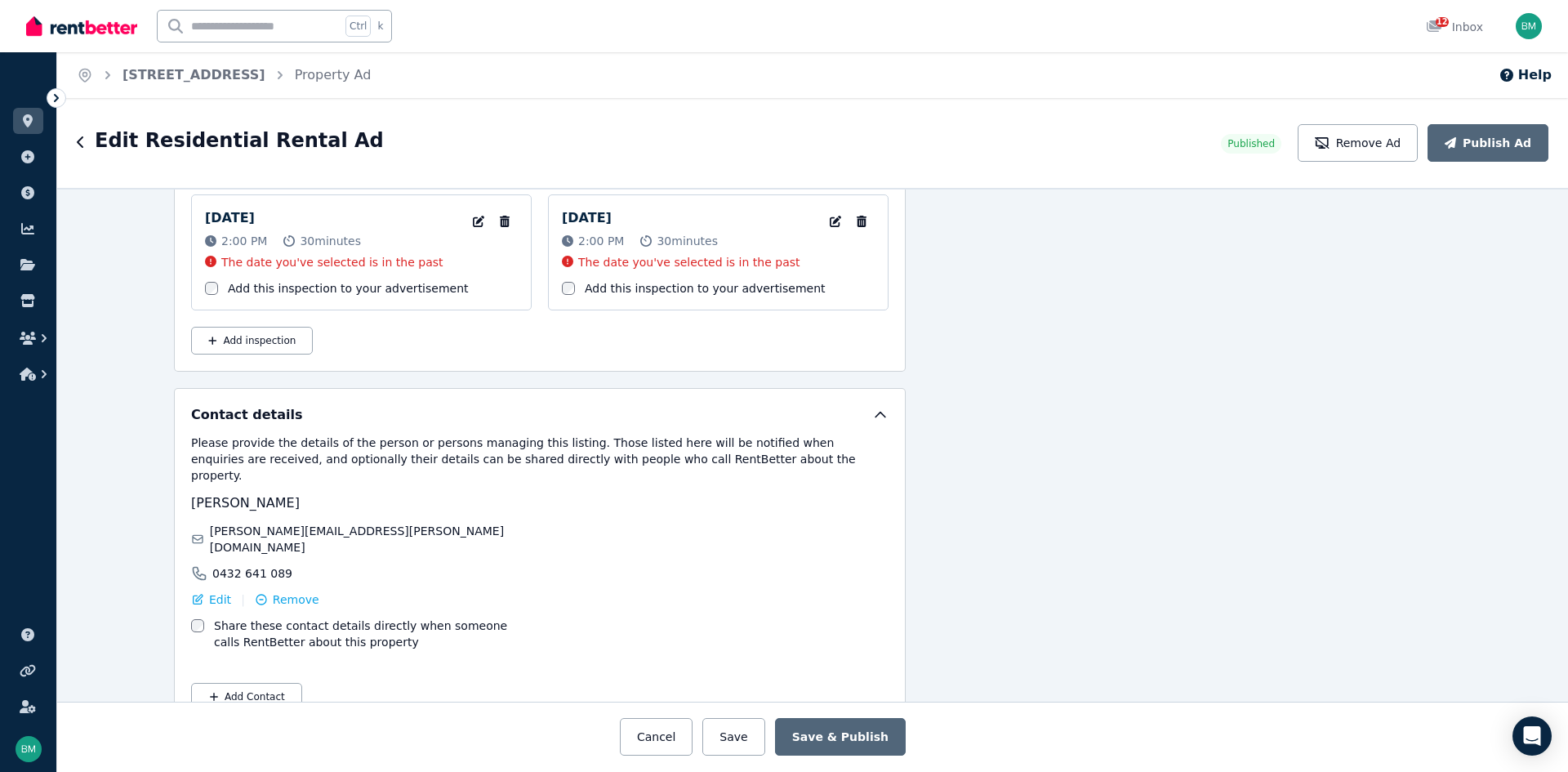
scroll to position [2502, 273]
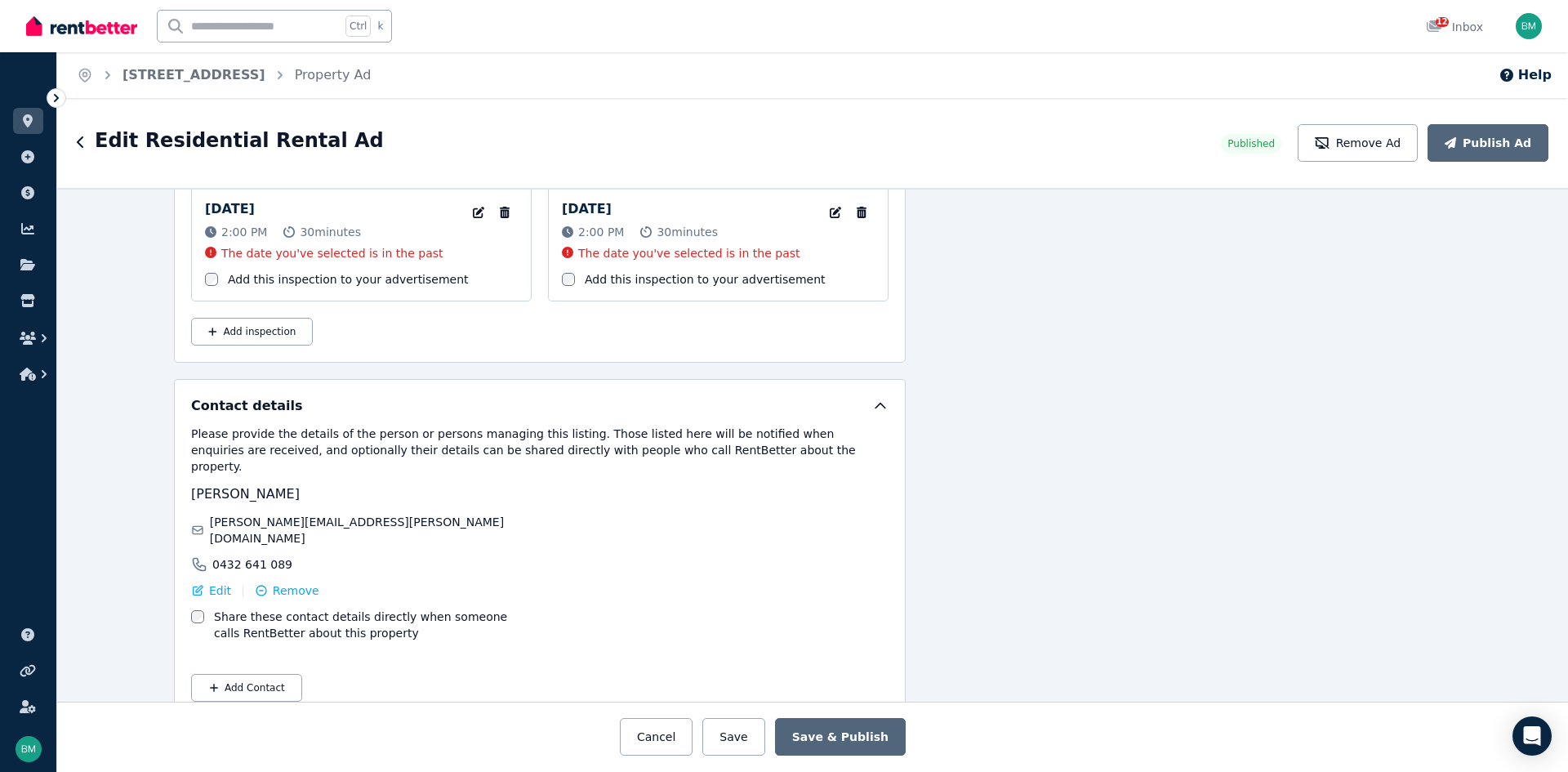
click at [340, 253] on p "The date you've selected is in the past" at bounding box center [332, 253] width 222 height 16
click at [410, 252] on div "Saturday 9 Aug 2025 2:00 PM 30 minutes The date you've selected is in the past …" at bounding box center [361, 230] width 313 height 62
click at [255, 208] on p "[DATE]" at bounding box center [230, 209] width 50 height 20
click at [472, 208] on icon "button" at bounding box center [478, 212] width 16 height 12
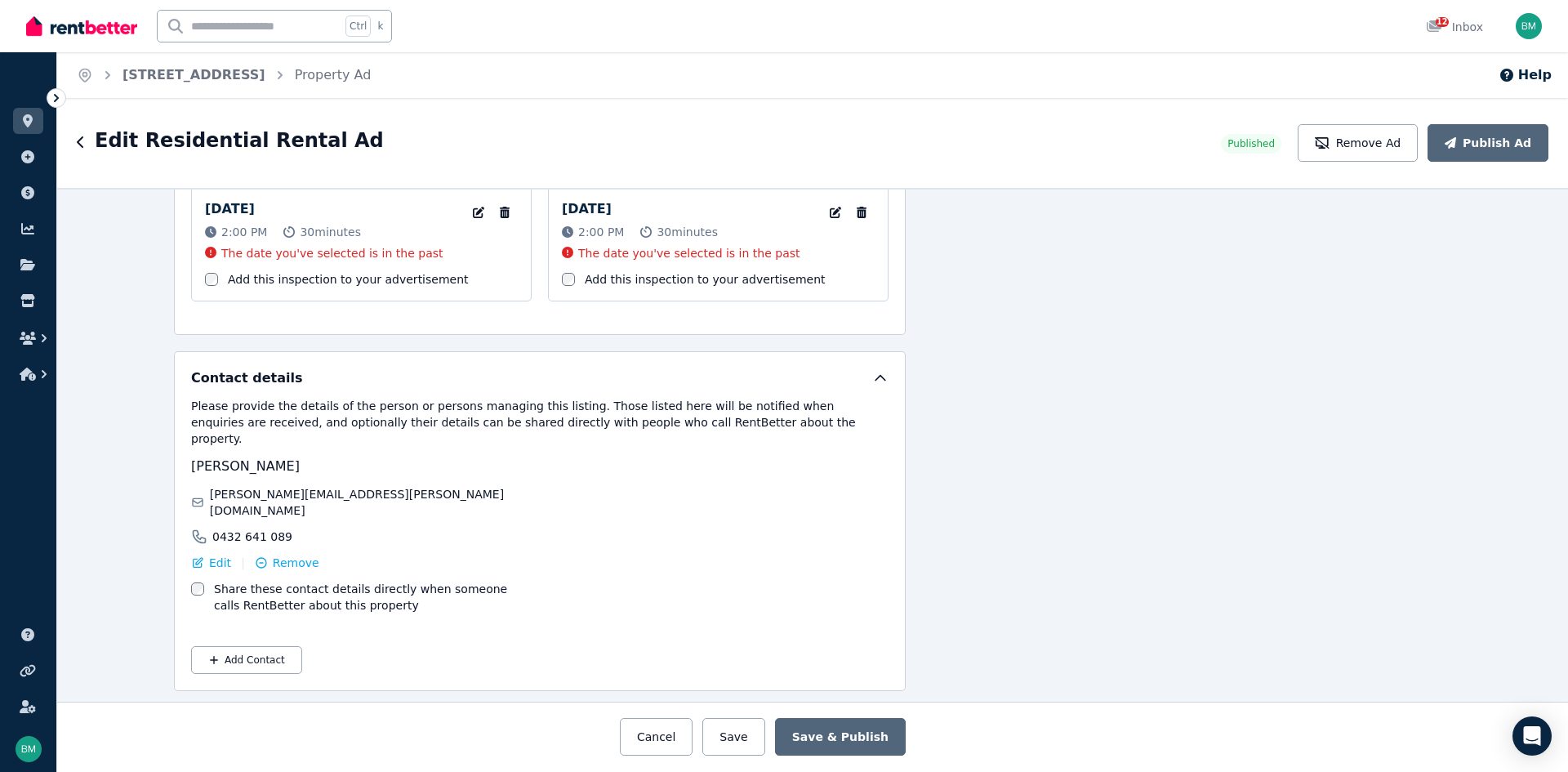
scroll to position [2474, 273]
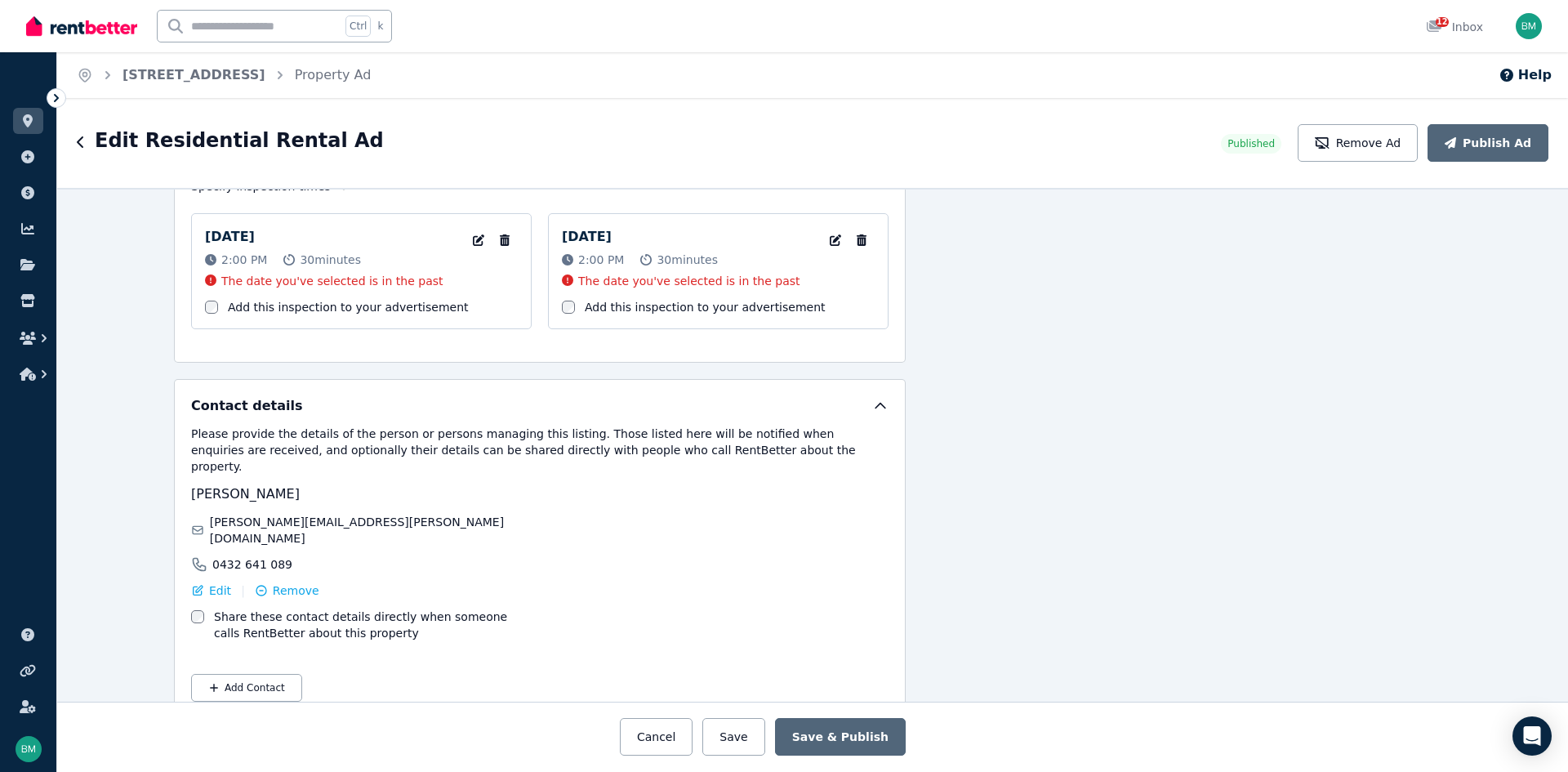
click at [472, 208] on body "**********" at bounding box center [784, 386] width 1568 height 772
select select "**"
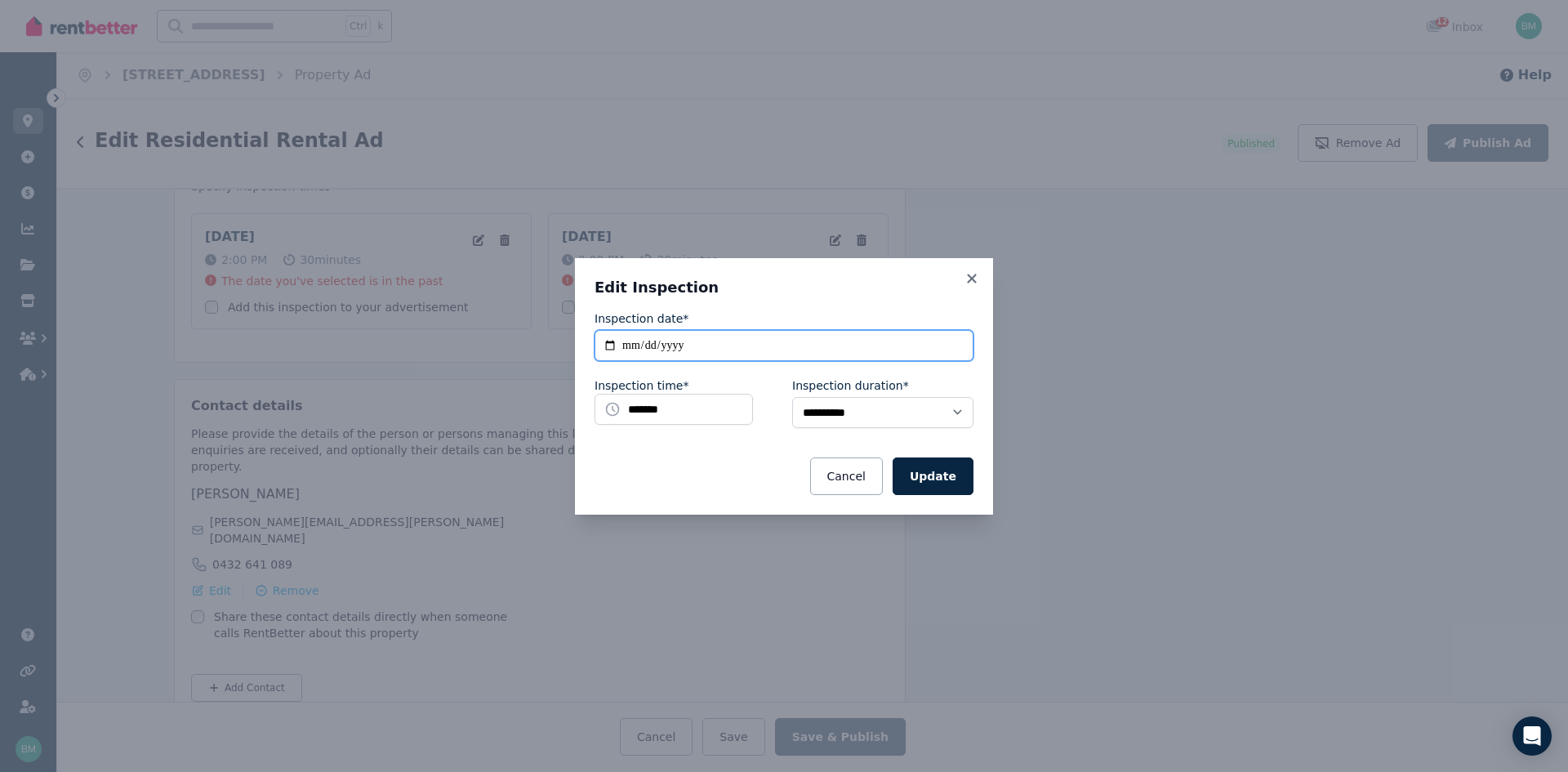
click at [609, 347] on input "**********" at bounding box center [784, 345] width 379 height 31
type input "**********"
click at [946, 473] on button "Update" at bounding box center [933, 477] width 81 height 38
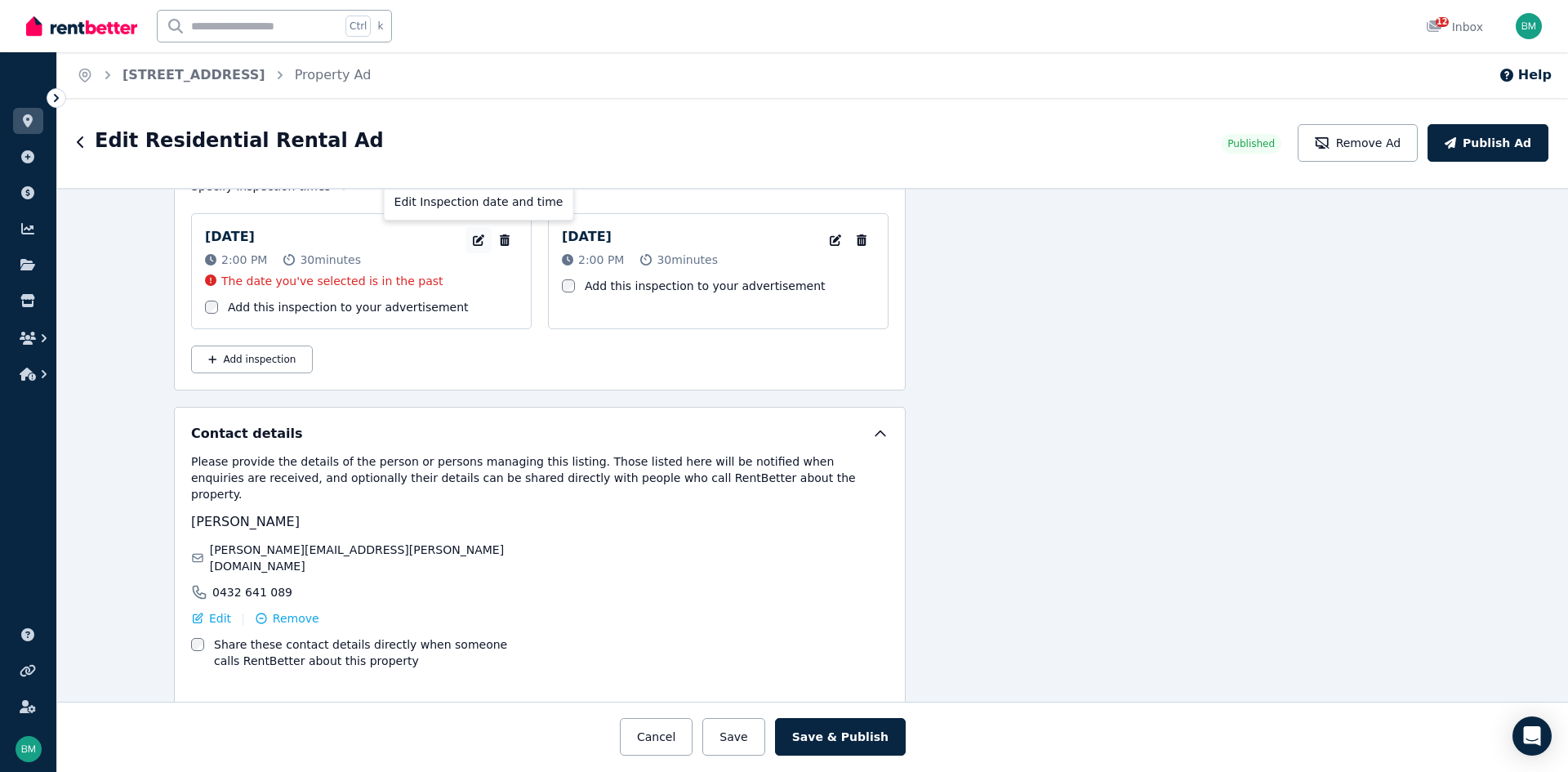
click at [471, 238] on icon "button" at bounding box center [478, 240] width 16 height 12
select select "**"
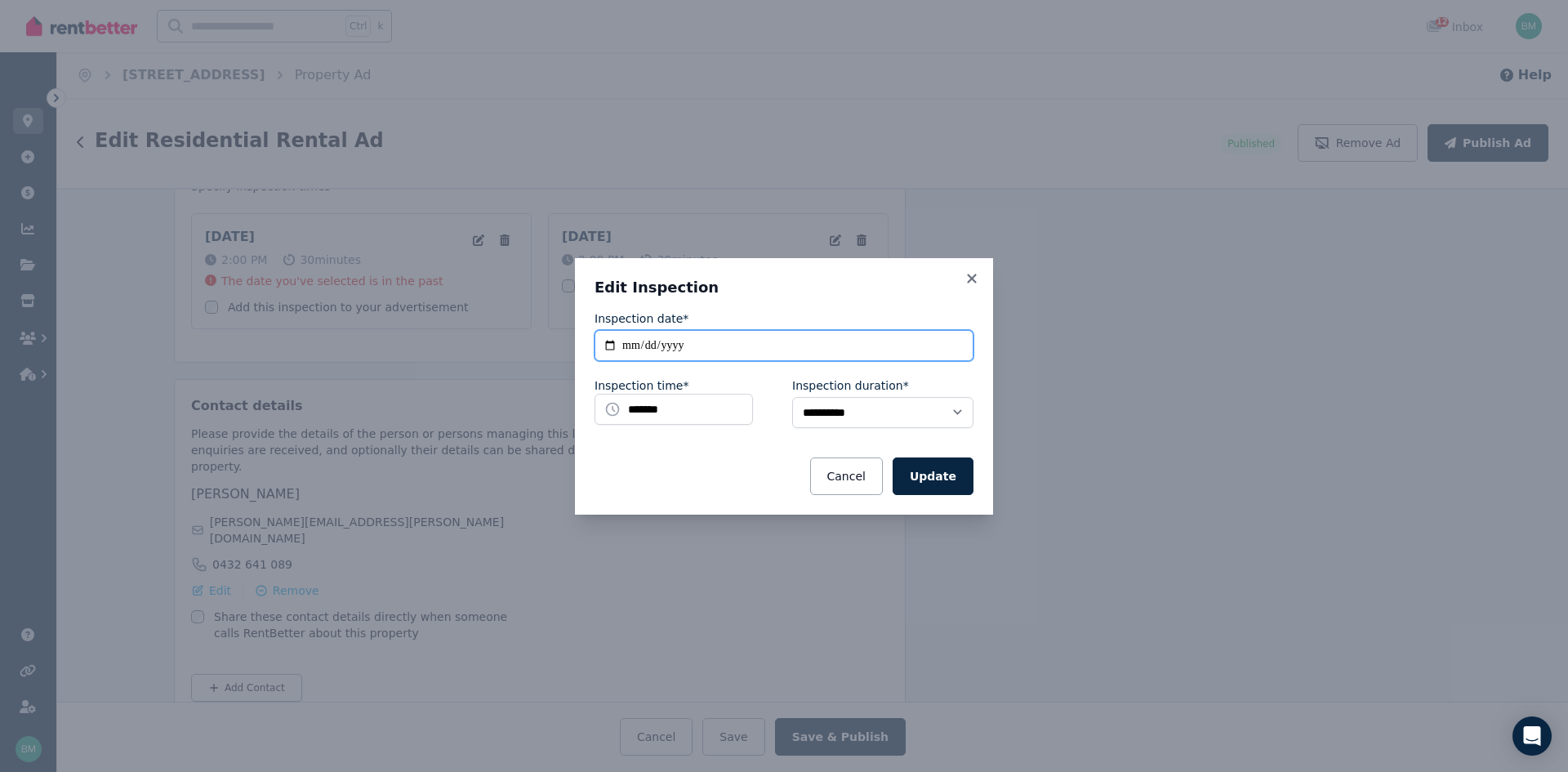
click at [608, 345] on input "**********" at bounding box center [784, 345] width 379 height 31
type input "**********"
click at [941, 477] on button "Update" at bounding box center [933, 477] width 81 height 38
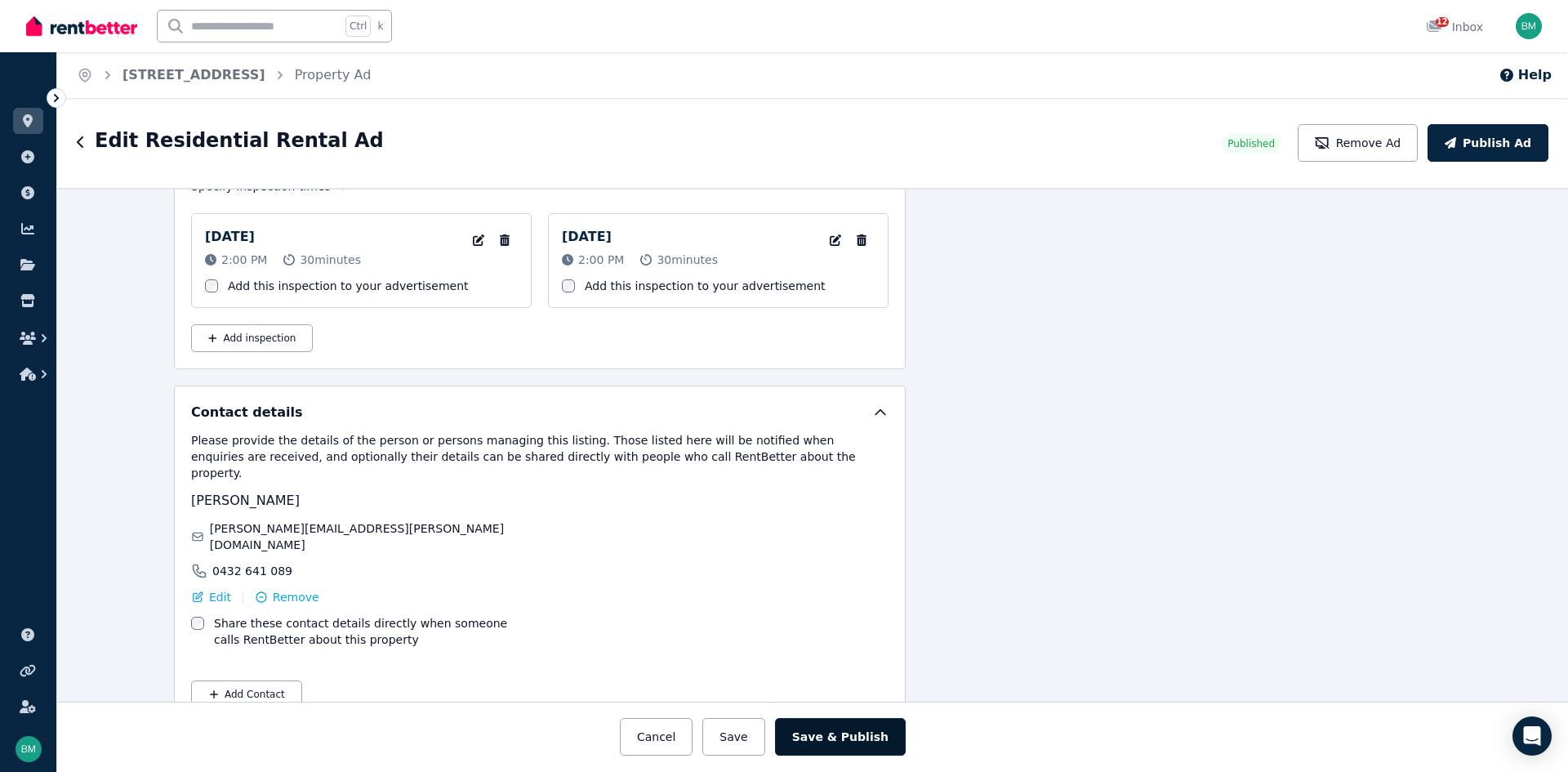
click at [847, 740] on button "Save & Publish" at bounding box center [840, 737] width 131 height 38
